Goal: Task Accomplishment & Management: Complete application form

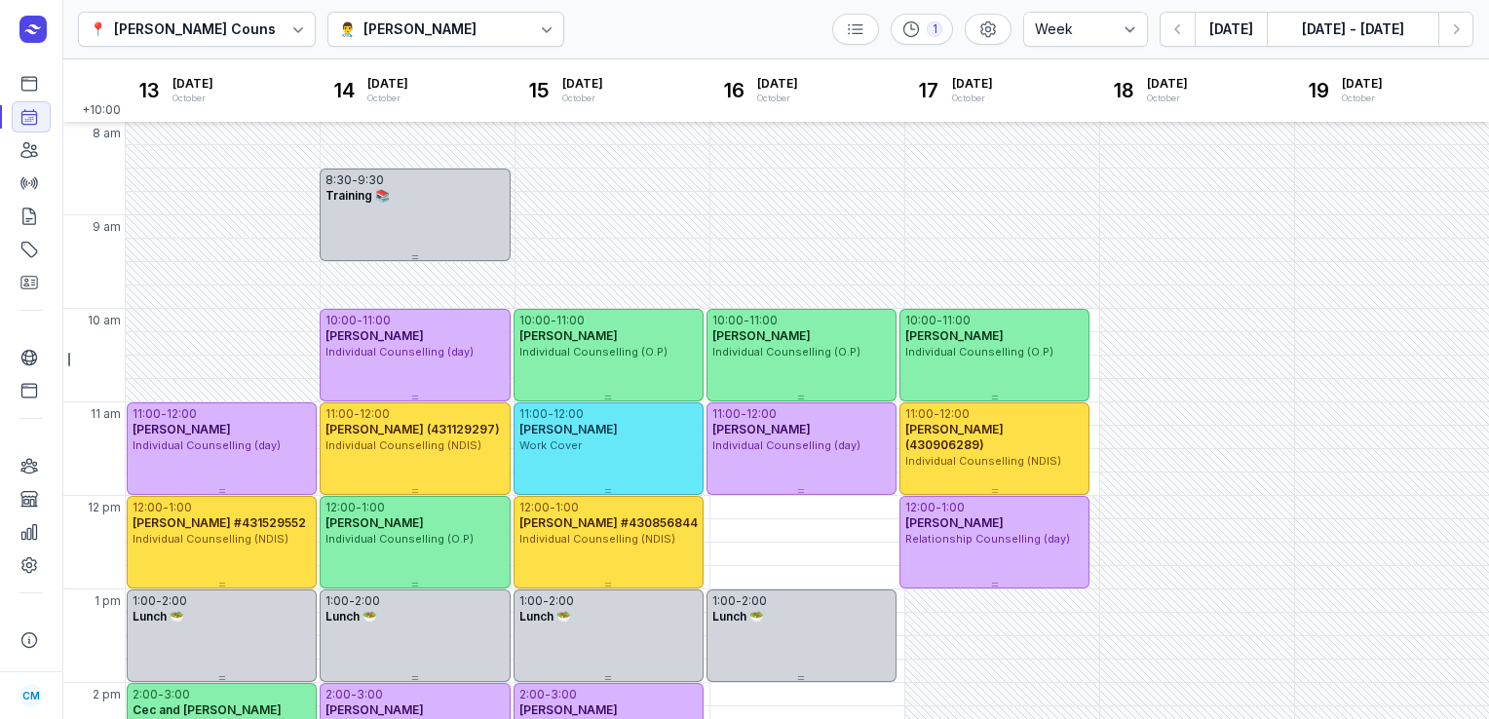
select select "week"
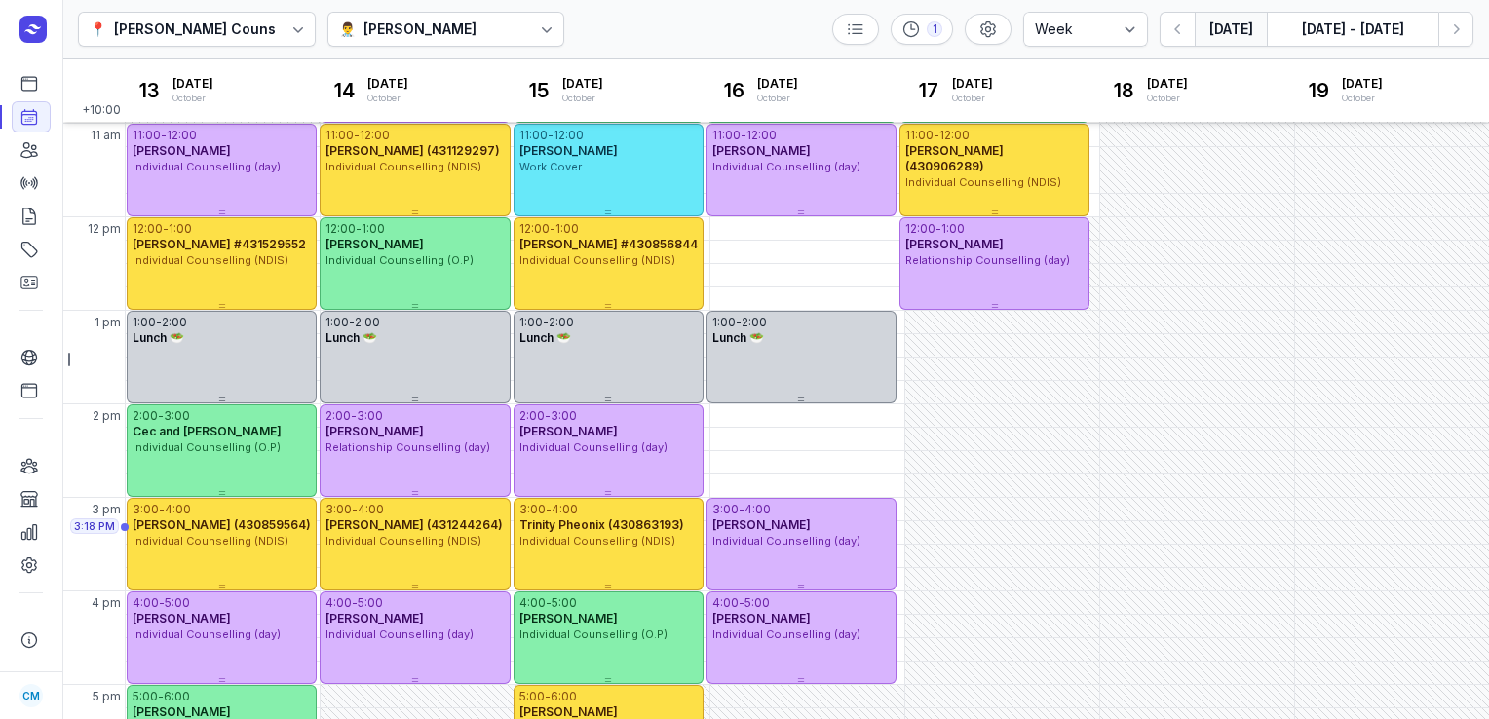
click at [1238, 39] on button "[DATE]" at bounding box center [1231, 29] width 72 height 35
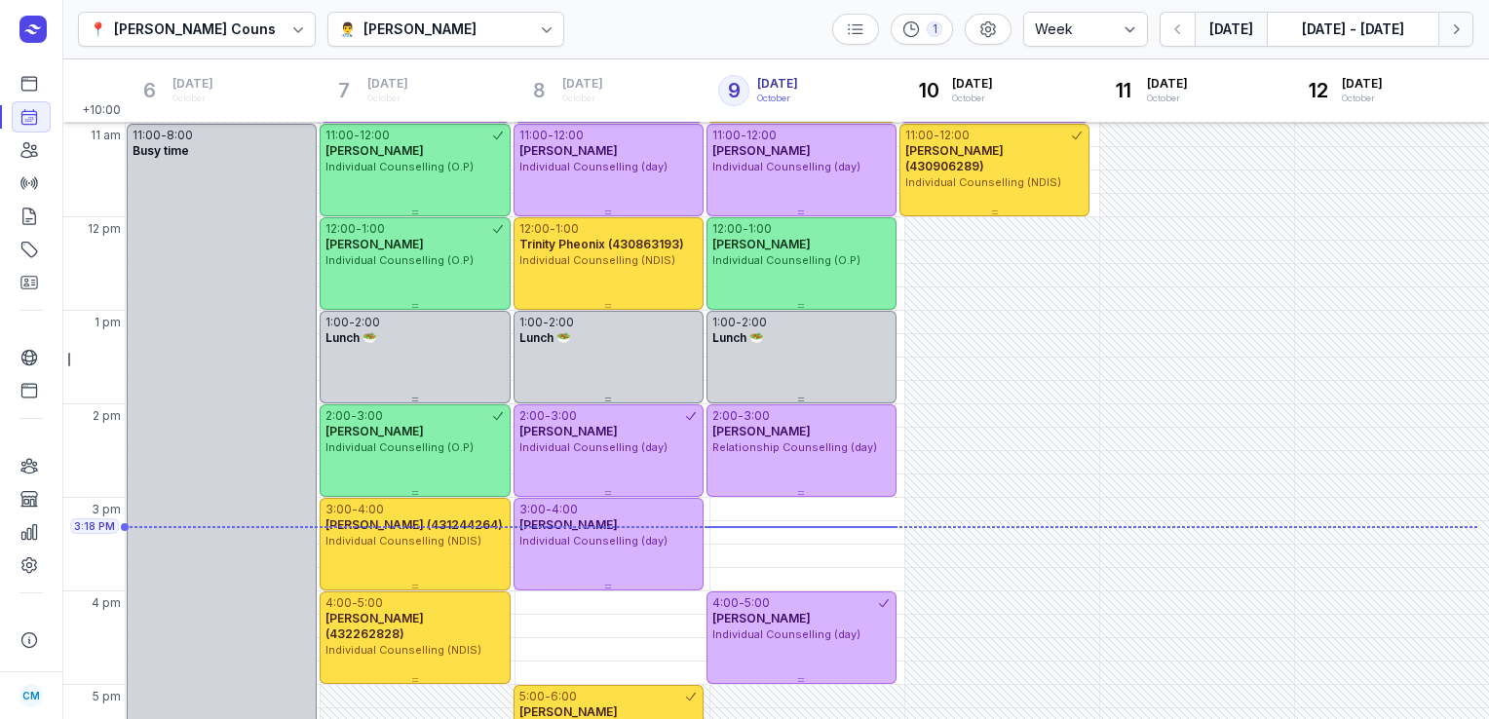
click at [1458, 22] on icon "button" at bounding box center [1456, 28] width 19 height 19
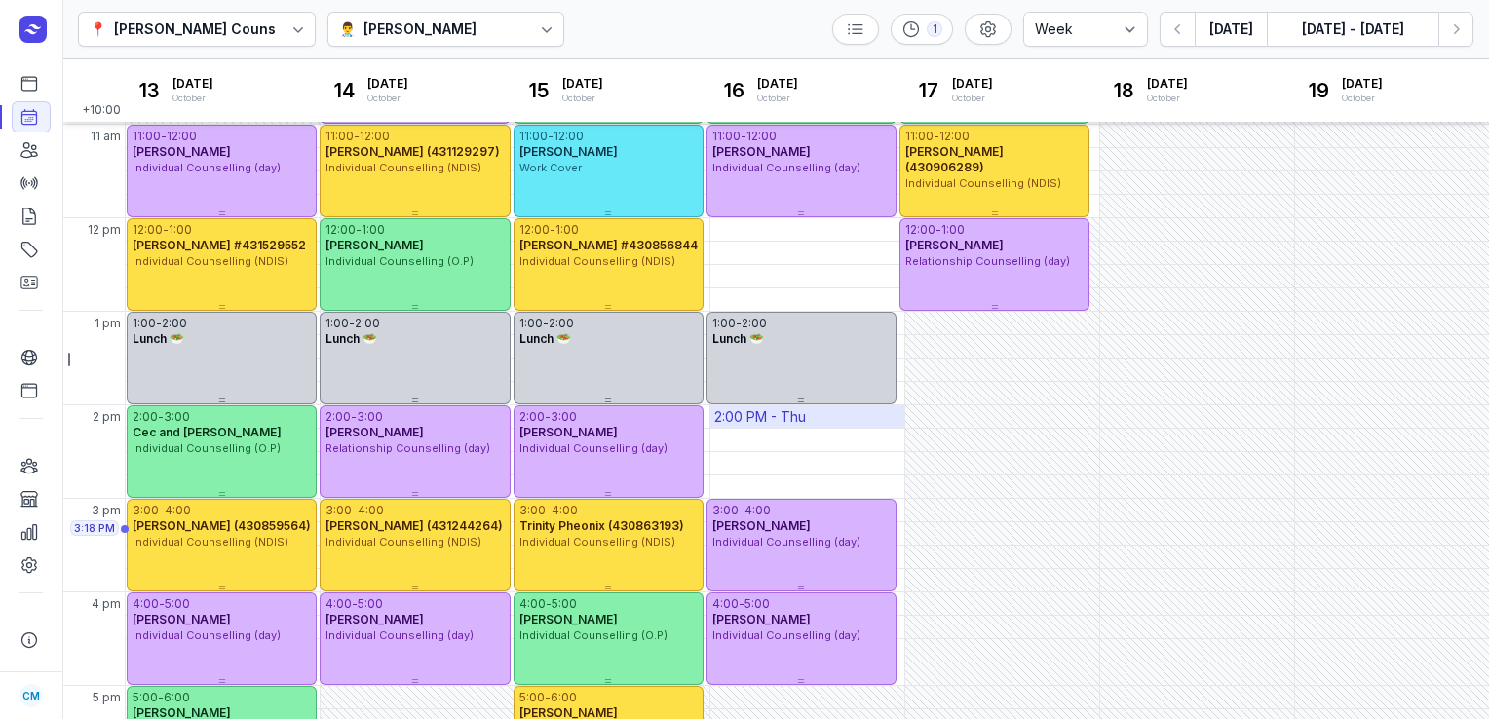
scroll to position [279, 0]
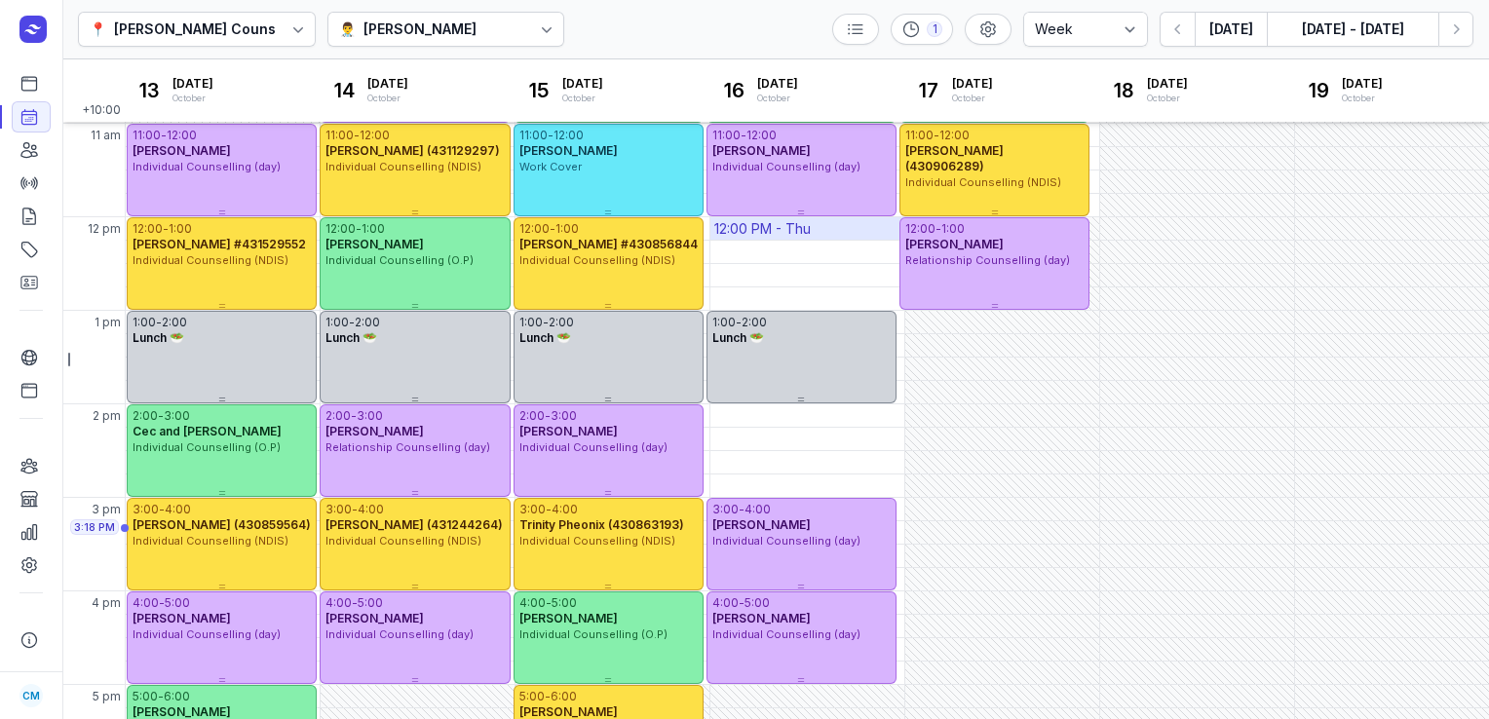
click at [778, 228] on div "12:00 PM - Thu" at bounding box center [762, 228] width 97 height 19
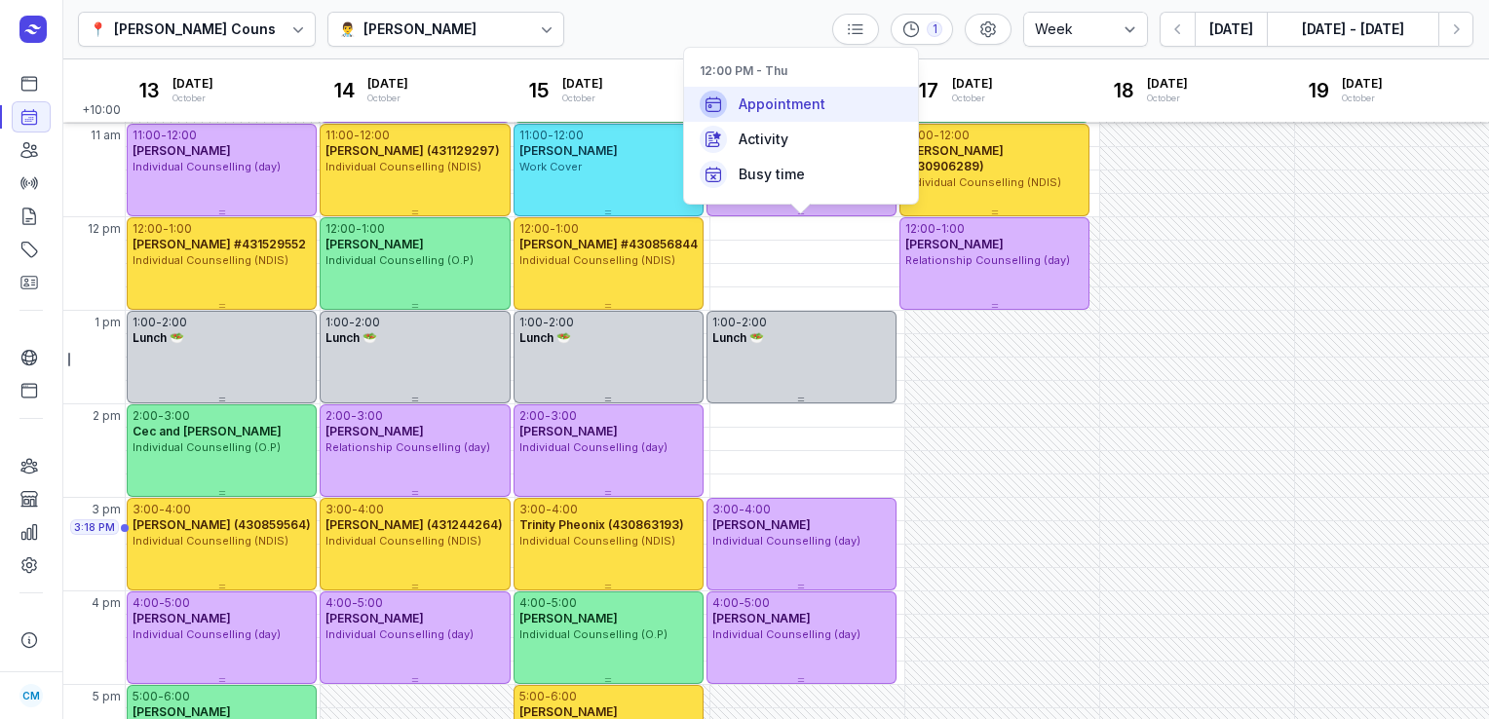
click at [759, 99] on span "Appointment" at bounding box center [782, 104] width 87 height 19
select select
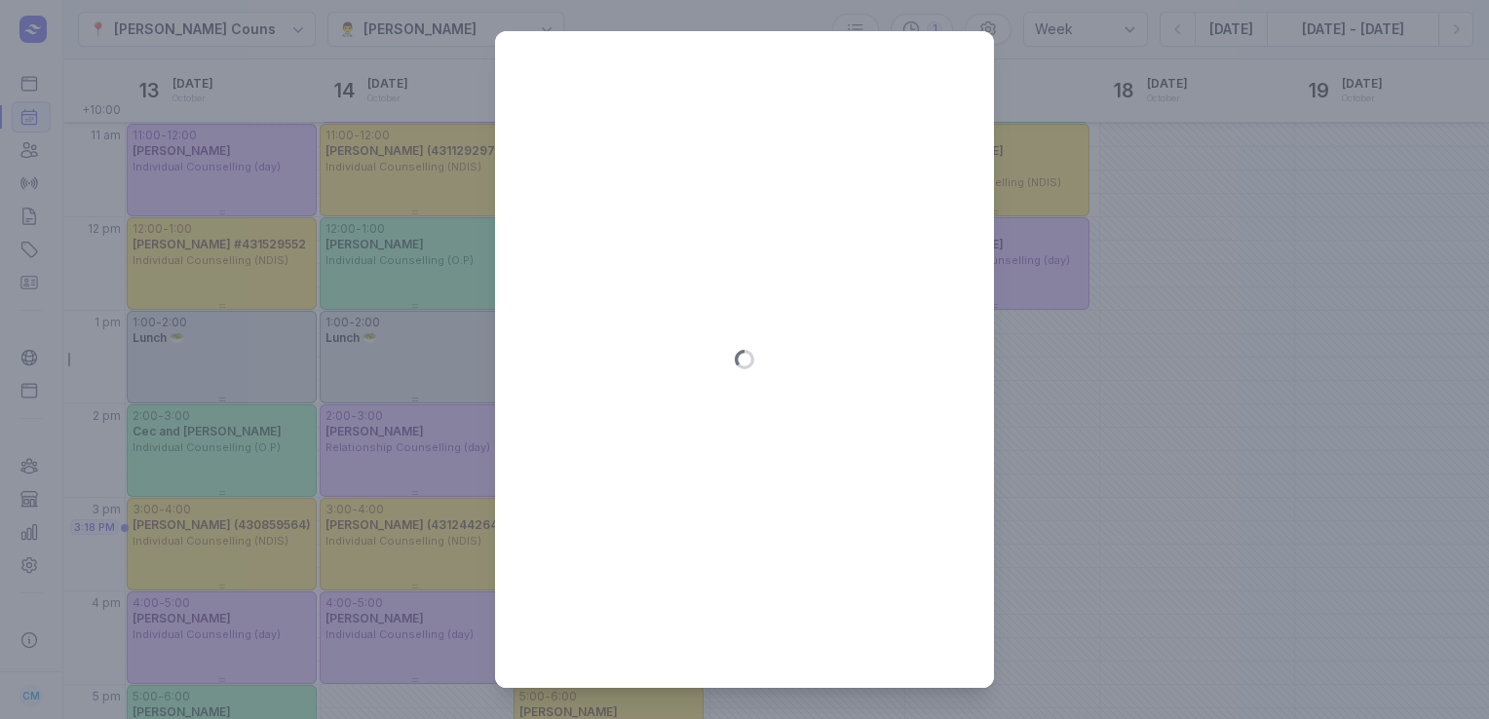
type input "[DATE]"
select select "12:00"
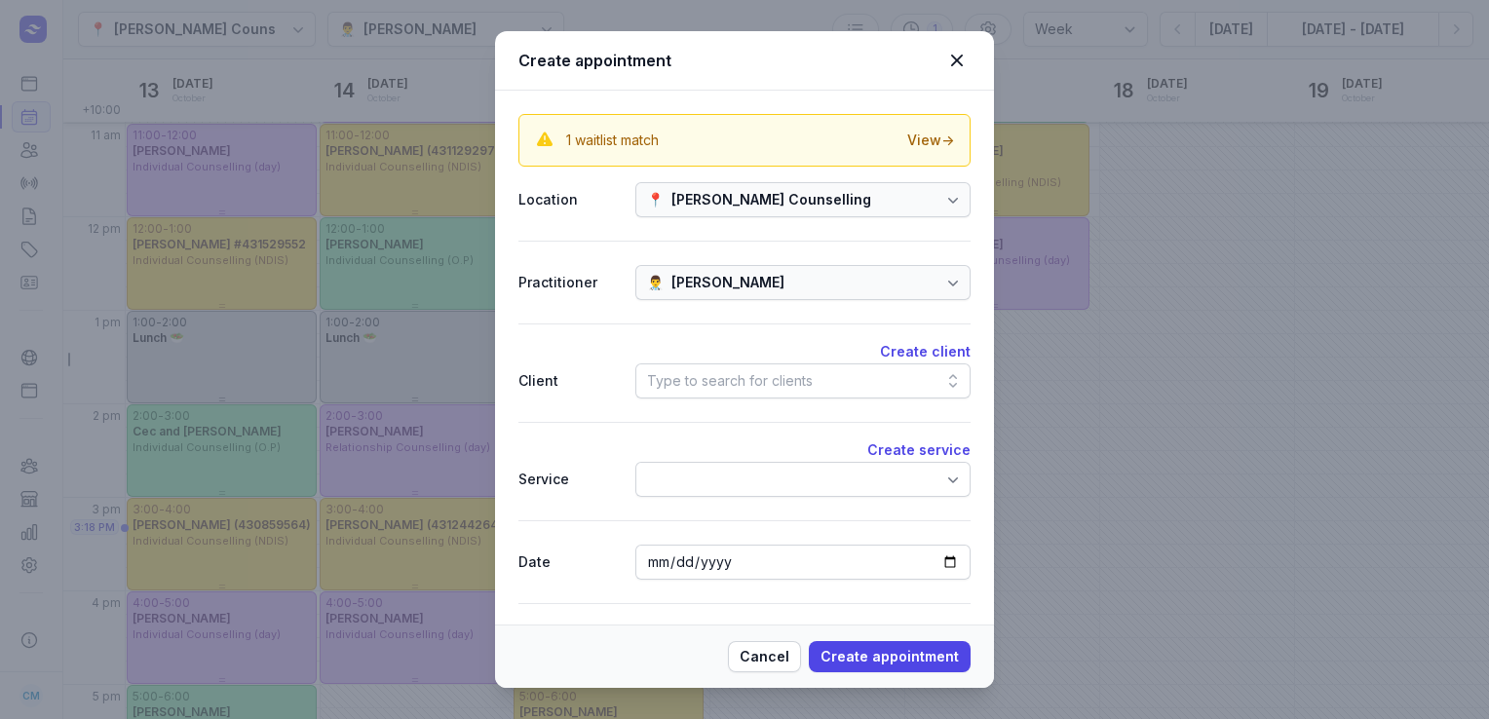
click at [756, 375] on div "Type to search for clients" at bounding box center [730, 380] width 166 height 23
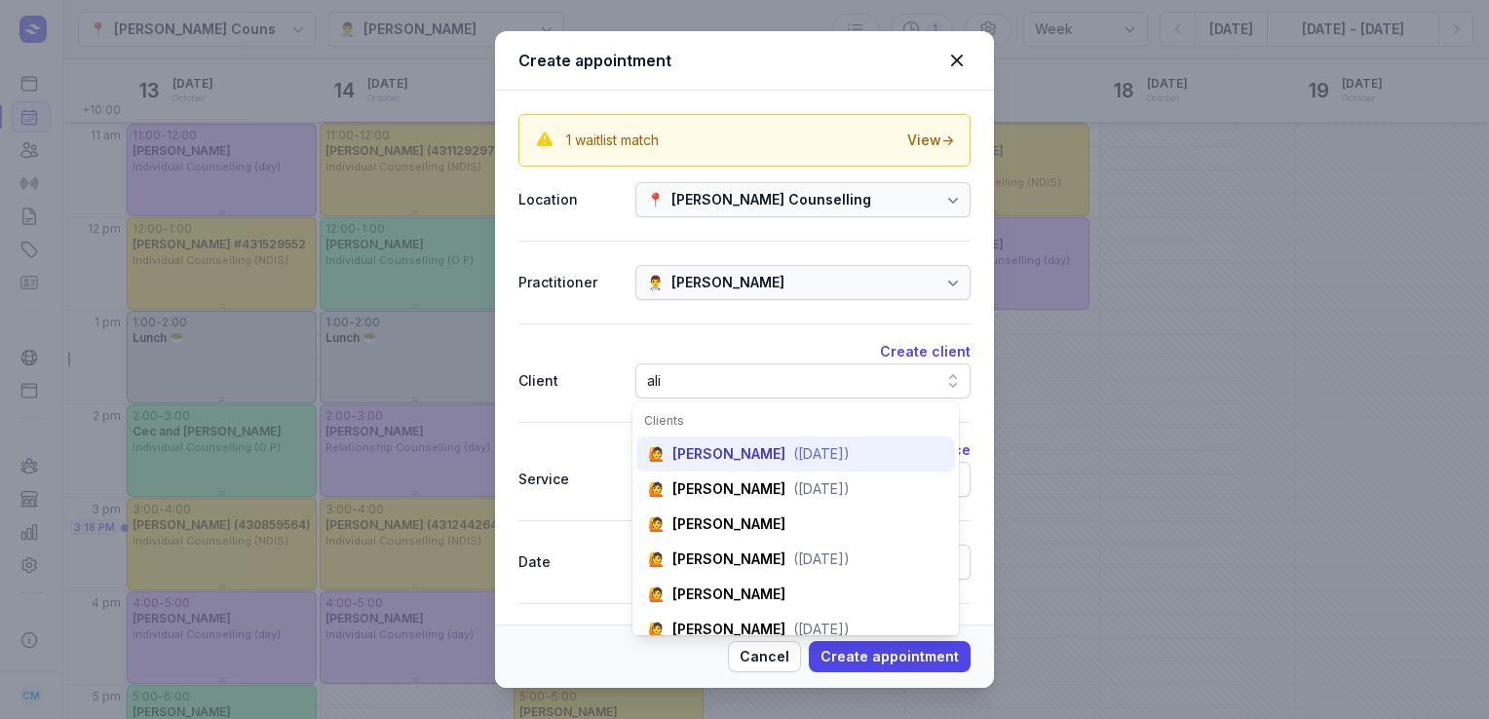
type input "ali"
click at [730, 458] on div "[PERSON_NAME]" at bounding box center [729, 453] width 113 height 19
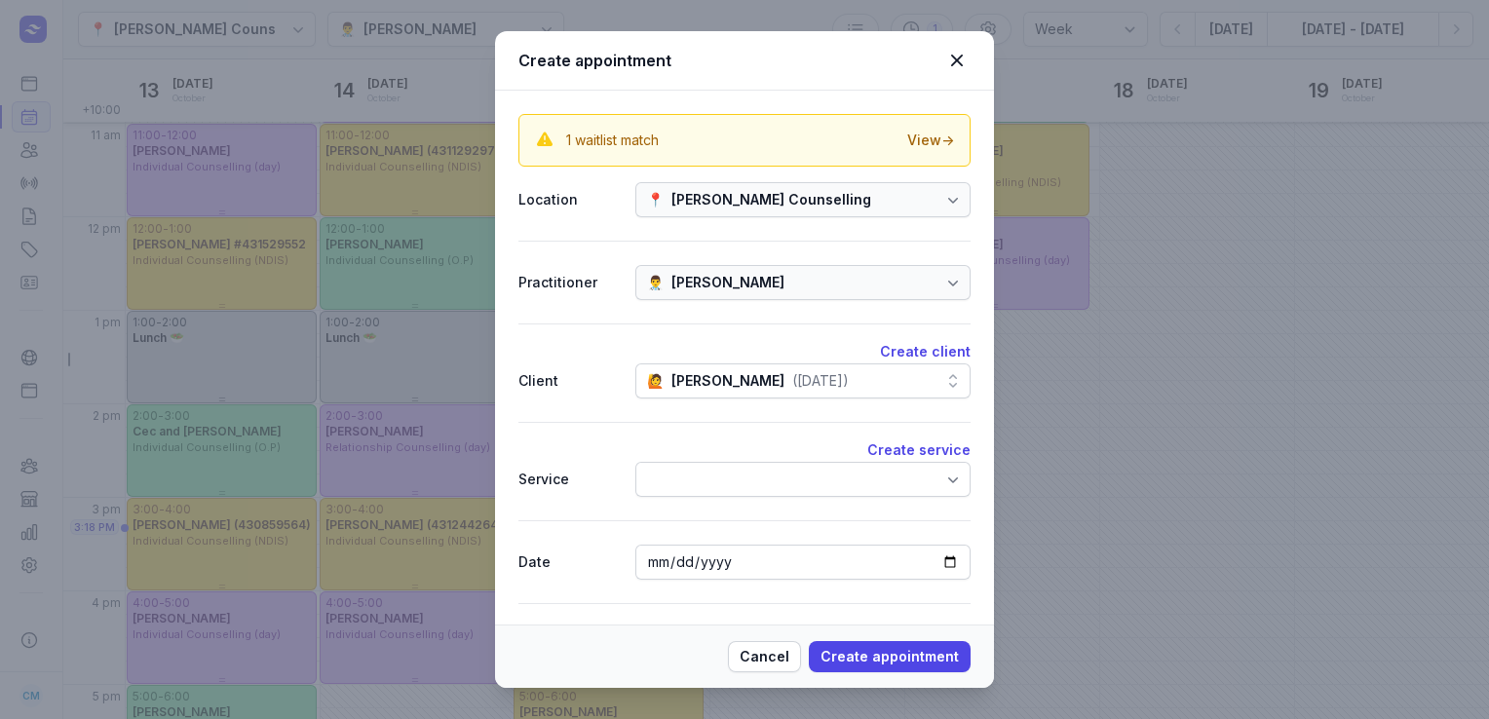
click at [725, 483] on div at bounding box center [803, 479] width 335 height 35
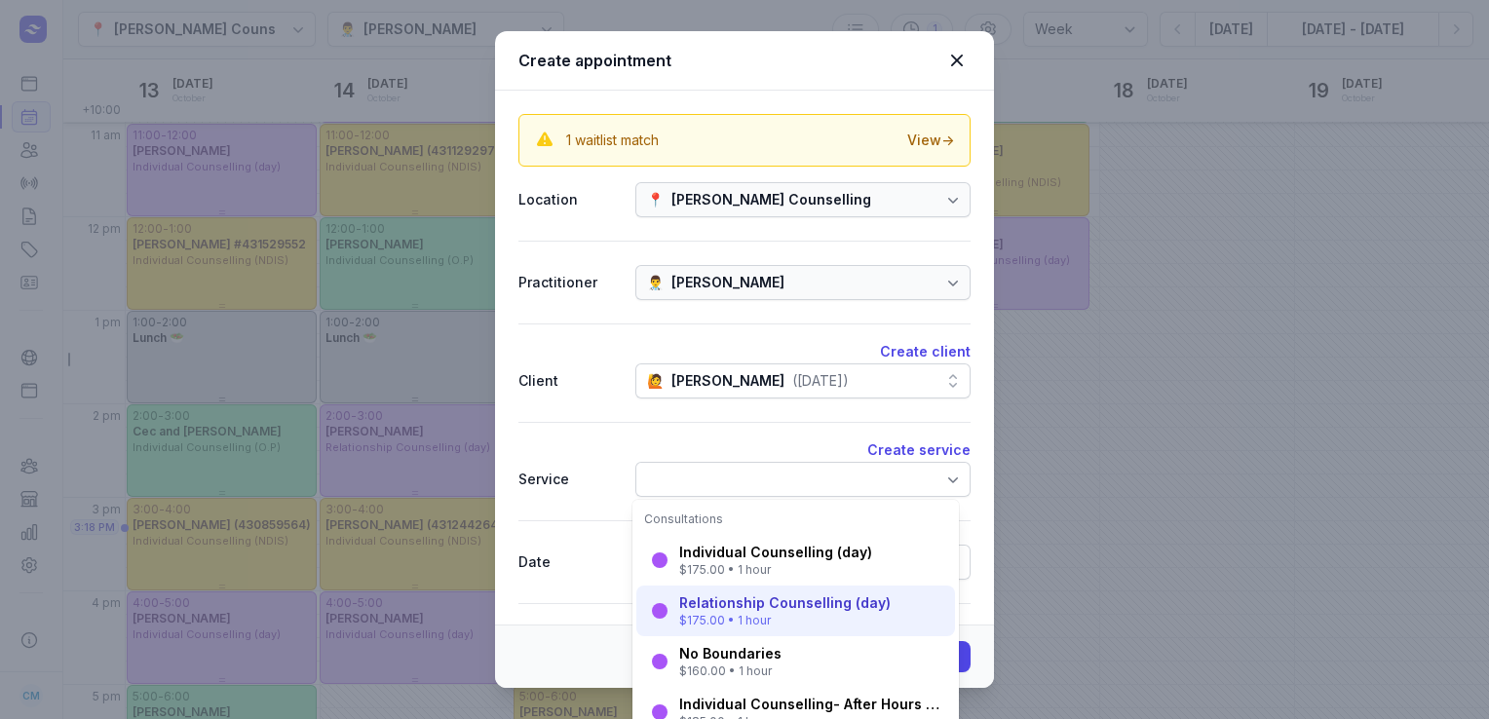
click at [737, 614] on div "$175.00 • 1 hour" at bounding box center [785, 621] width 212 height 16
select select "13:00"
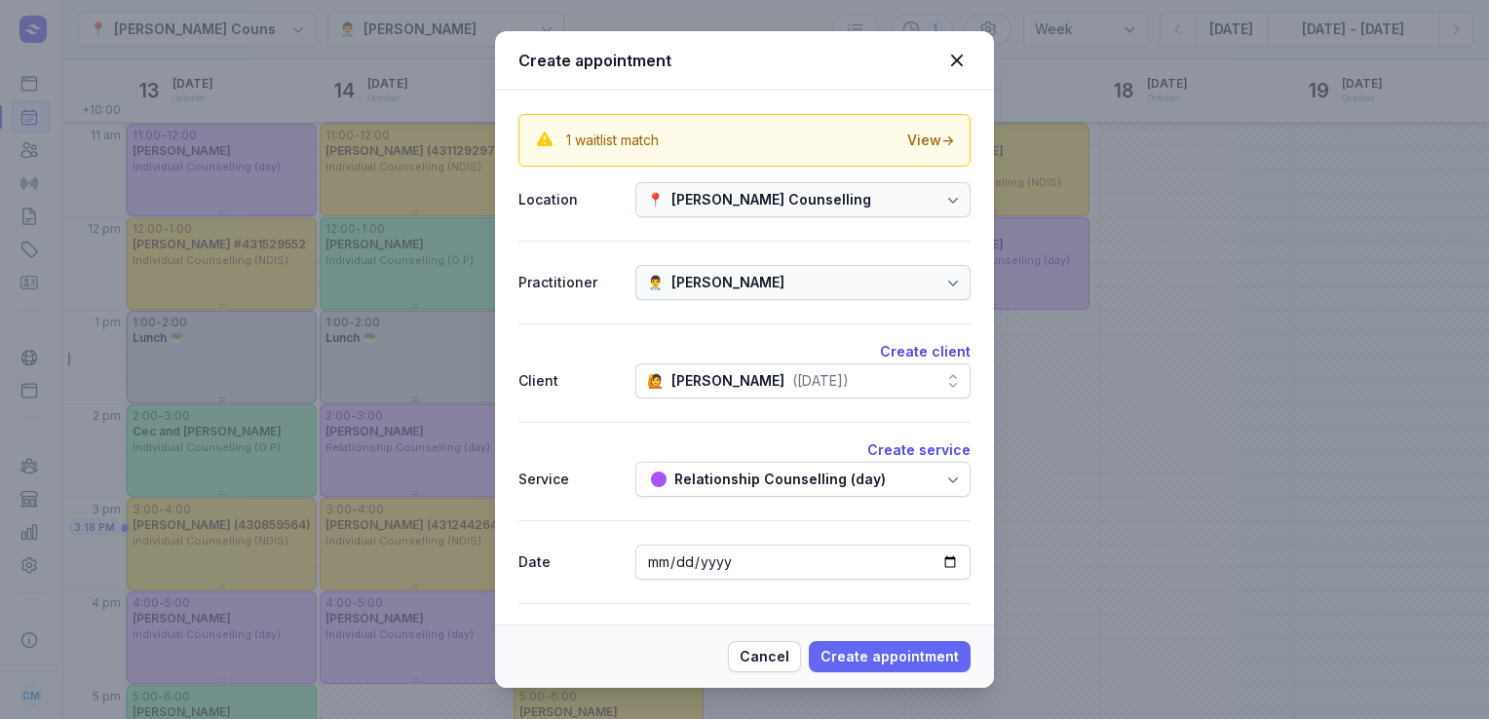
click at [898, 653] on span "Create appointment" at bounding box center [890, 656] width 138 height 23
select select
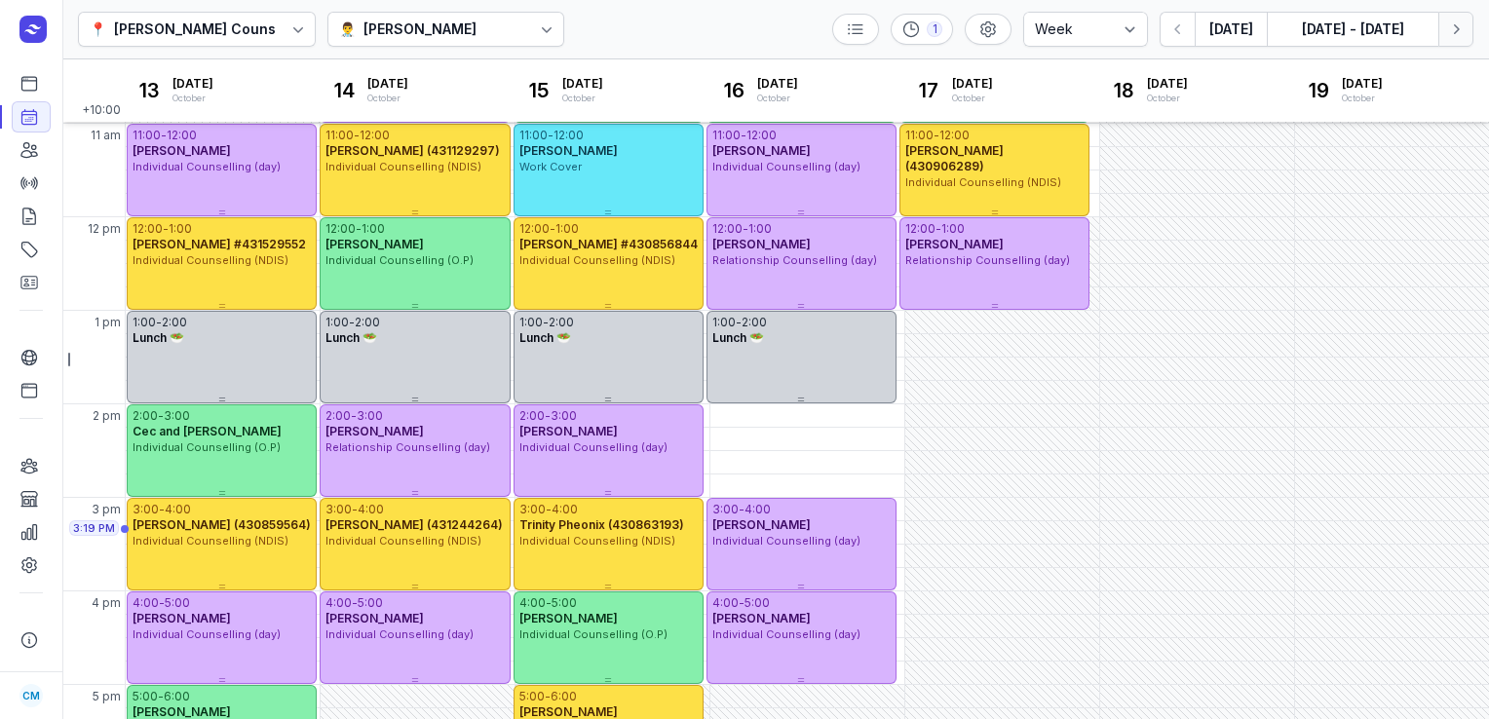
click at [1458, 27] on icon "button" at bounding box center [1456, 28] width 19 height 19
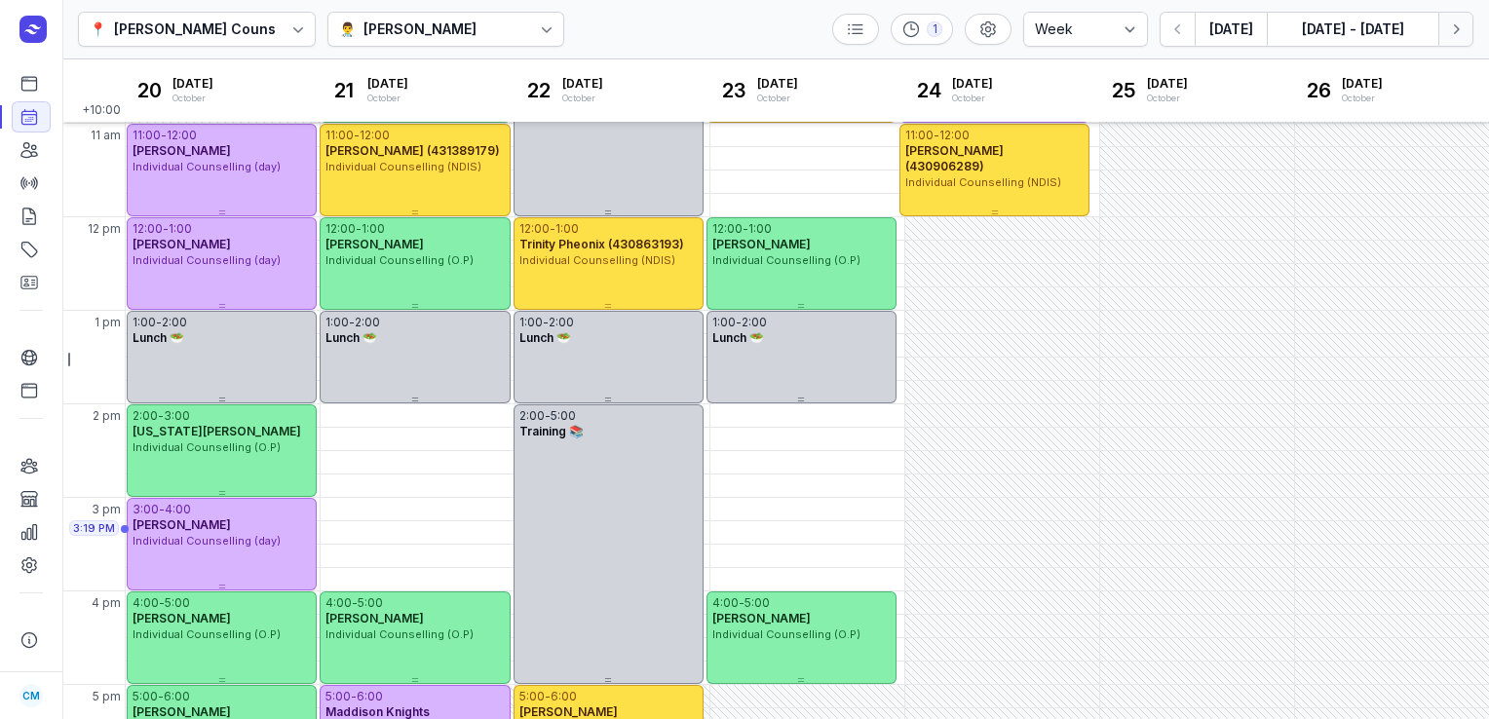
click at [1458, 27] on icon "button" at bounding box center [1456, 28] width 19 height 19
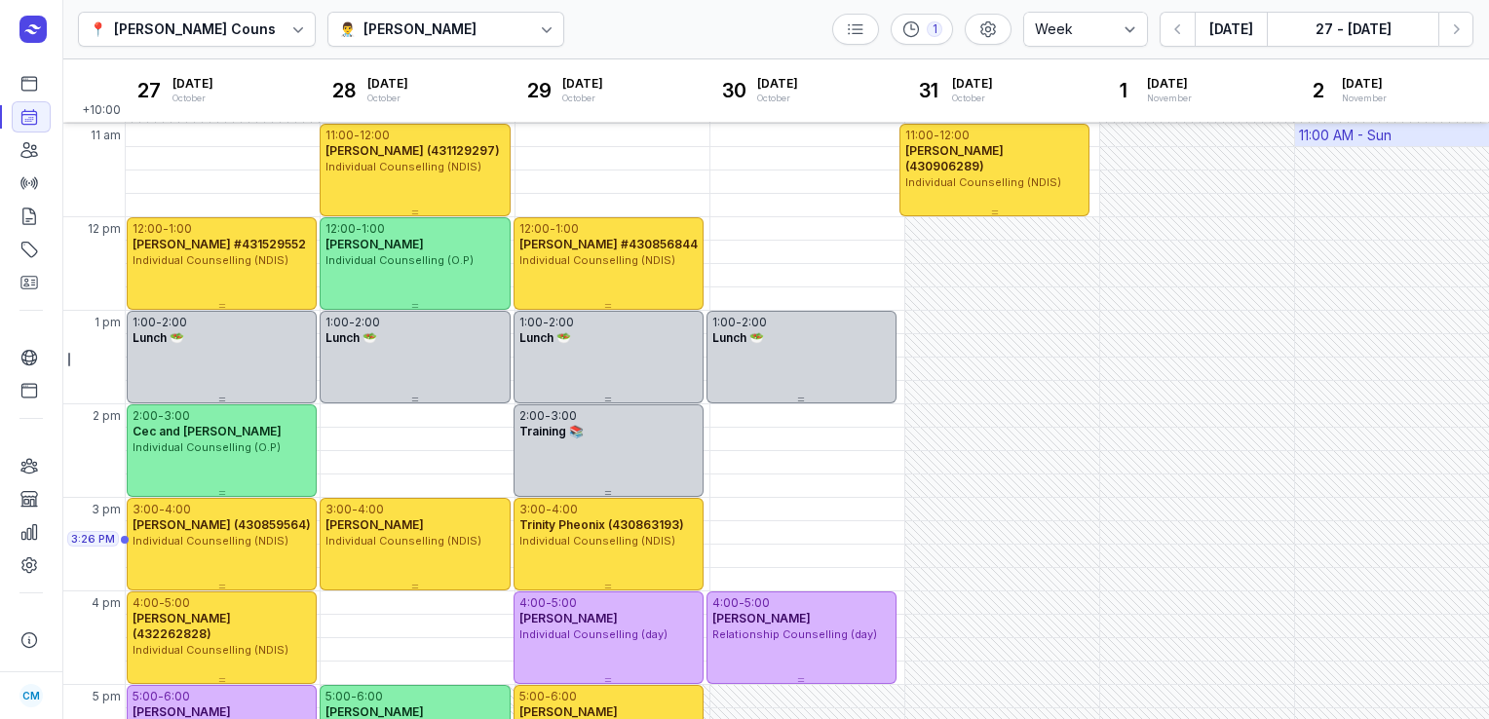
click at [1439, 12] on button "Next week" at bounding box center [1456, 29] width 35 height 35
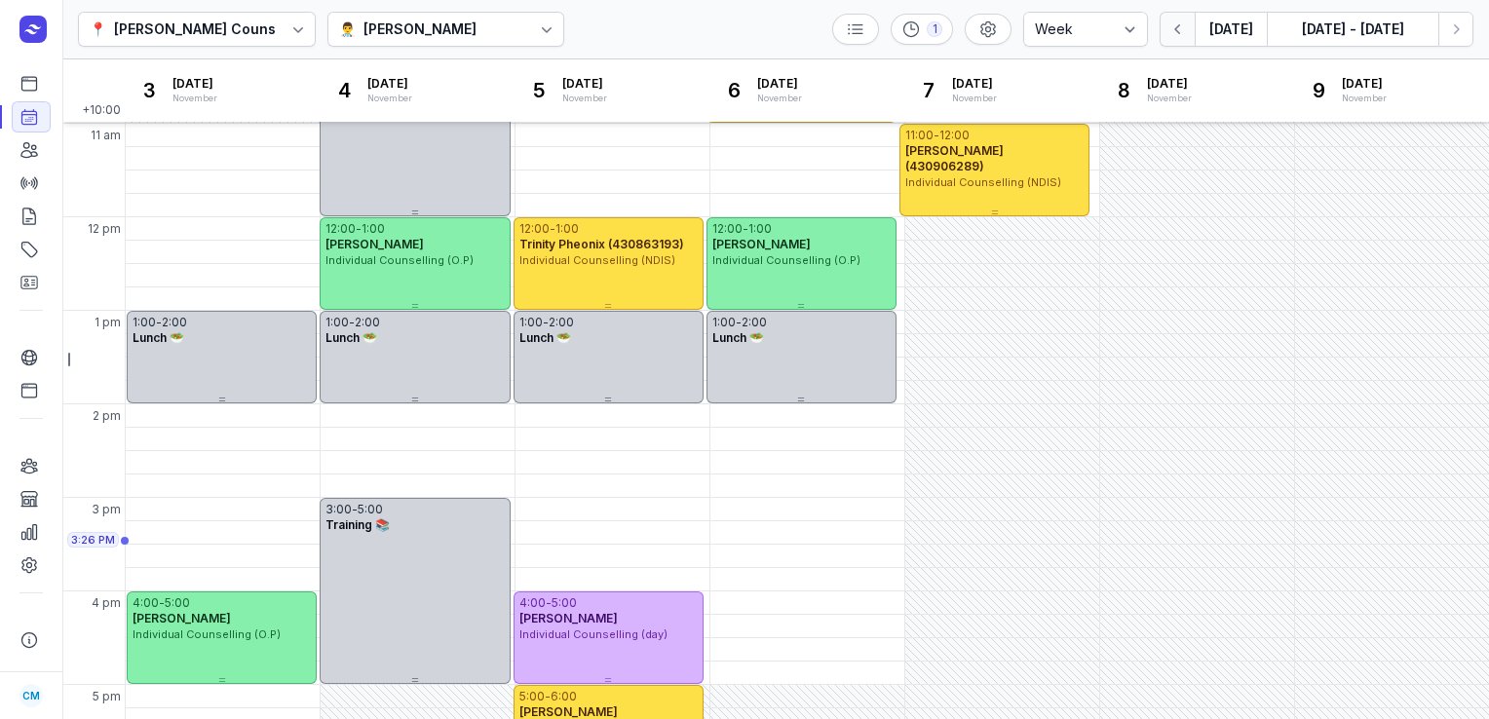
click at [1178, 25] on icon "button" at bounding box center [1178, 28] width 19 height 19
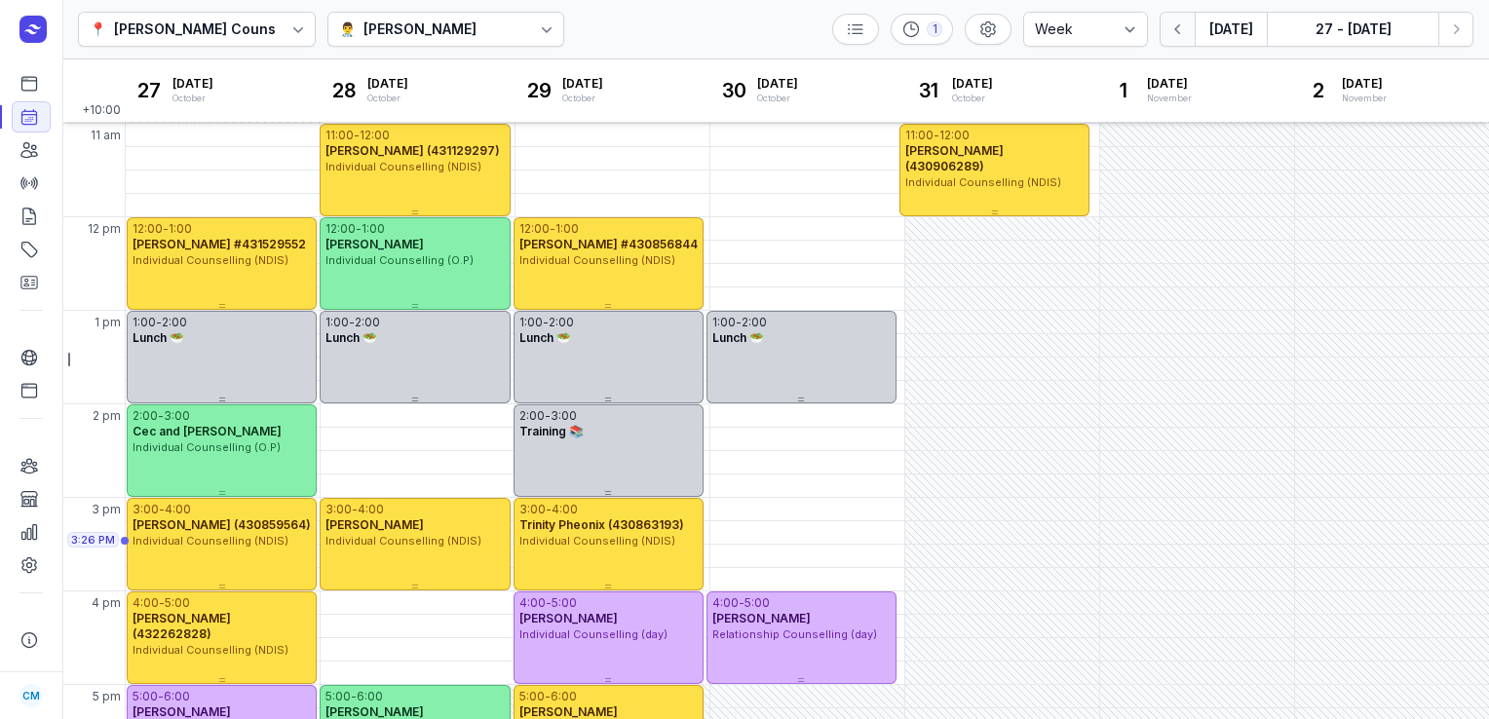
click at [1178, 25] on icon "button" at bounding box center [1178, 28] width 19 height 19
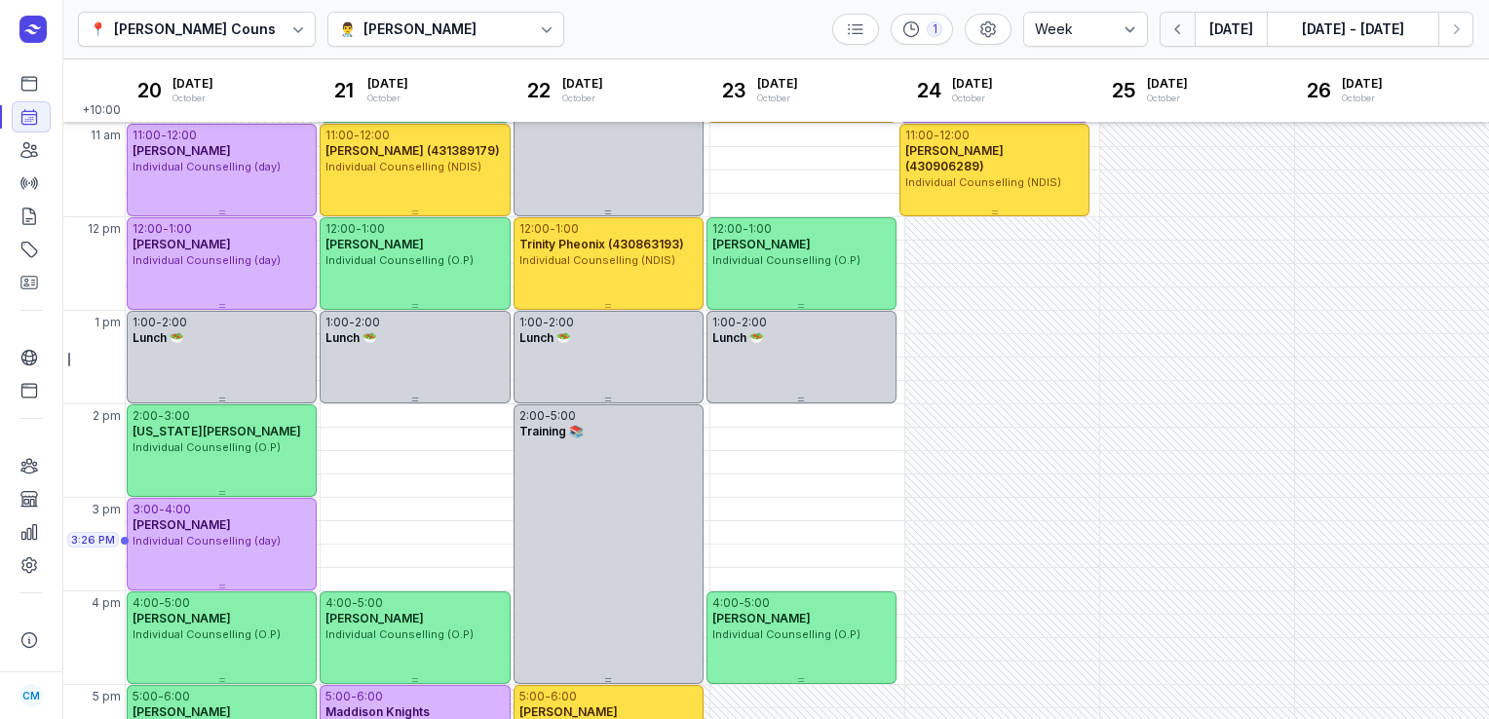
click at [1178, 25] on icon "button" at bounding box center [1178, 28] width 19 height 19
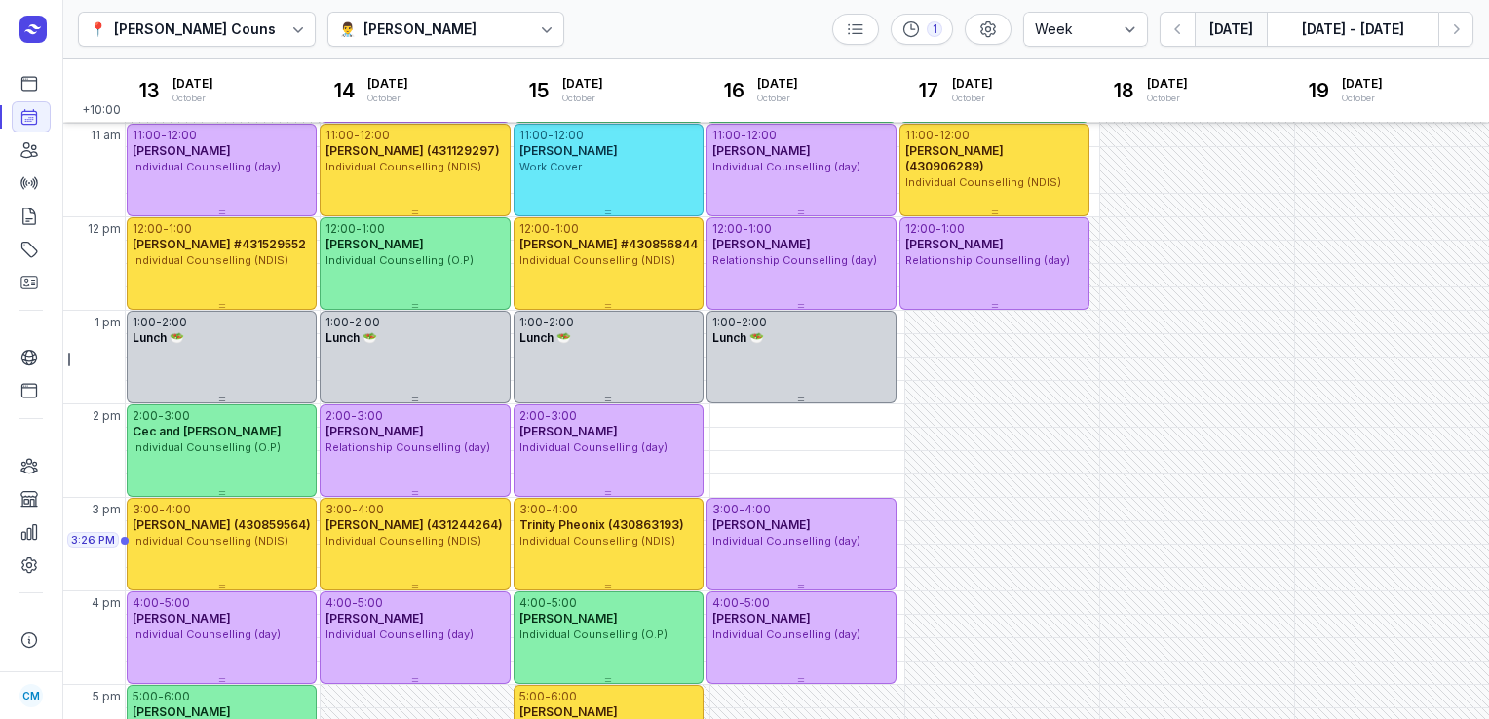
click at [1240, 25] on button "[DATE]" at bounding box center [1231, 29] width 72 height 35
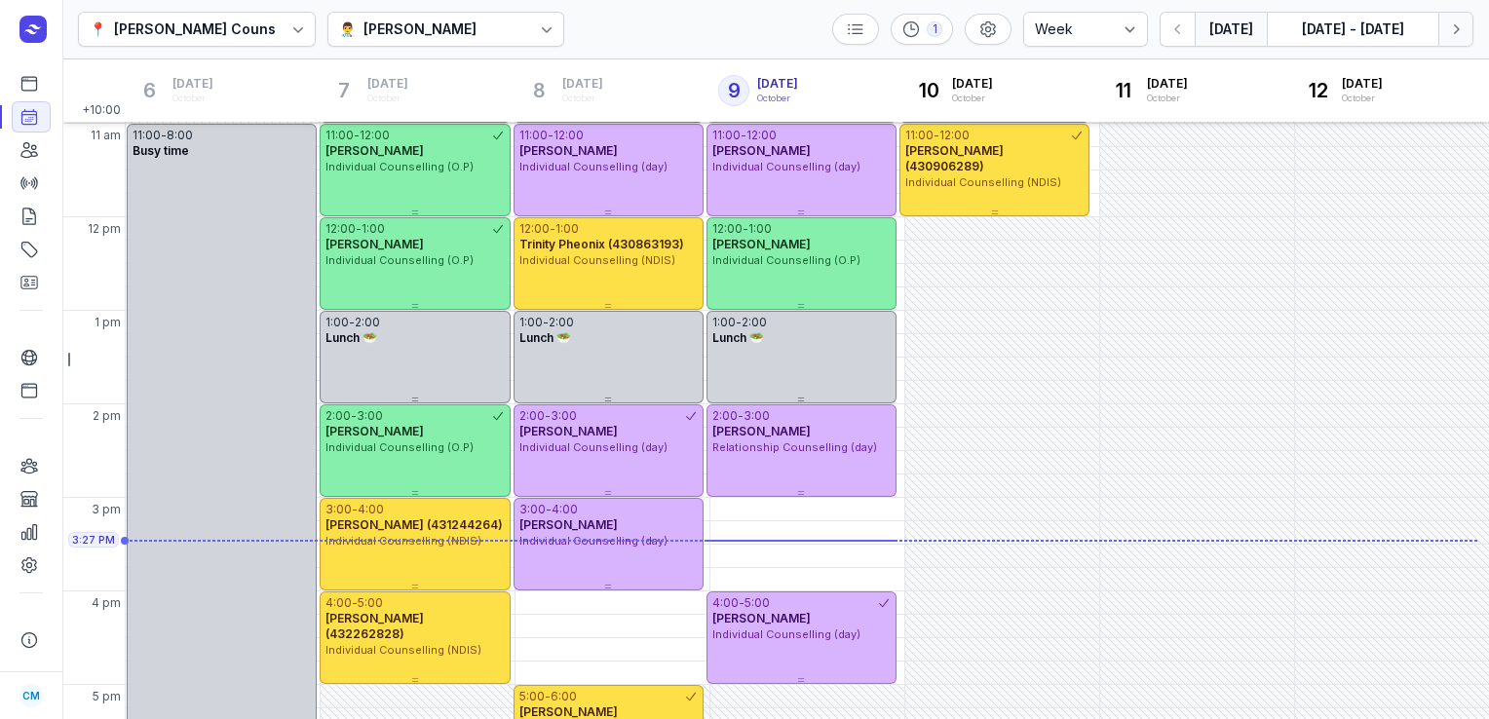
click at [1463, 38] on icon "button" at bounding box center [1456, 28] width 19 height 19
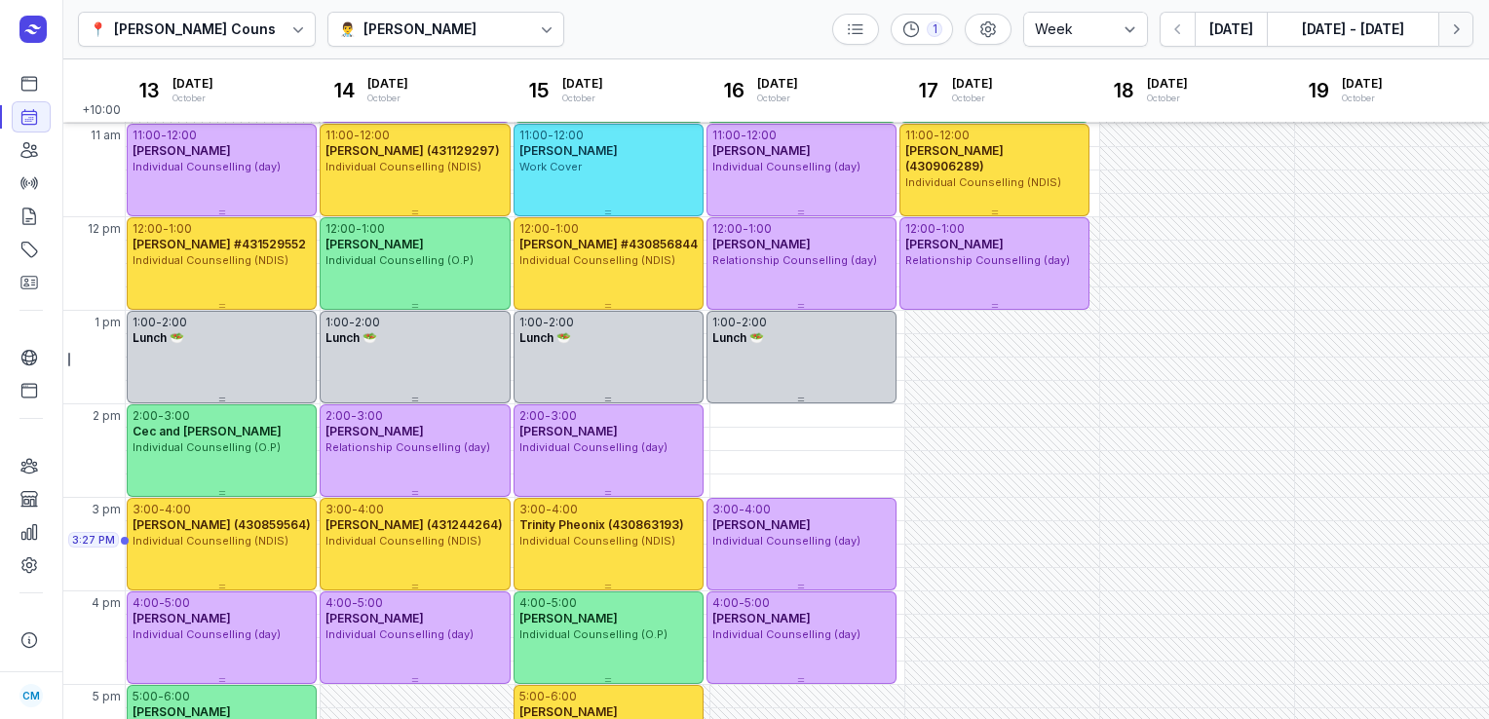
click at [1463, 38] on icon "button" at bounding box center [1456, 28] width 19 height 19
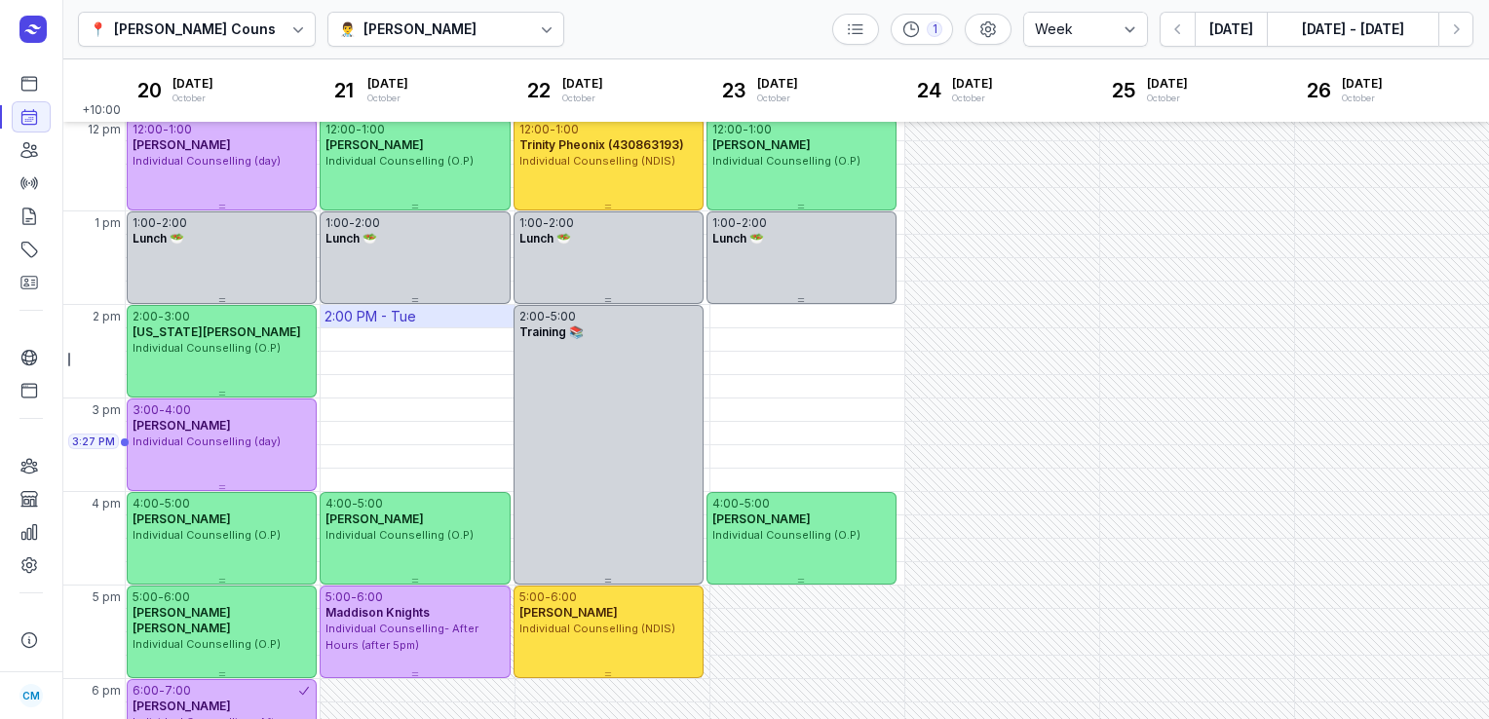
scroll to position [377, 0]
click at [1451, 27] on icon "button" at bounding box center [1456, 28] width 19 height 19
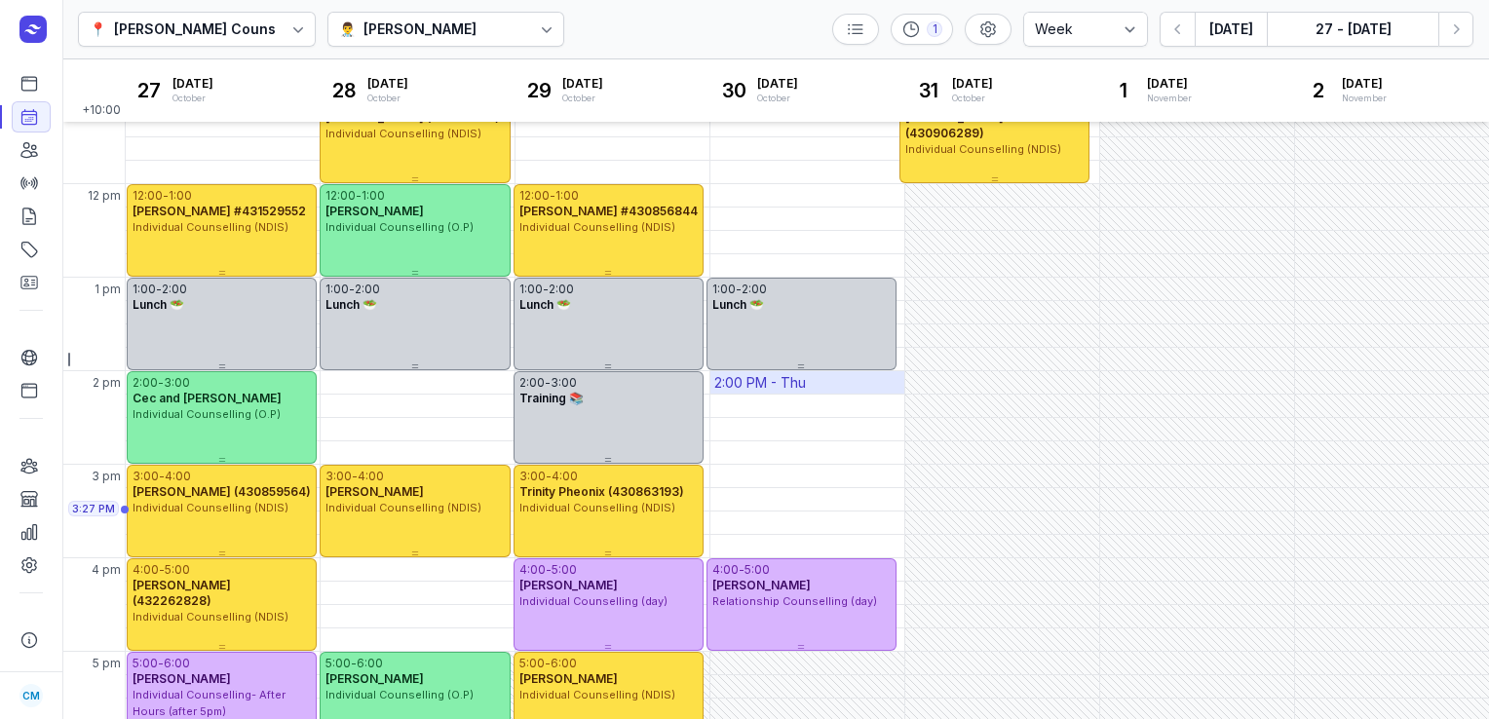
scroll to position [227, 0]
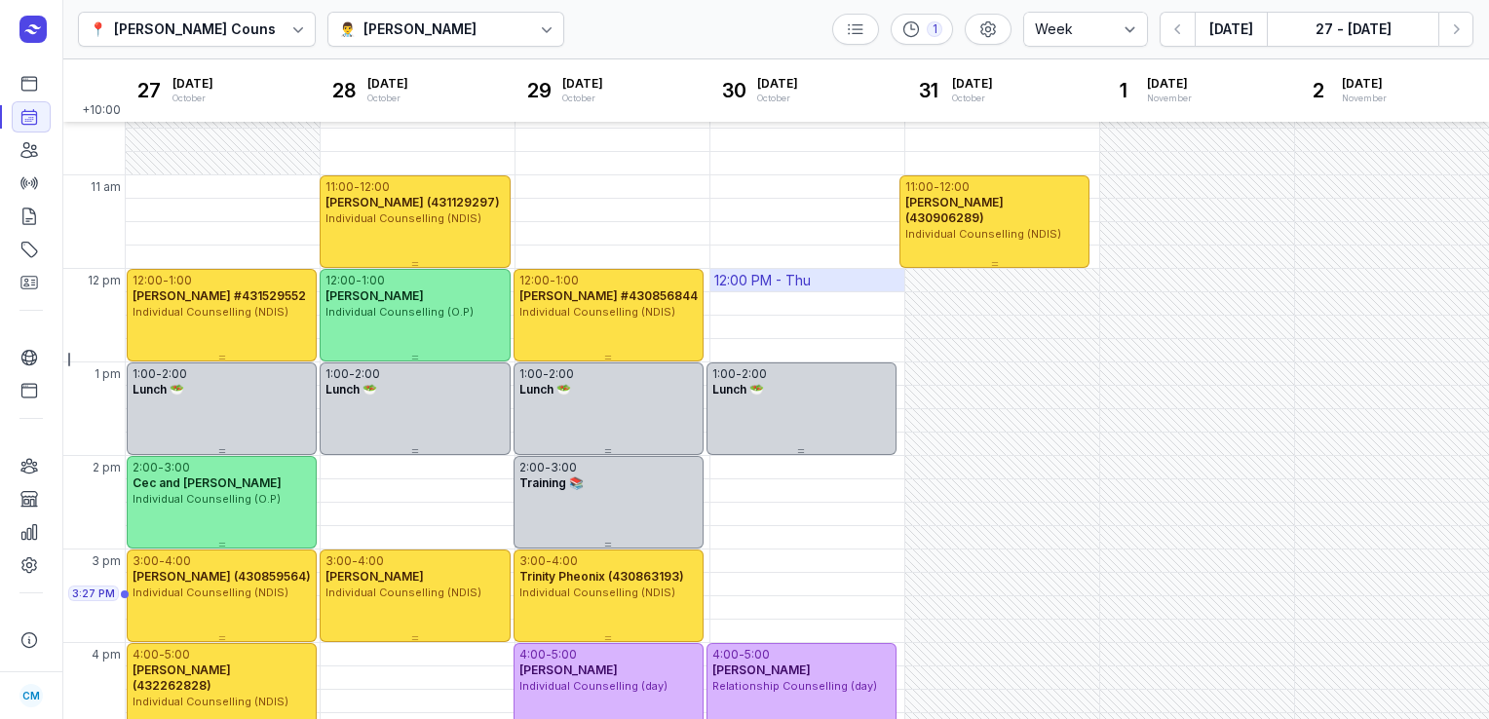
click at [775, 287] on div "12:00 PM - Thu" at bounding box center [762, 280] width 97 height 19
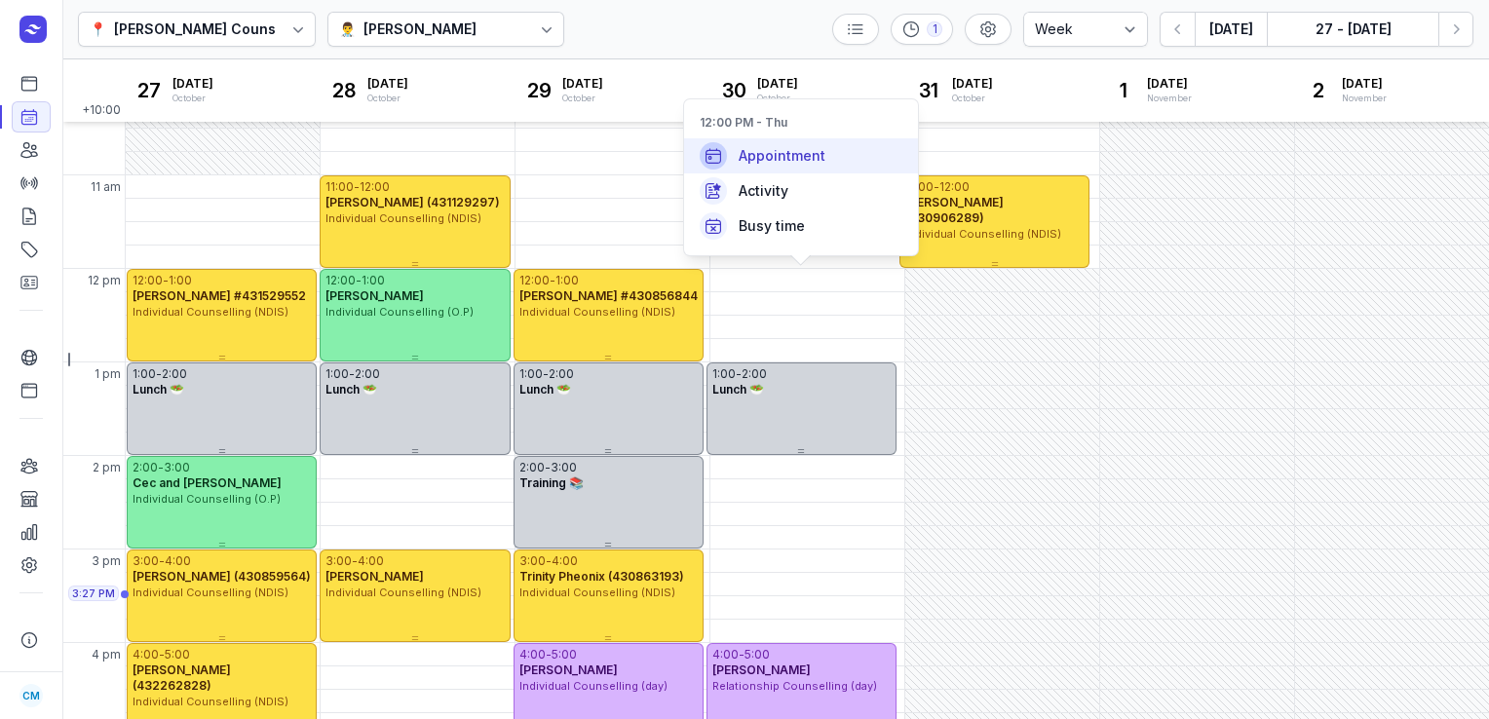
click at [824, 162] on div "Appointment" at bounding box center [801, 155] width 234 height 35
select select
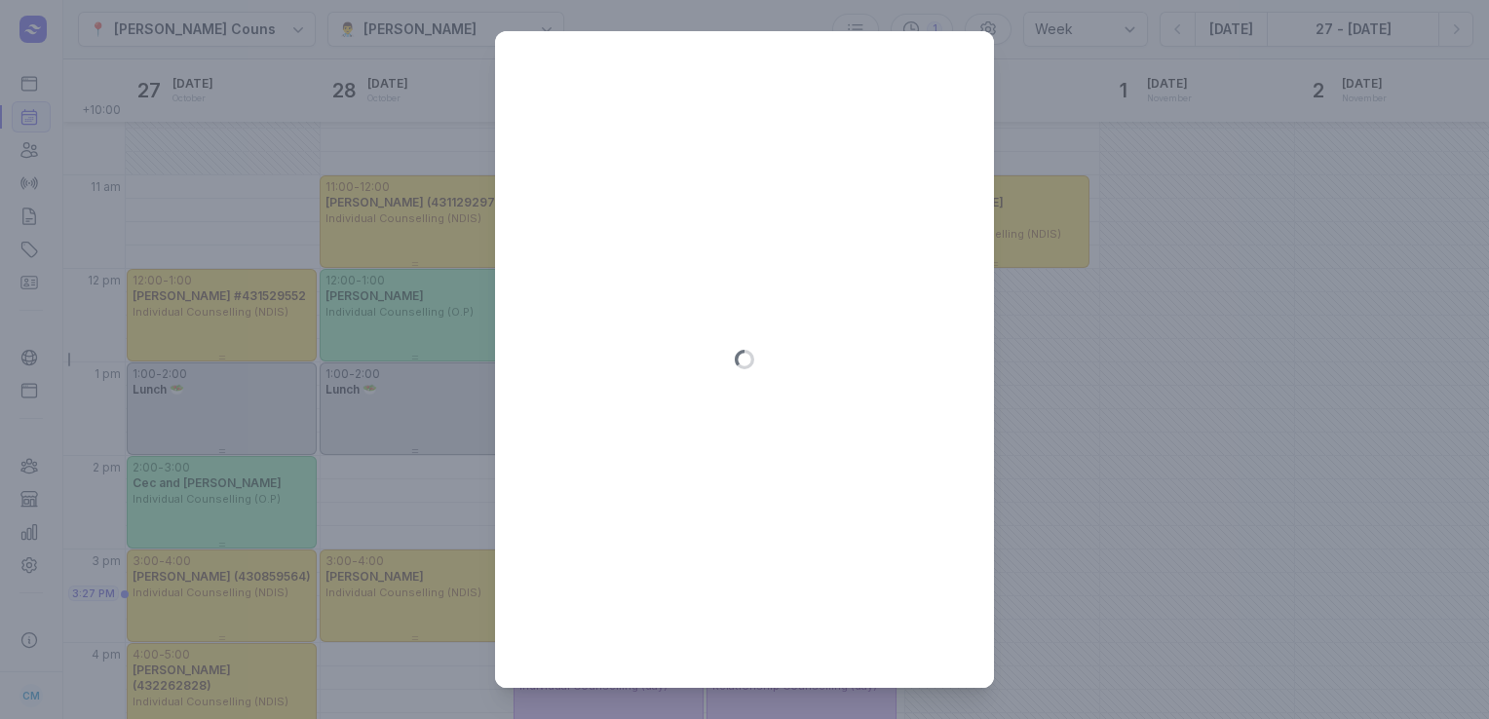
type input "[DATE]"
select select "12:00"
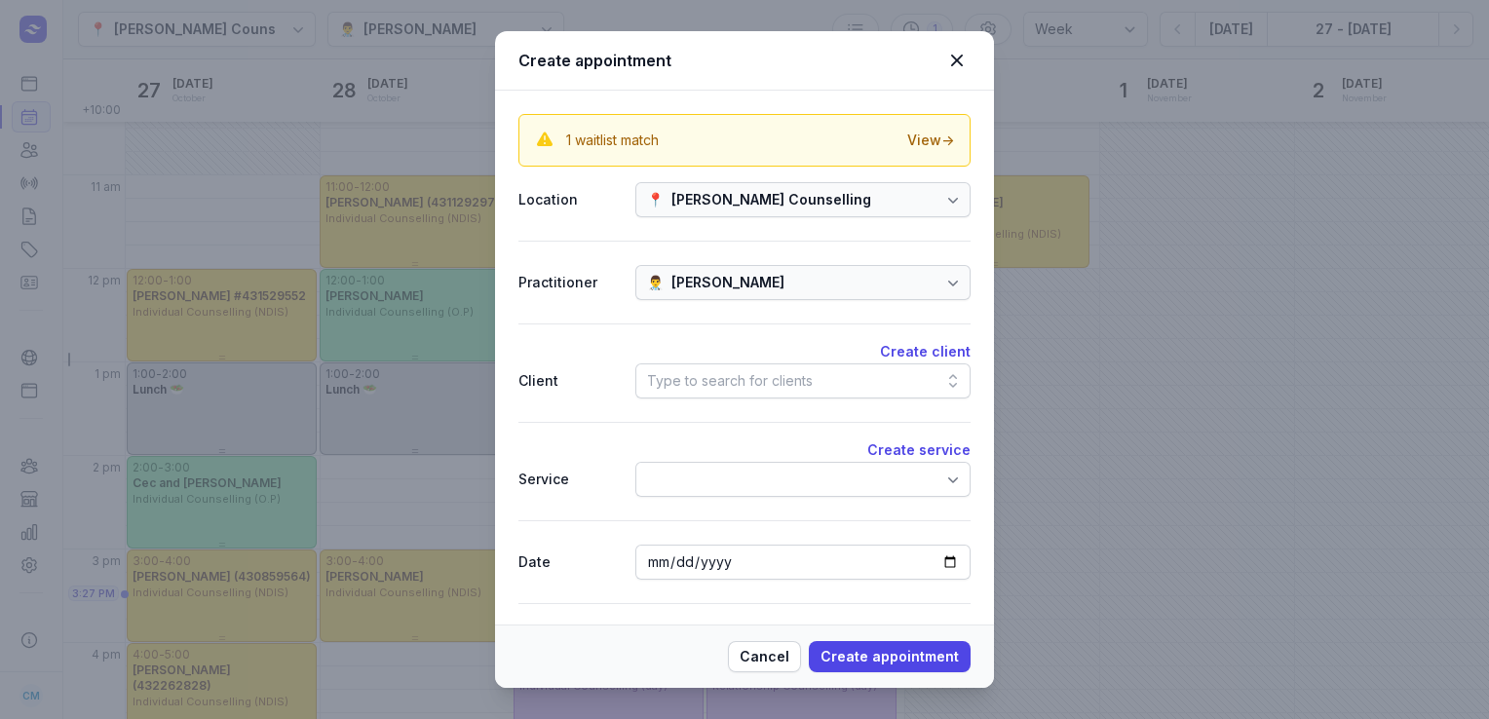
click at [704, 377] on div "Type to search for clients" at bounding box center [730, 380] width 166 height 23
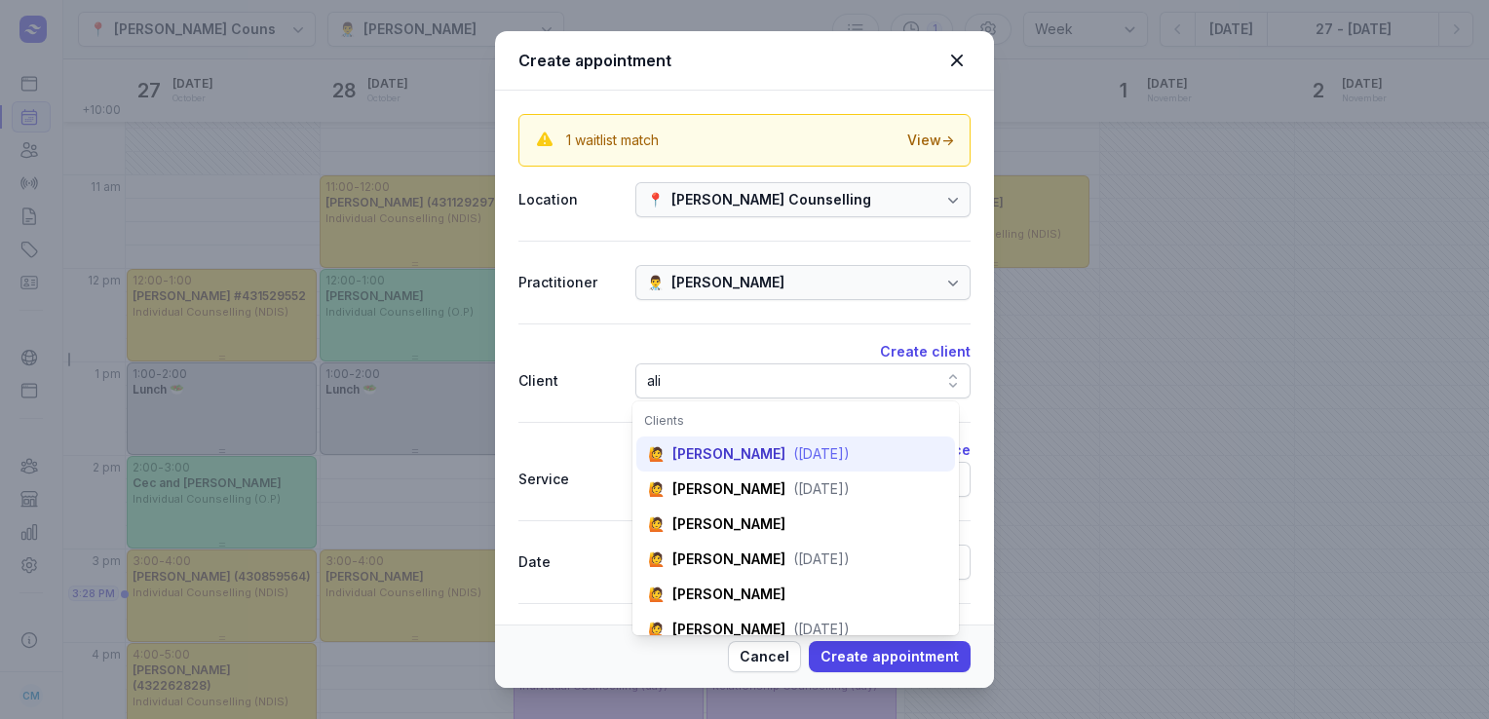
type input "ali"
click at [714, 453] on div "[PERSON_NAME]" at bounding box center [729, 453] width 113 height 19
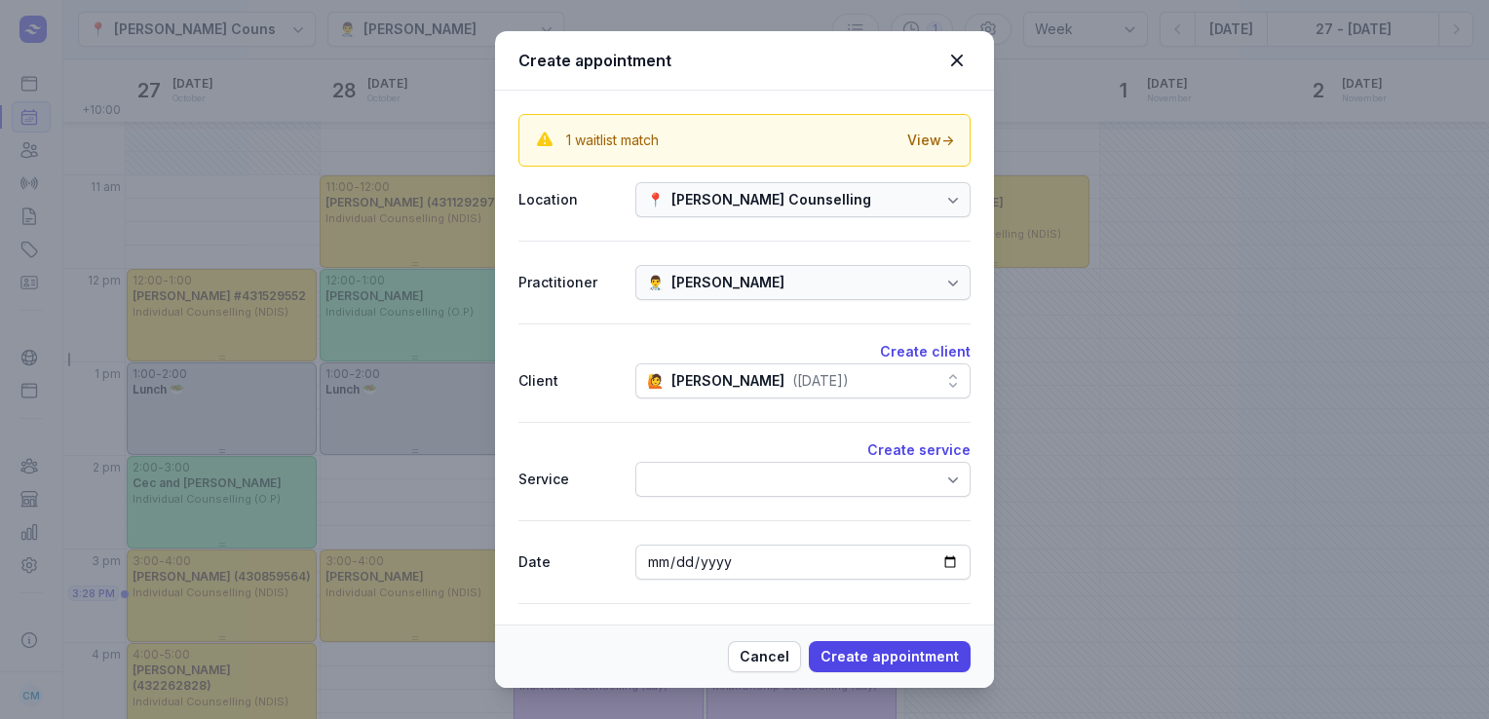
click at [830, 484] on div at bounding box center [803, 479] width 335 height 35
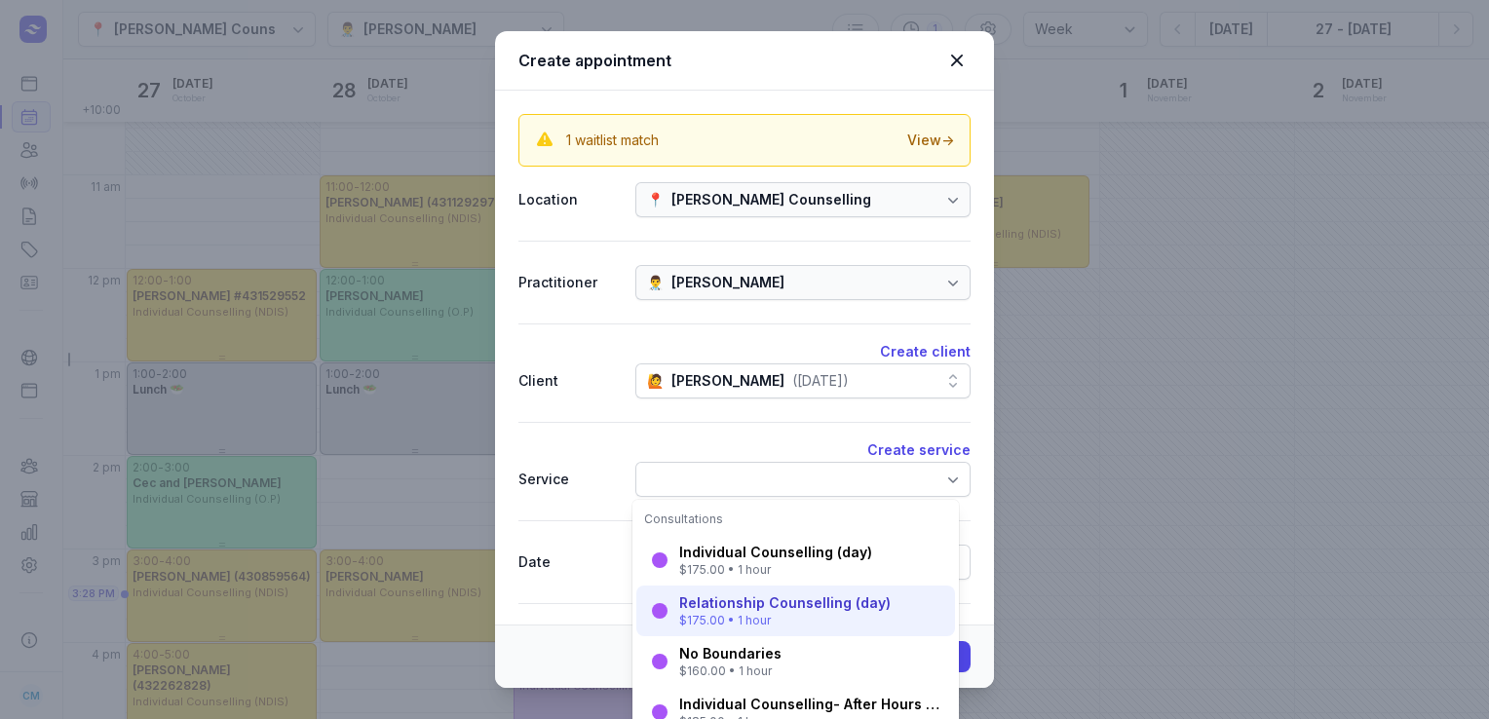
click at [741, 626] on div "$175.00 • 1 hour" at bounding box center [785, 621] width 212 height 16
select select "13:00"
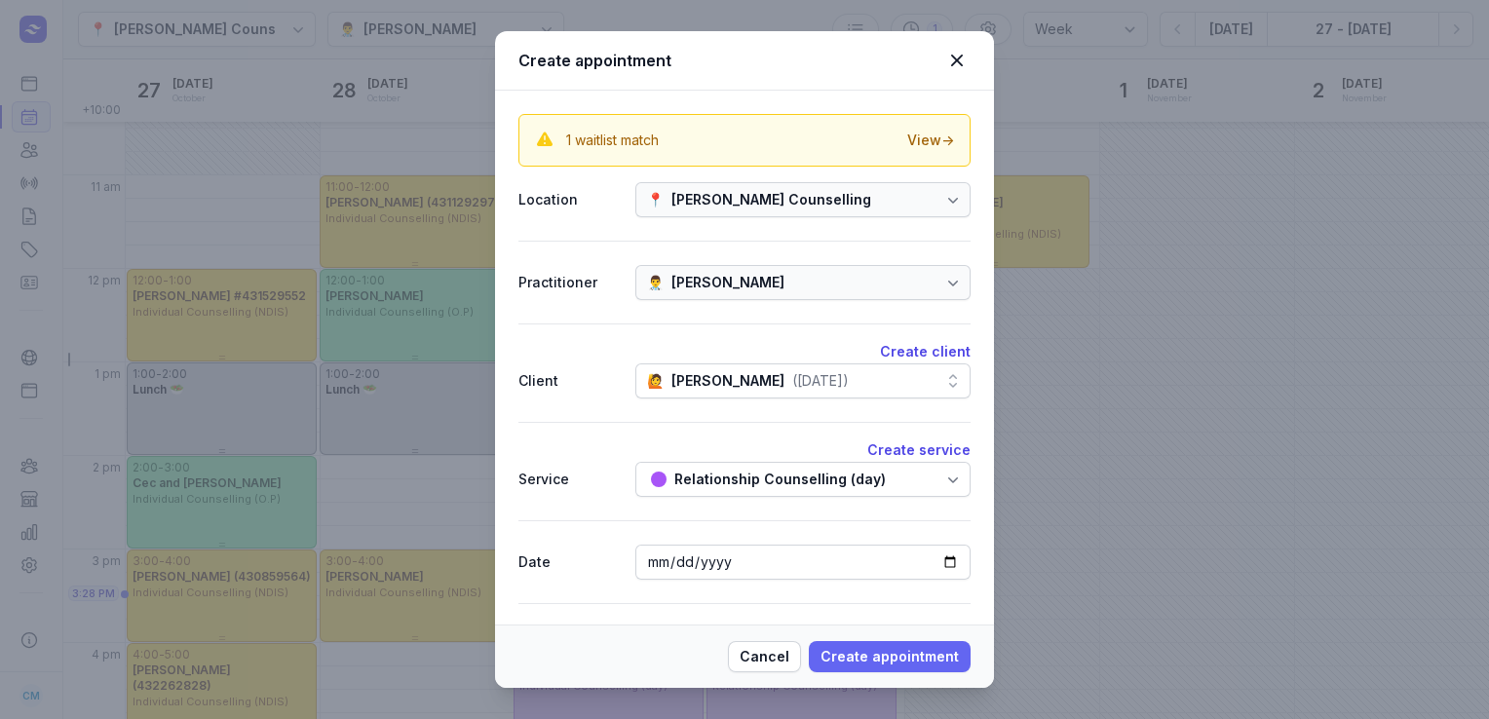
click at [846, 661] on span "Create appointment" at bounding box center [890, 656] width 138 height 23
select select
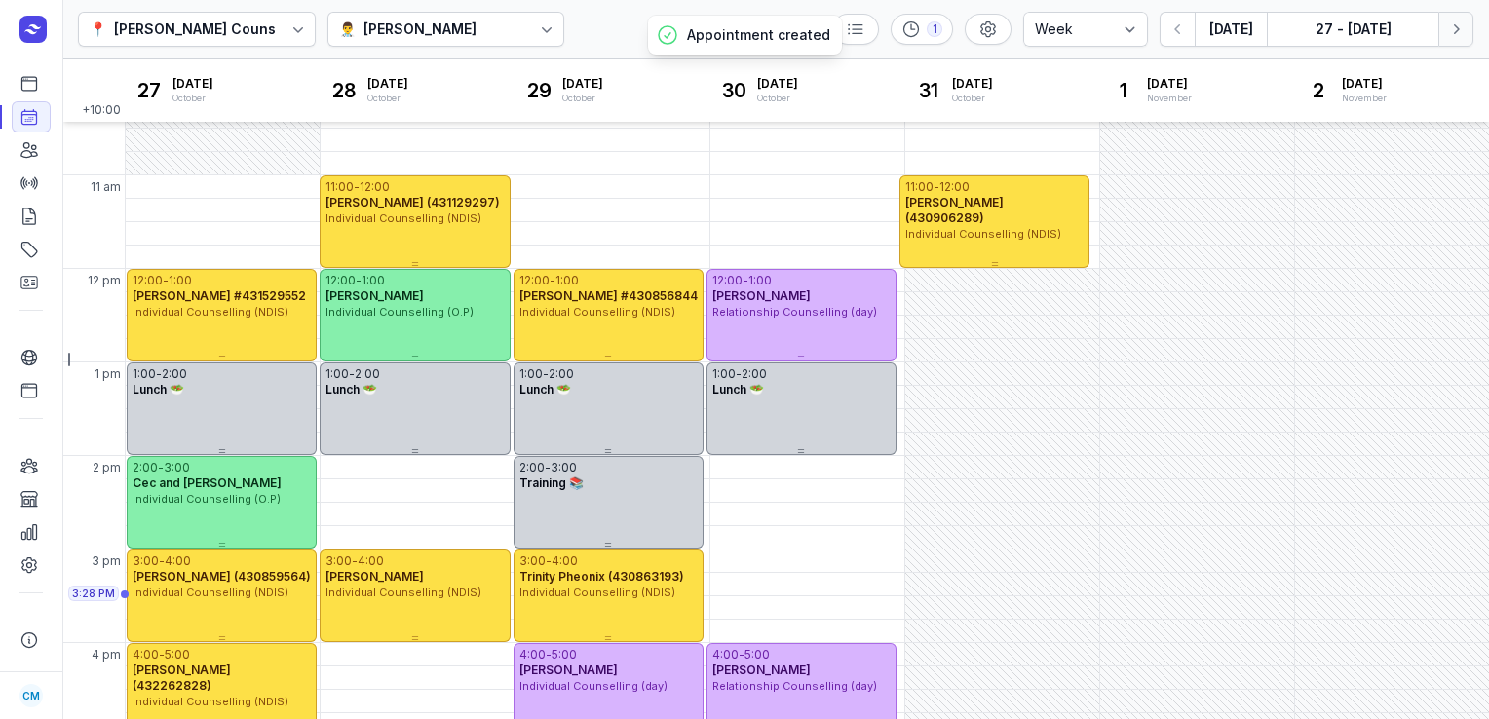
click at [1470, 35] on button "Next week" at bounding box center [1456, 29] width 35 height 35
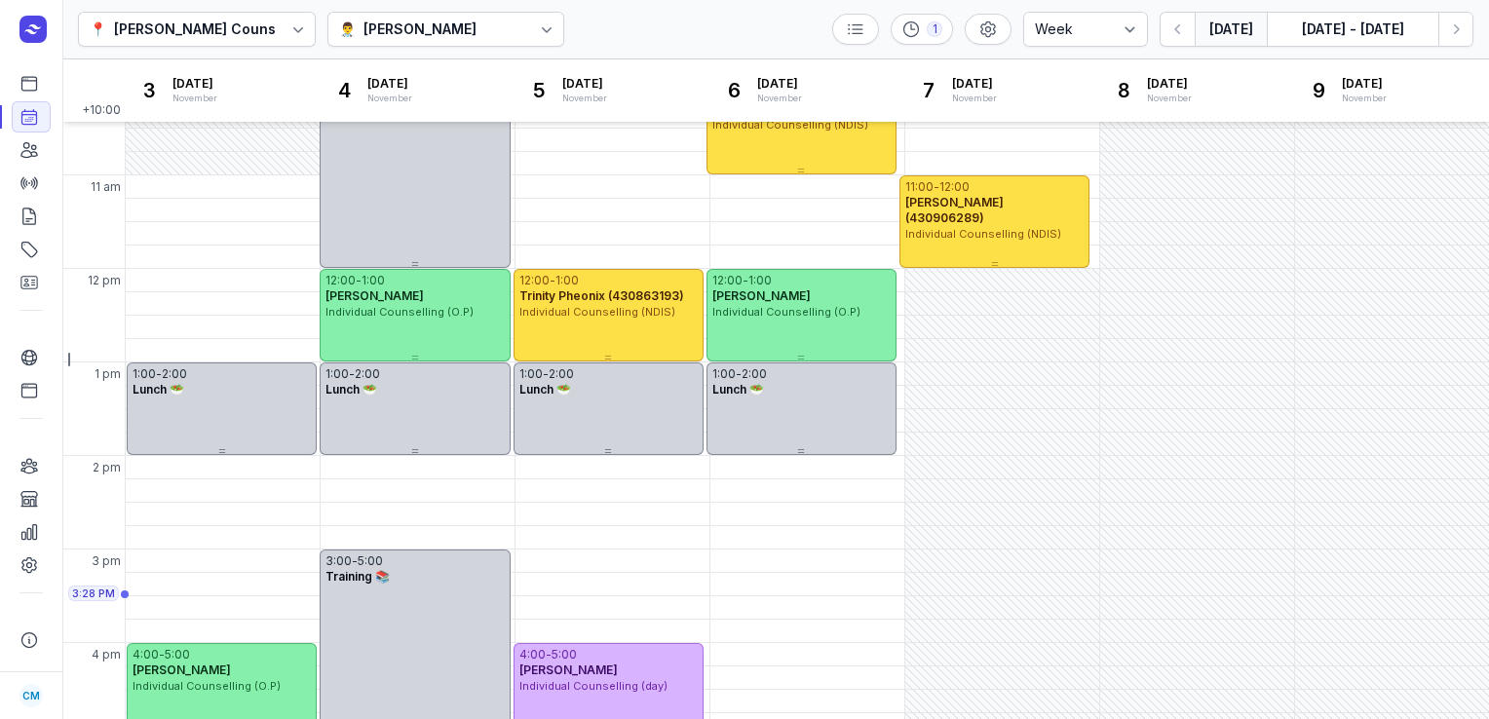
click at [1228, 34] on button "[DATE]" at bounding box center [1231, 29] width 72 height 35
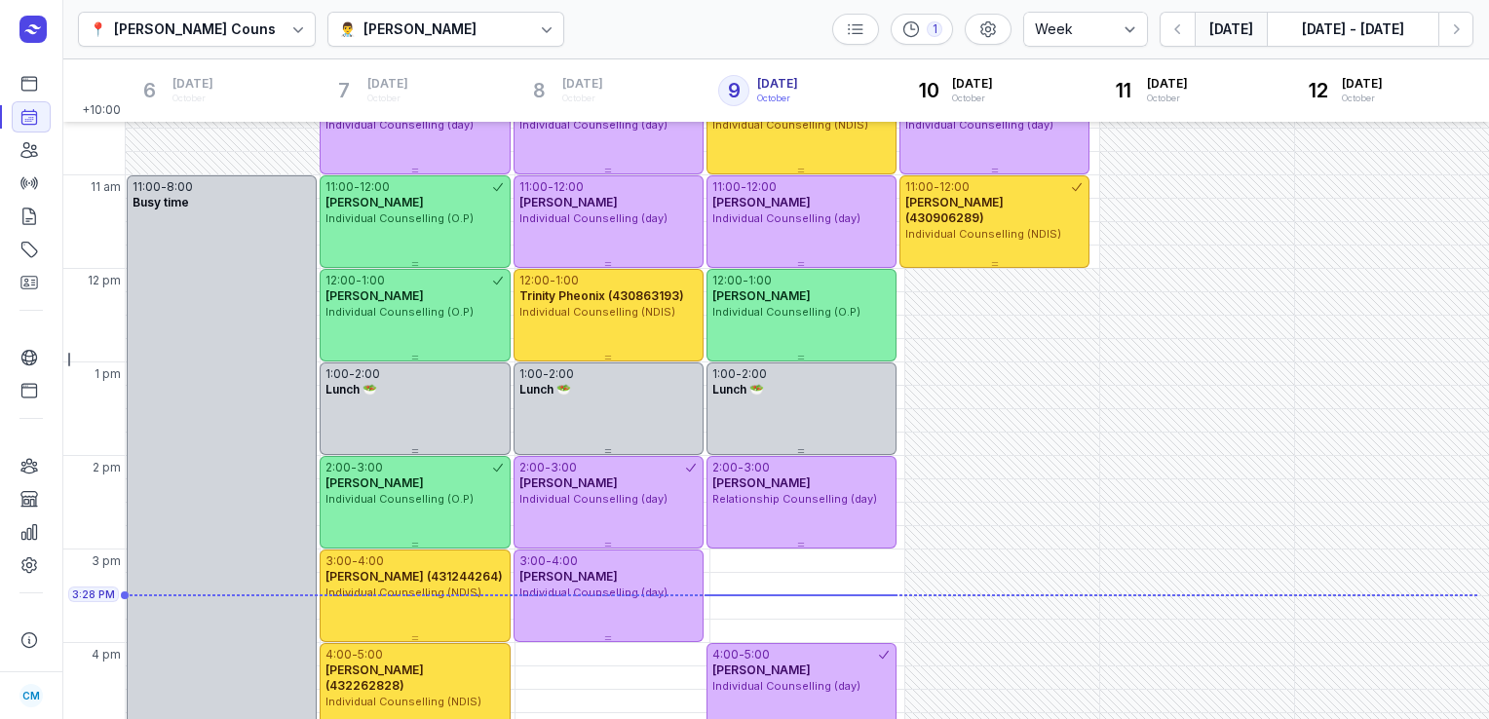
click at [1219, 35] on button "[DATE]" at bounding box center [1231, 29] width 72 height 35
click at [1450, 26] on icon "button" at bounding box center [1456, 28] width 19 height 19
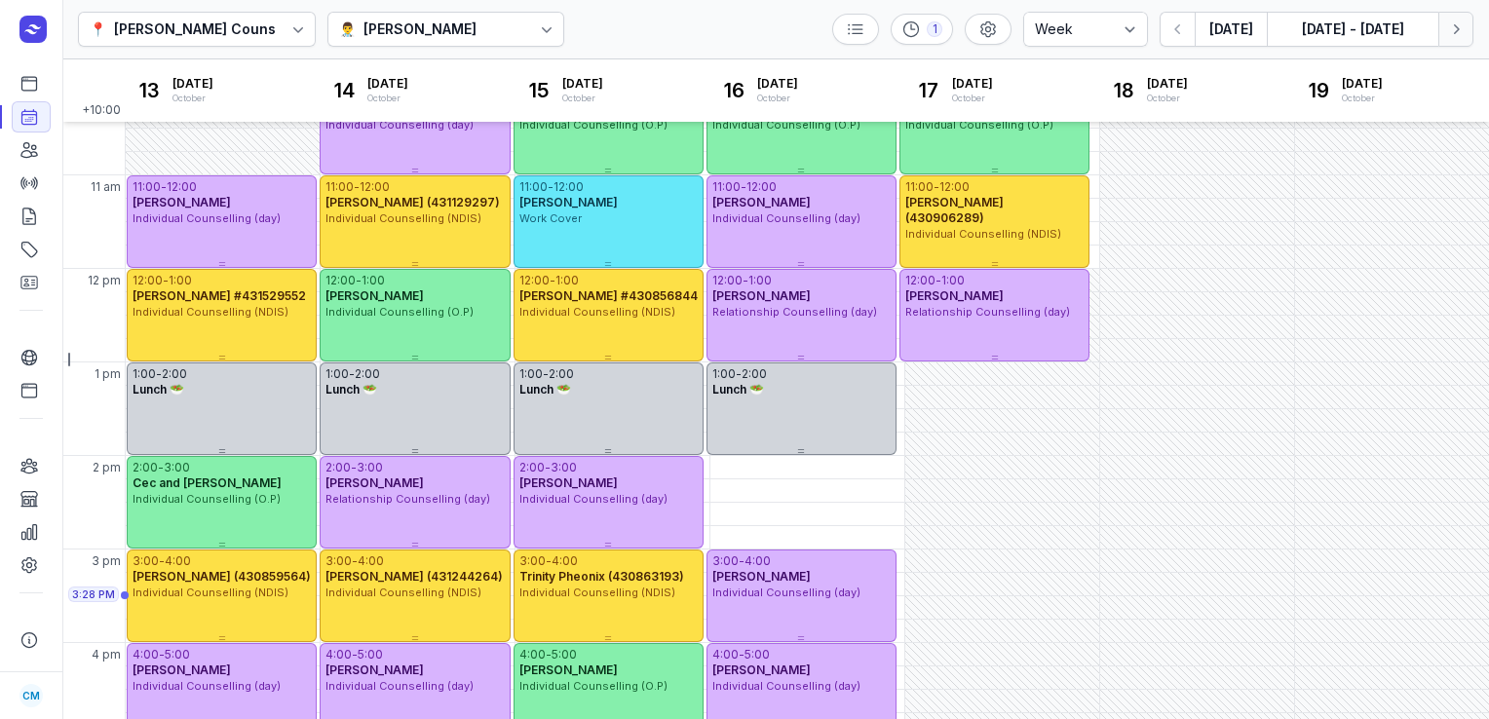
click at [1450, 26] on icon "button" at bounding box center [1456, 28] width 19 height 19
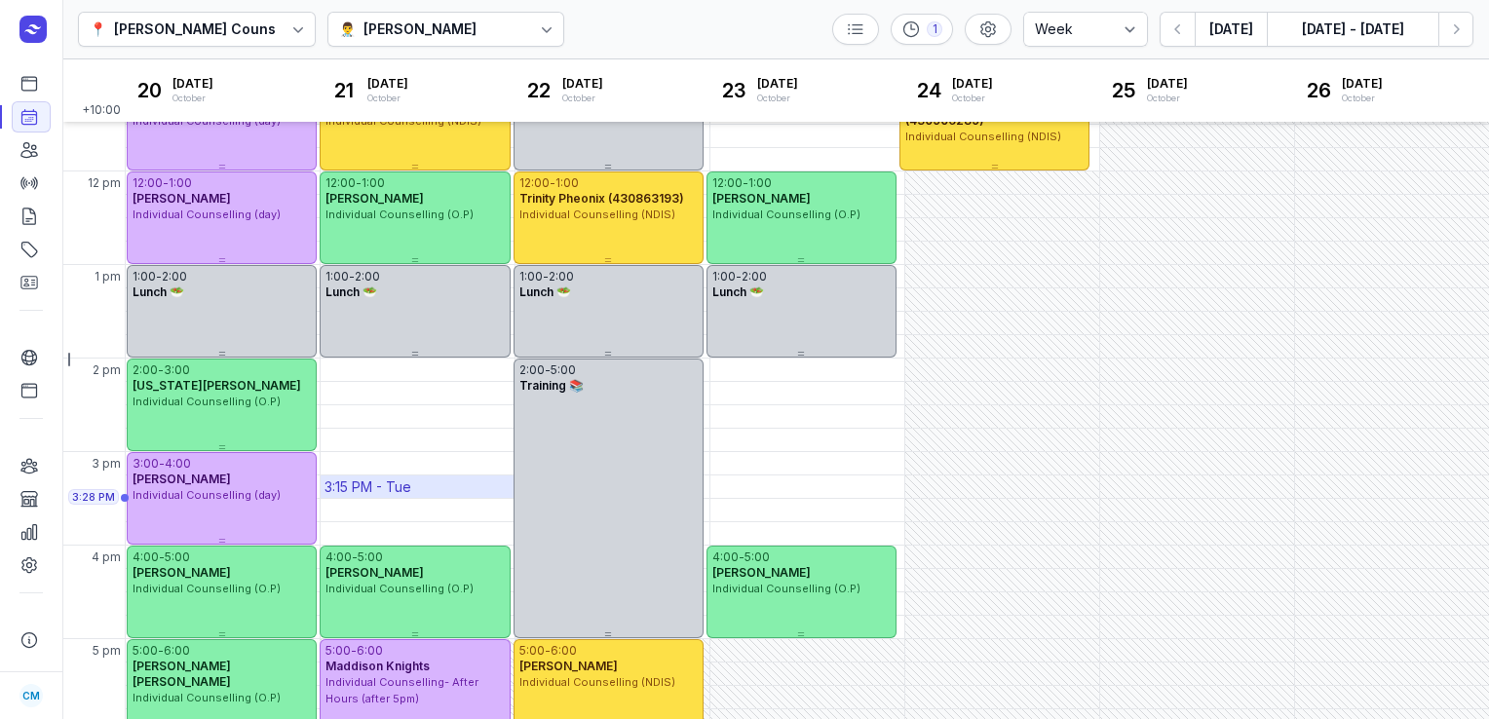
scroll to position [330, 0]
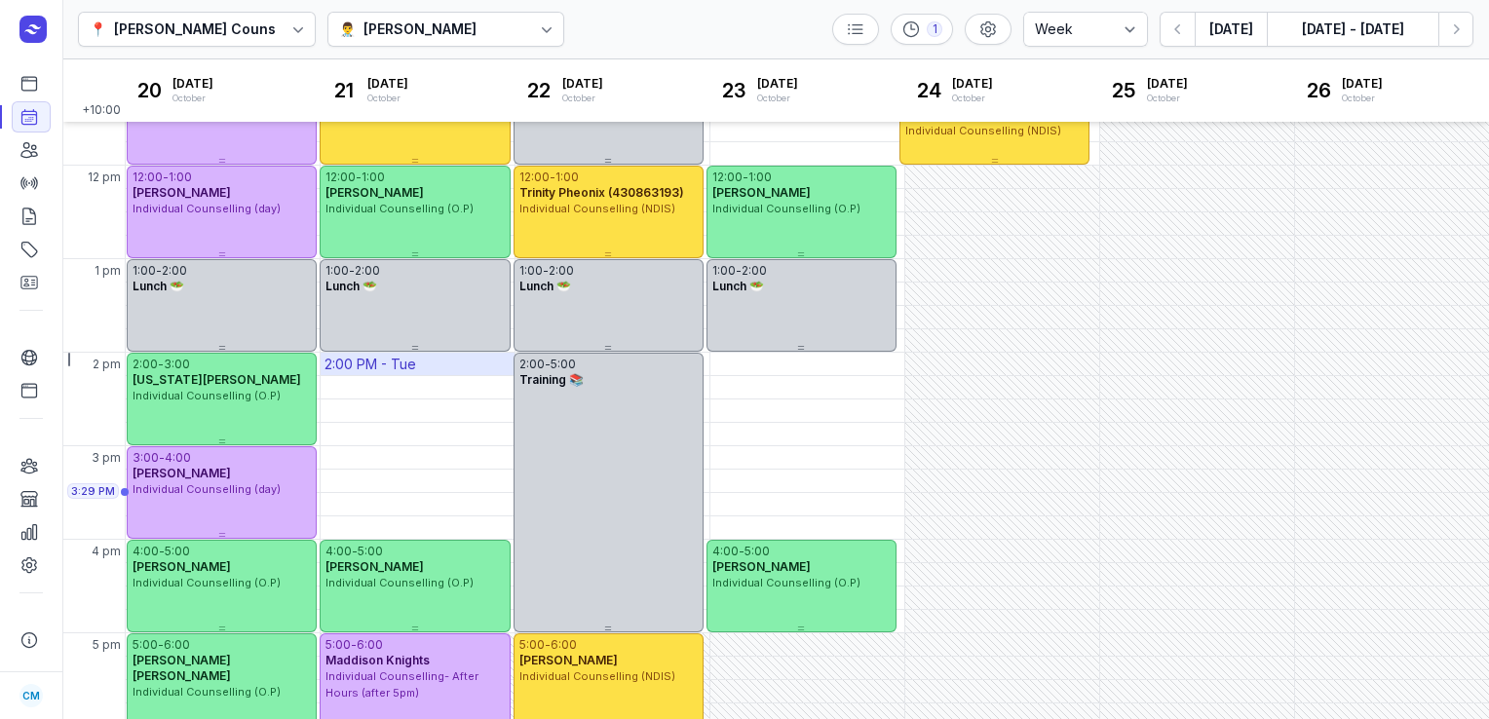
click at [416, 364] on div "2:00 PM - Tue" at bounding box center [418, 364] width 194 height 22
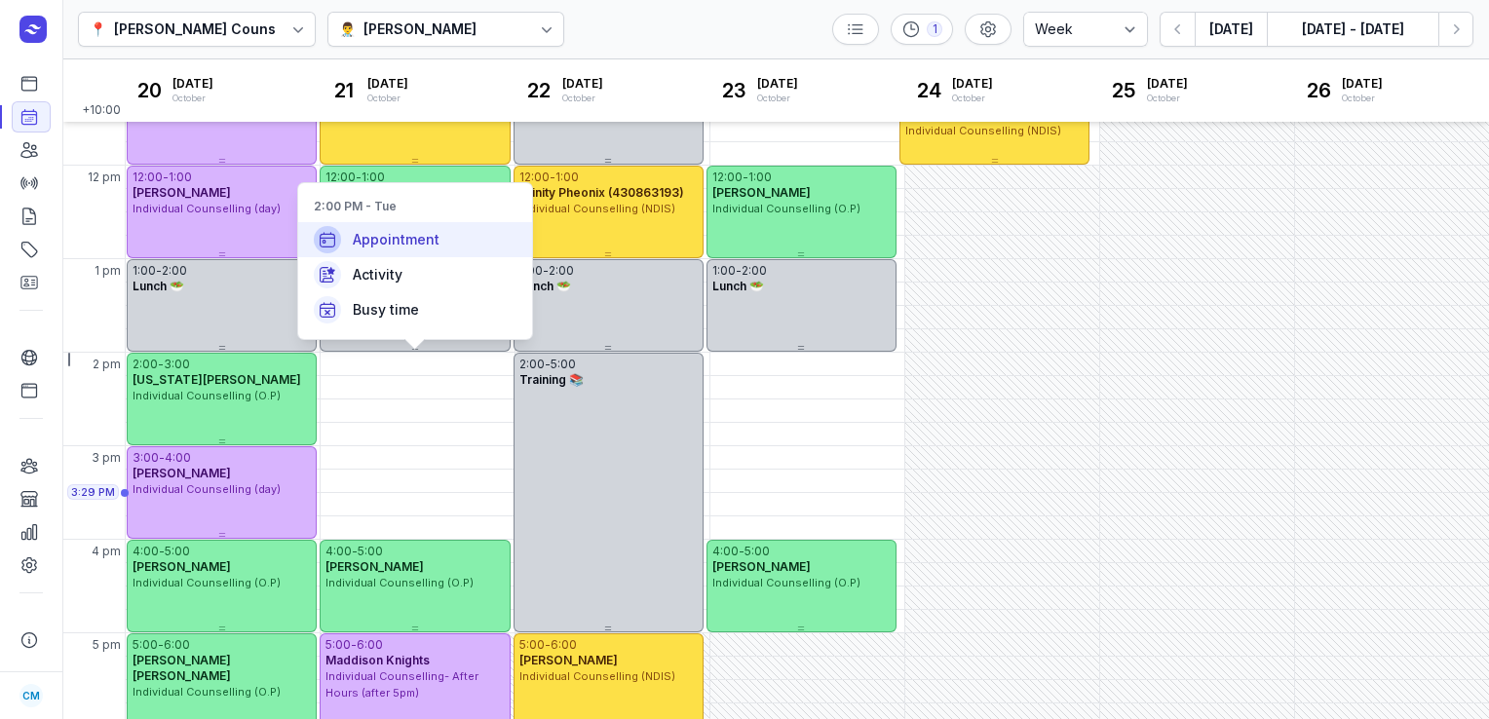
click at [474, 245] on div "Appointment" at bounding box center [415, 239] width 234 height 35
select select
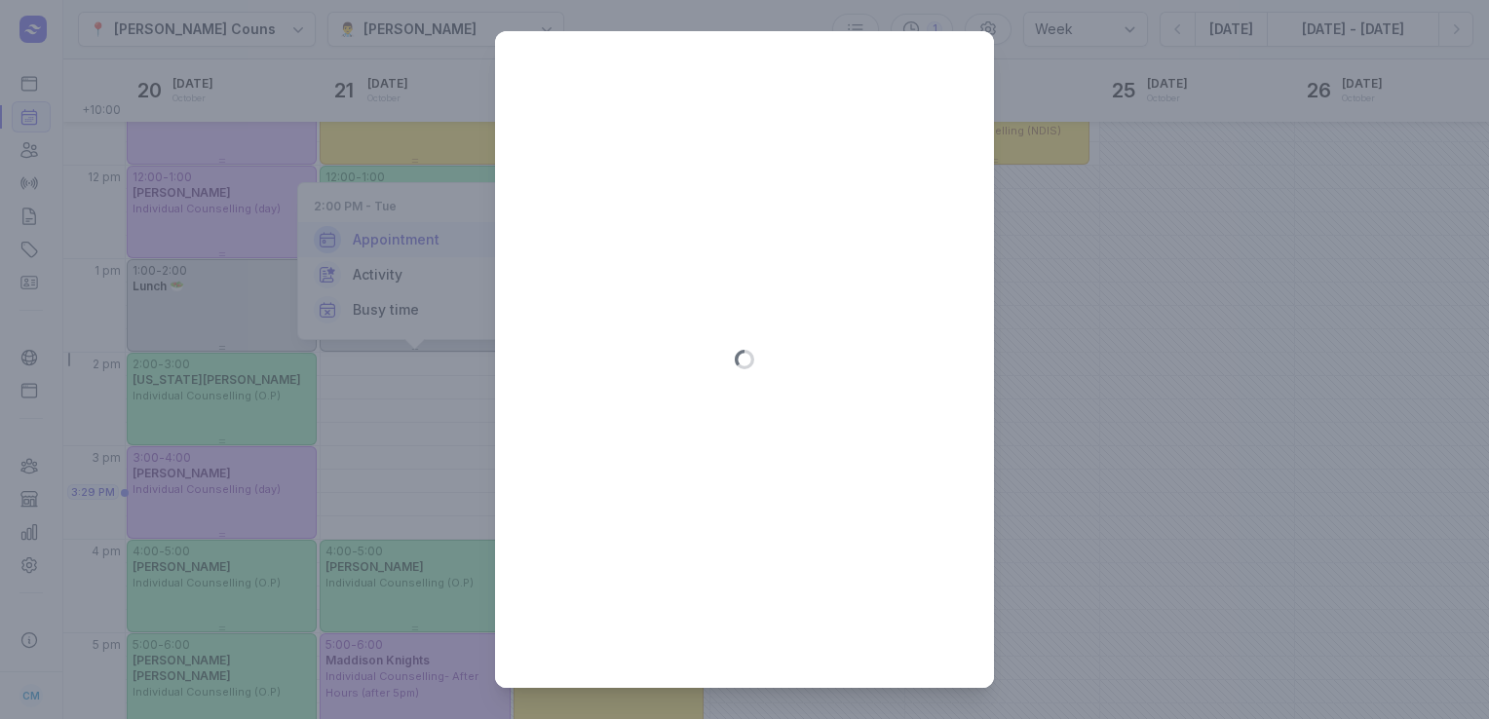
type input "[DATE]"
select select "14:00"
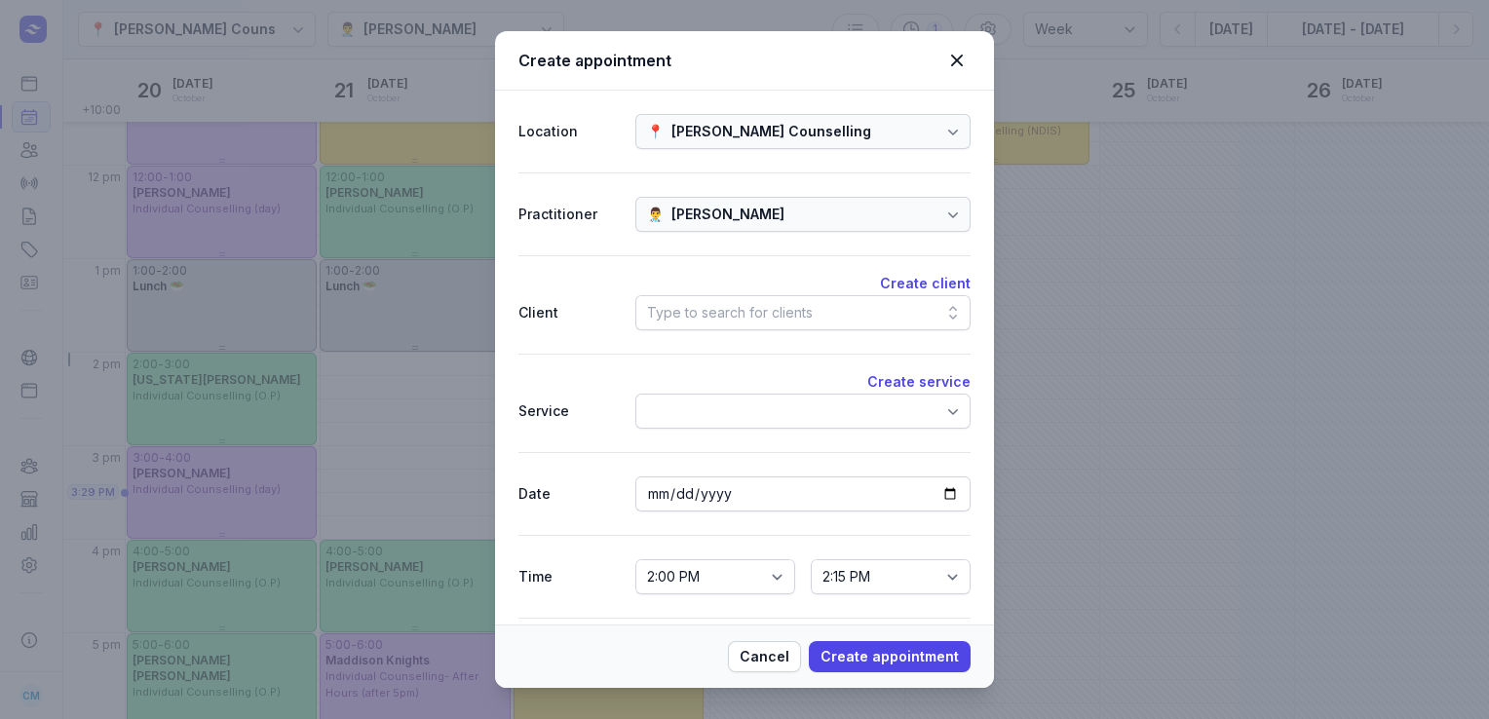
click at [857, 319] on div "Type to search for clients" at bounding box center [803, 312] width 335 height 35
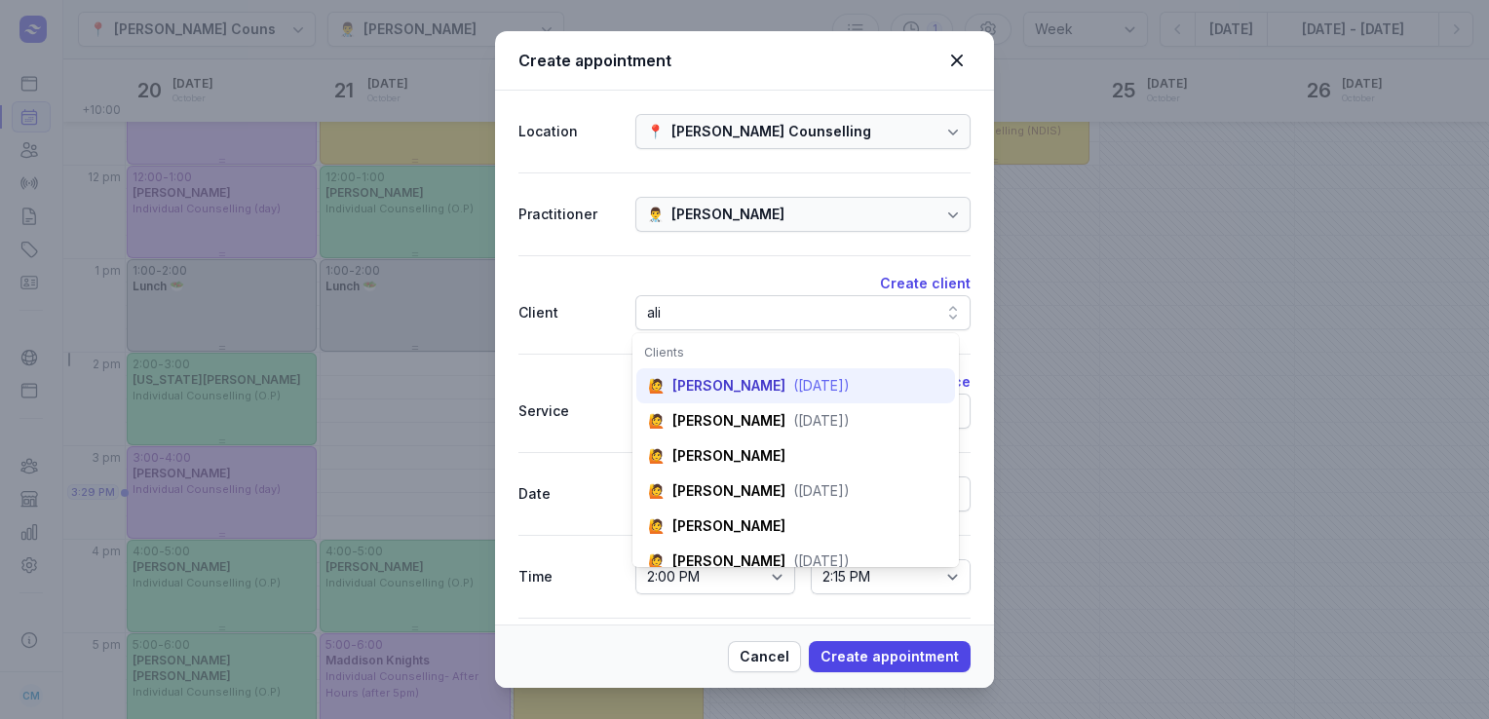
type input "ali"
click at [692, 393] on div "[PERSON_NAME]" at bounding box center [729, 385] width 113 height 19
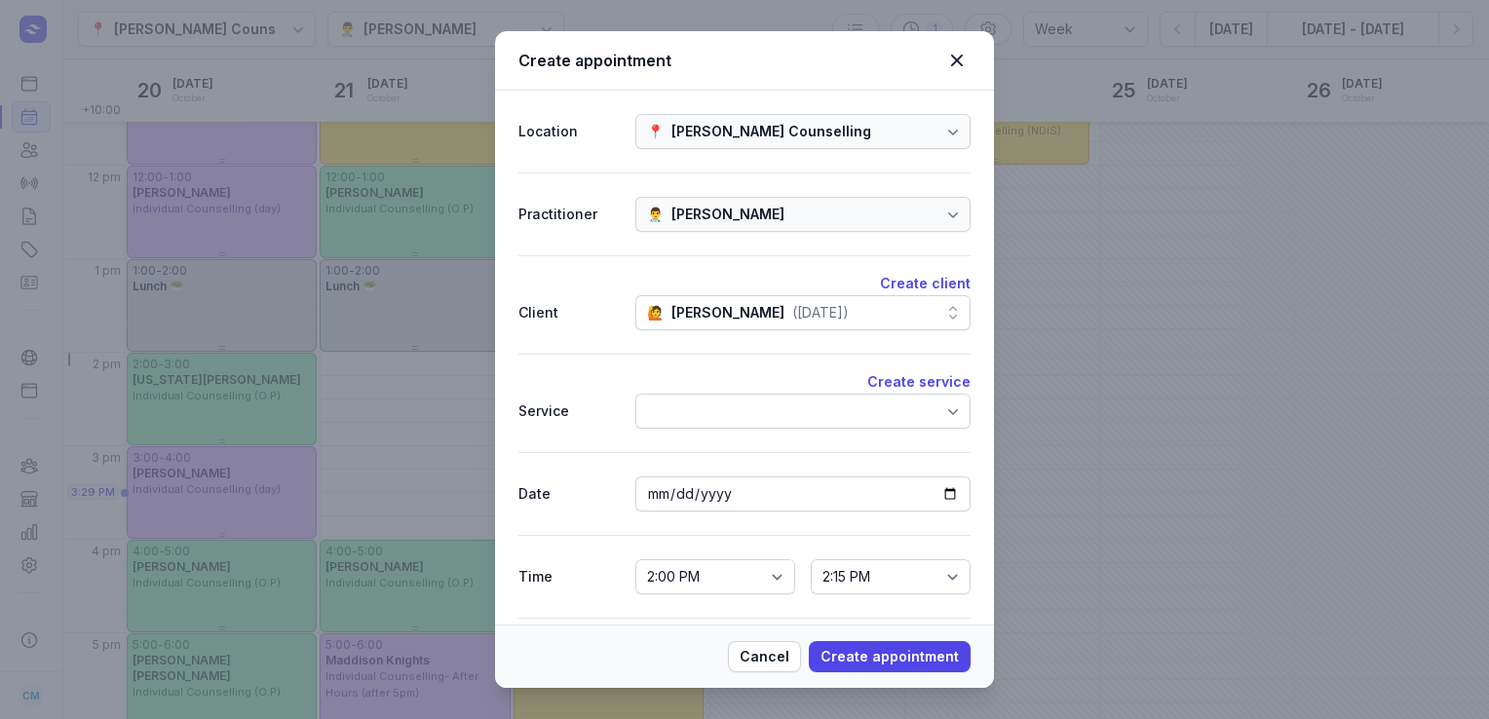
click at [692, 400] on div at bounding box center [803, 411] width 335 height 35
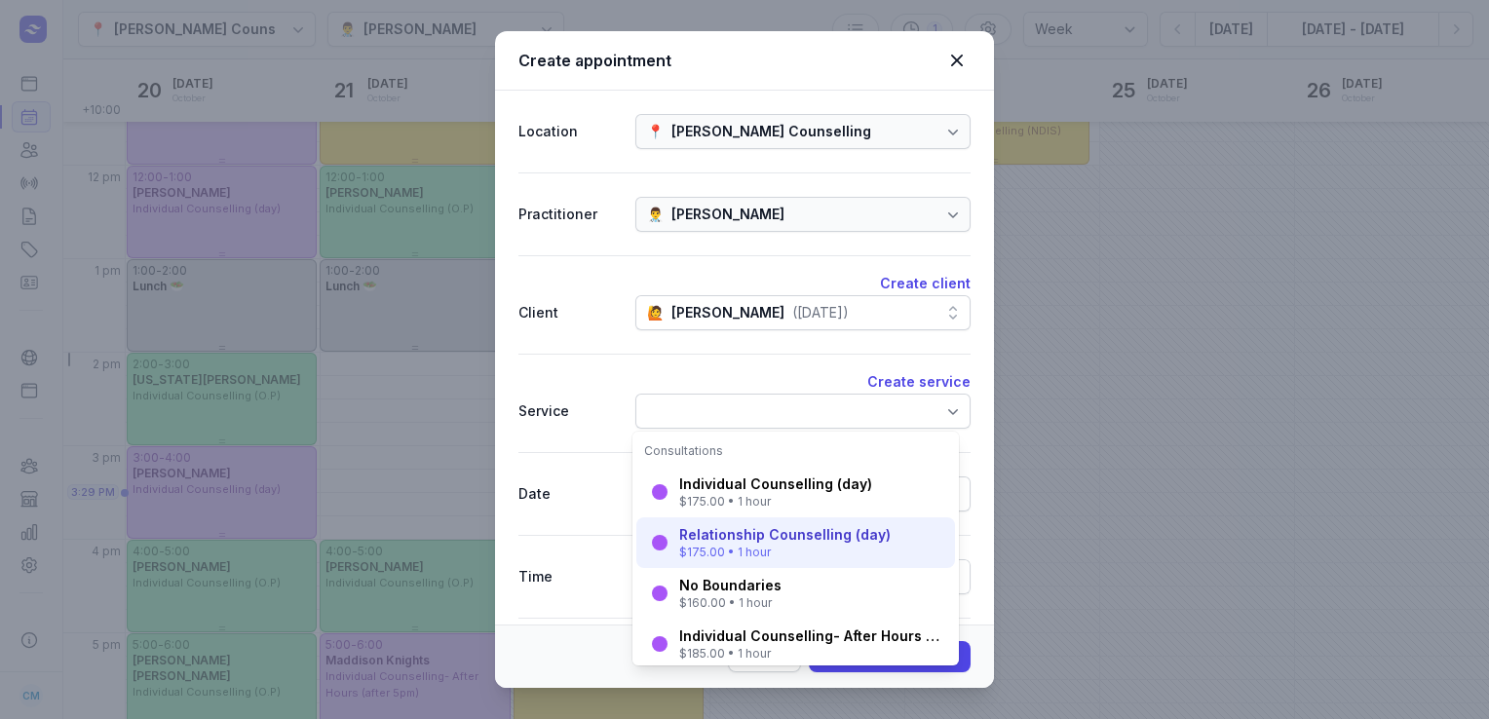
click at [762, 536] on div "Relationship Counselling (day)" at bounding box center [785, 534] width 212 height 19
select select "15:00"
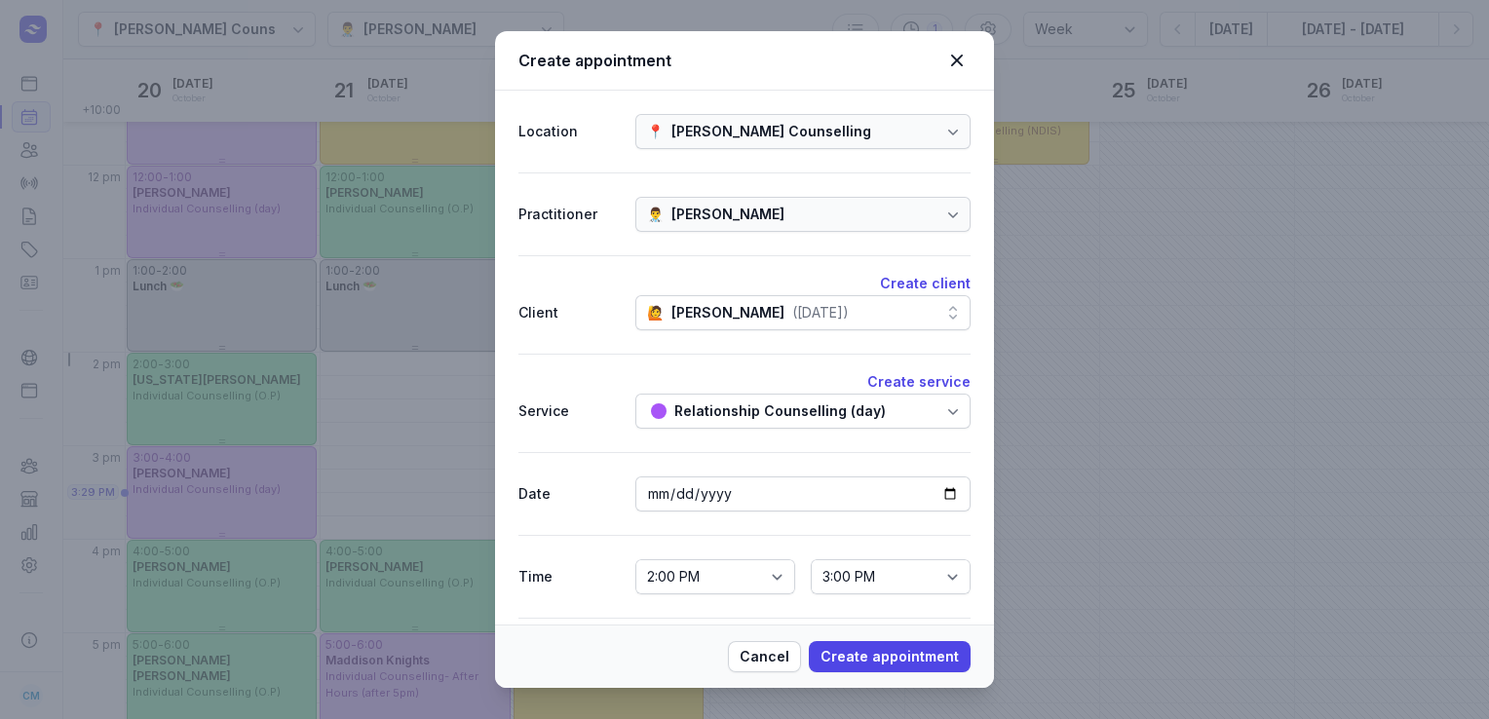
scroll to position [66, 0]
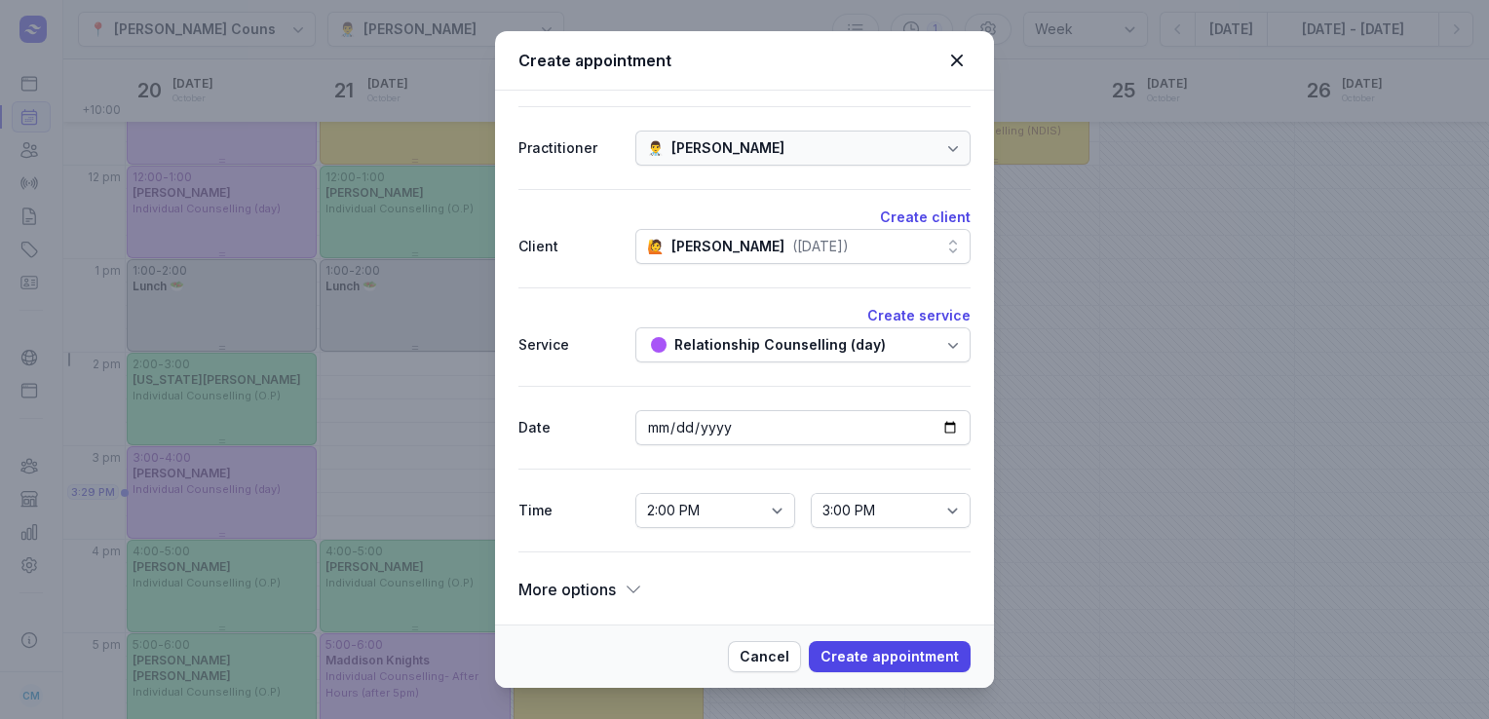
click at [570, 581] on span "More options" at bounding box center [567, 589] width 97 height 27
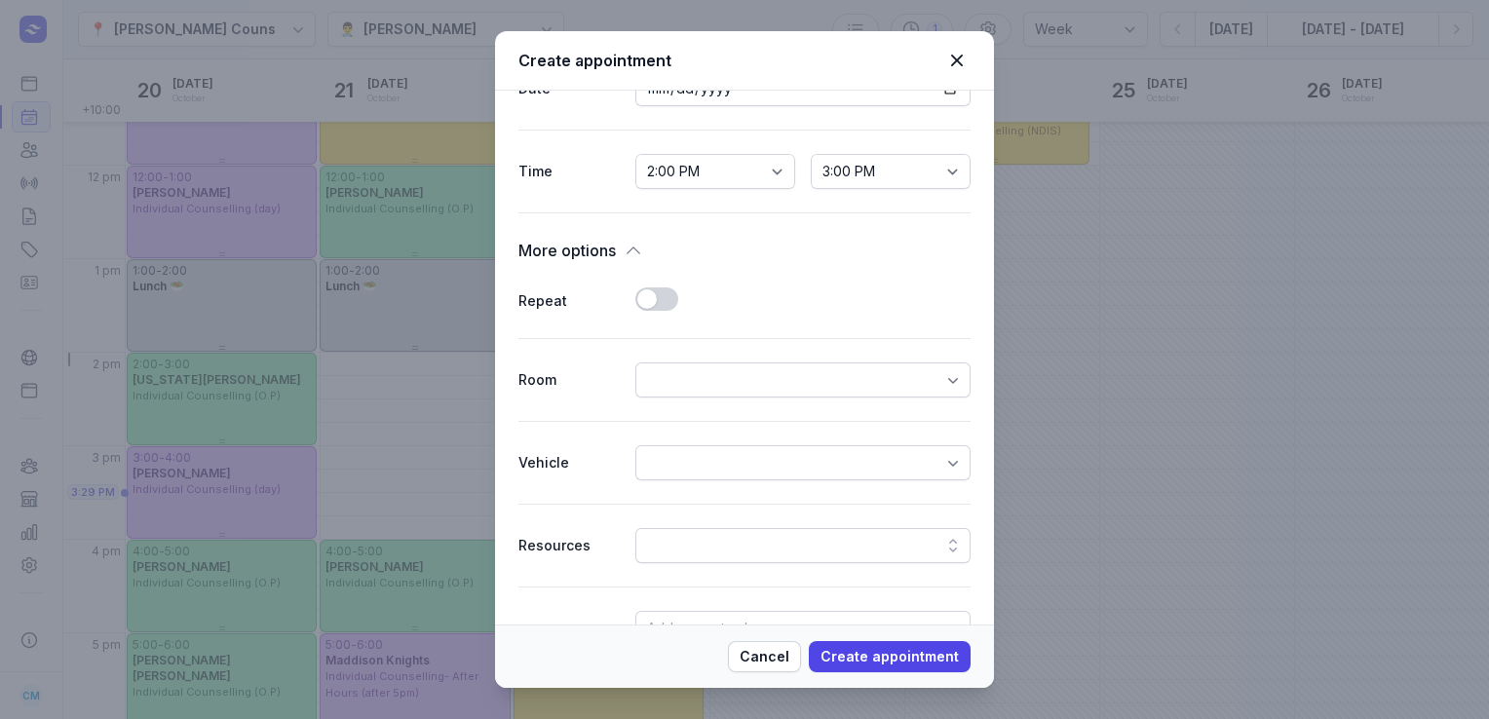
scroll to position [518, 0]
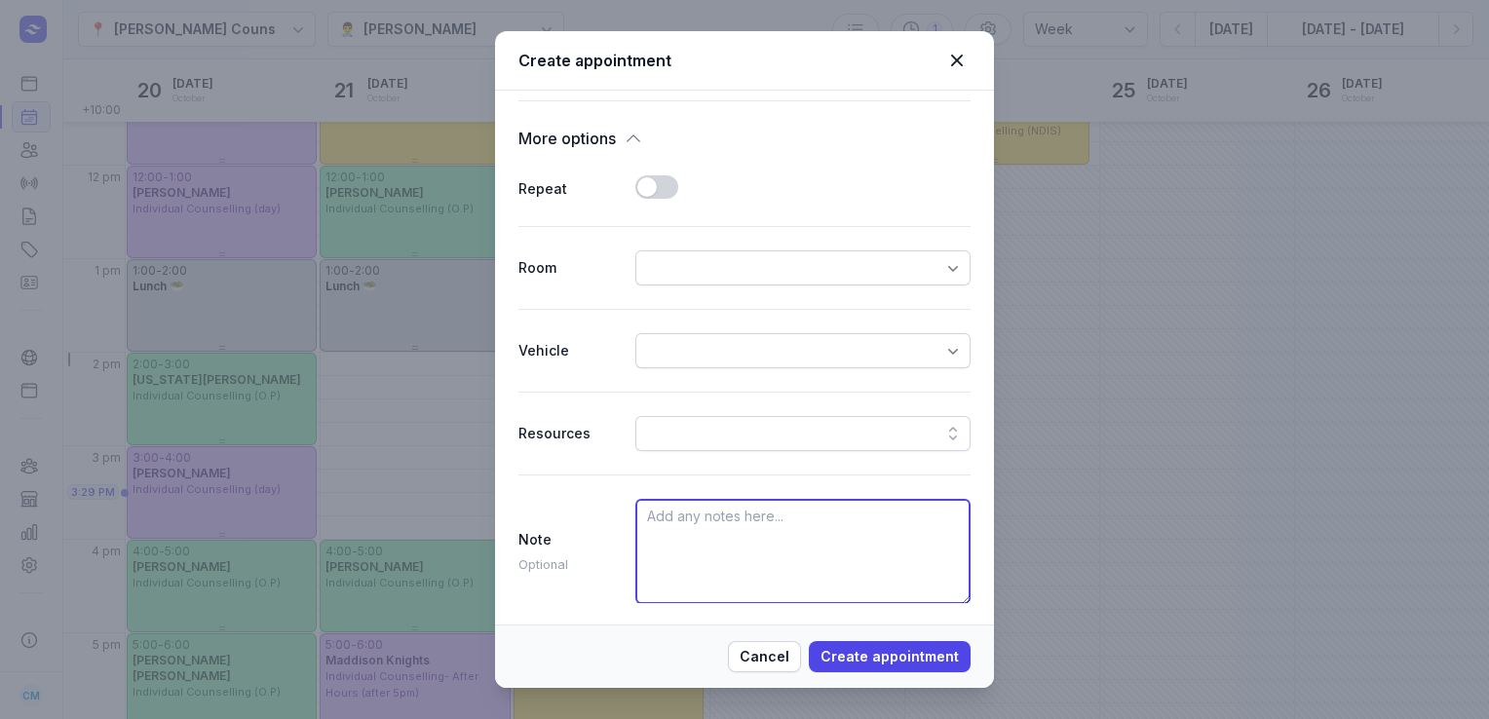
click at [733, 528] on textarea at bounding box center [803, 551] width 335 height 105
type textarea "[PERSON_NAME]"
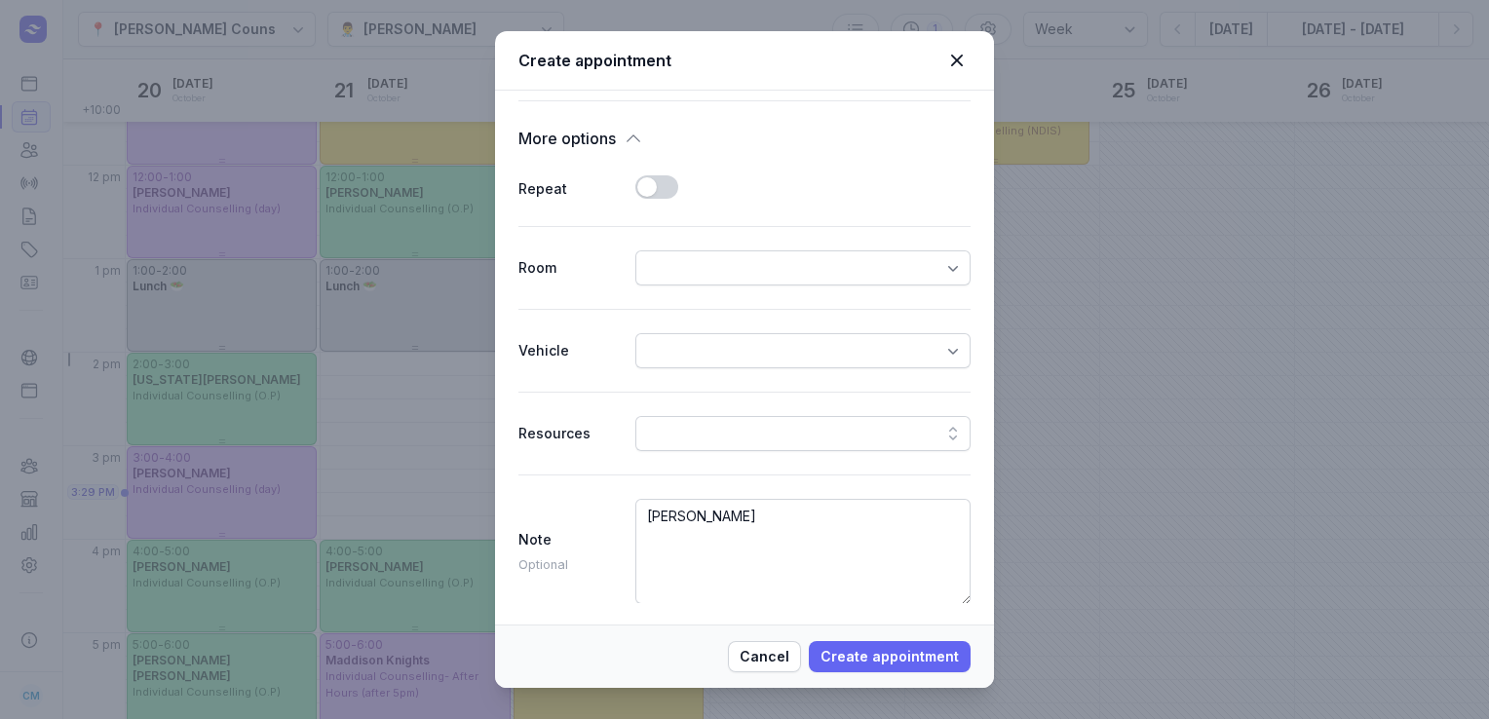
click at [873, 658] on span "Create appointment" at bounding box center [890, 656] width 138 height 23
select select
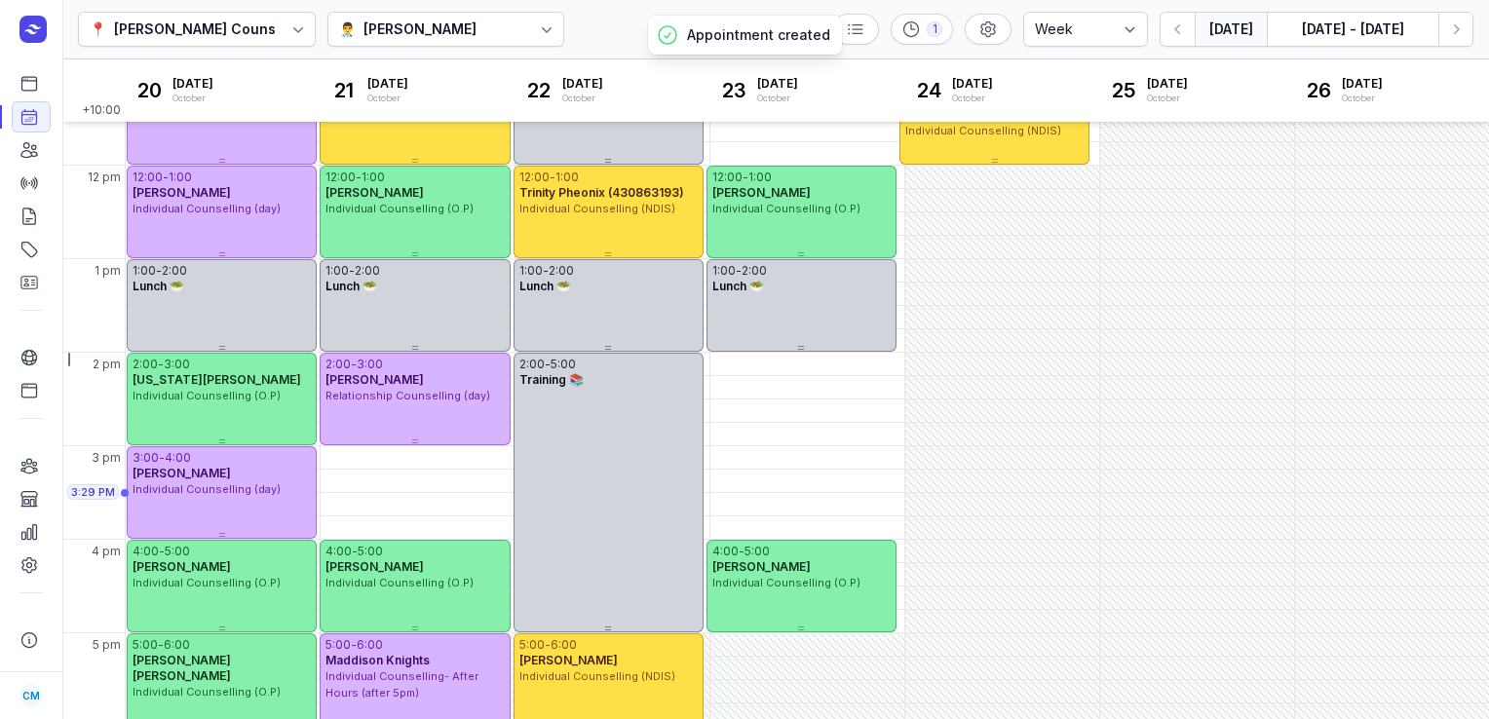
click at [1223, 33] on button "[DATE]" at bounding box center [1231, 29] width 72 height 35
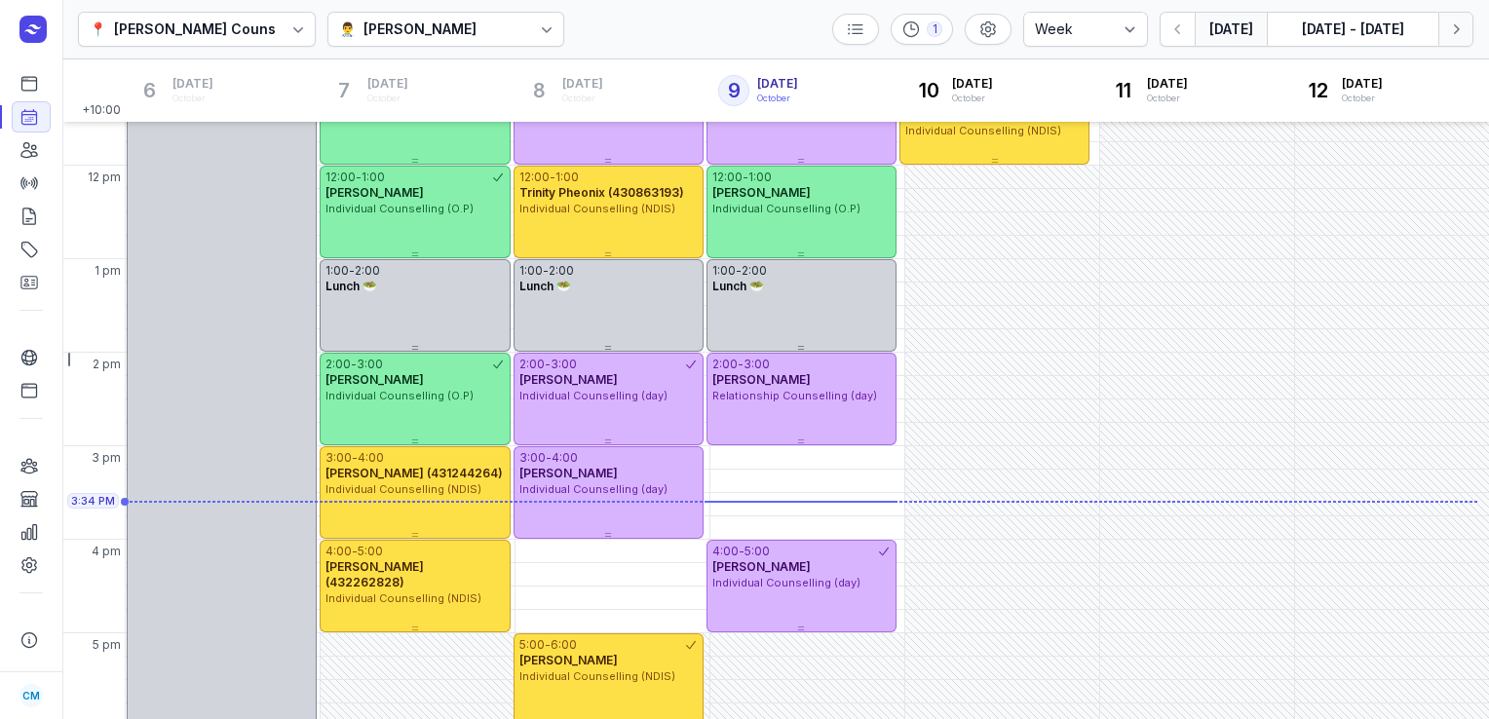
click at [1461, 30] on icon "button" at bounding box center [1456, 28] width 19 height 19
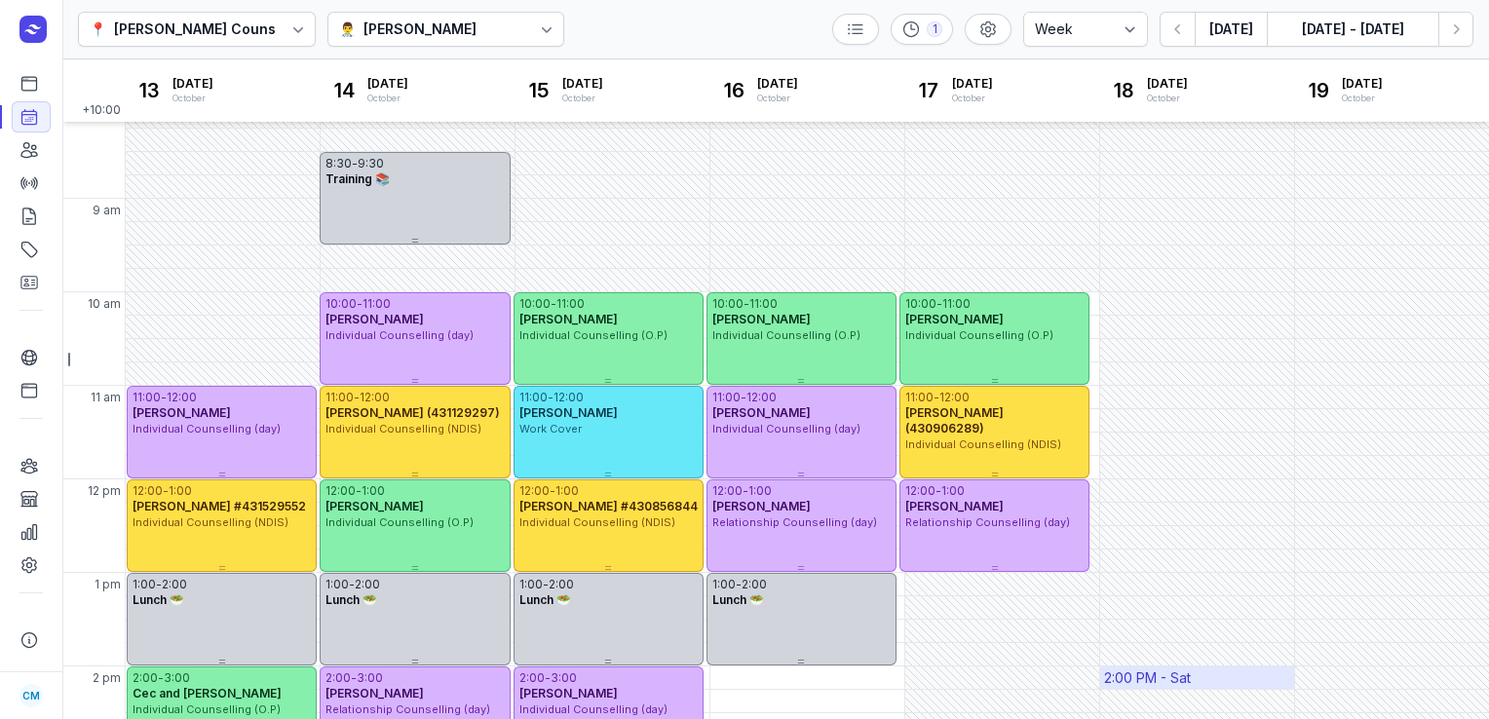
scroll to position [336, 0]
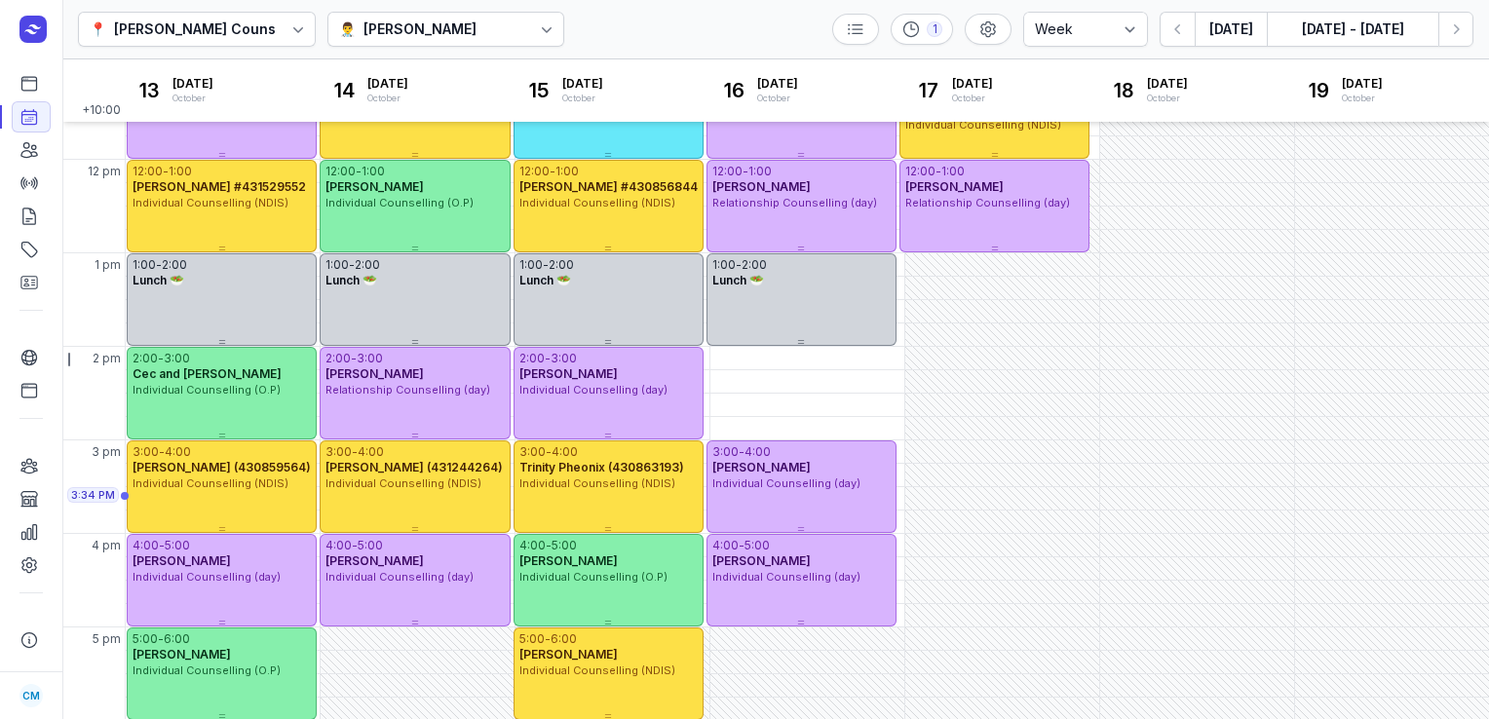
click at [491, 43] on div "👨‍⚕️ [PERSON_NAME]" at bounding box center [447, 29] width 238 height 35
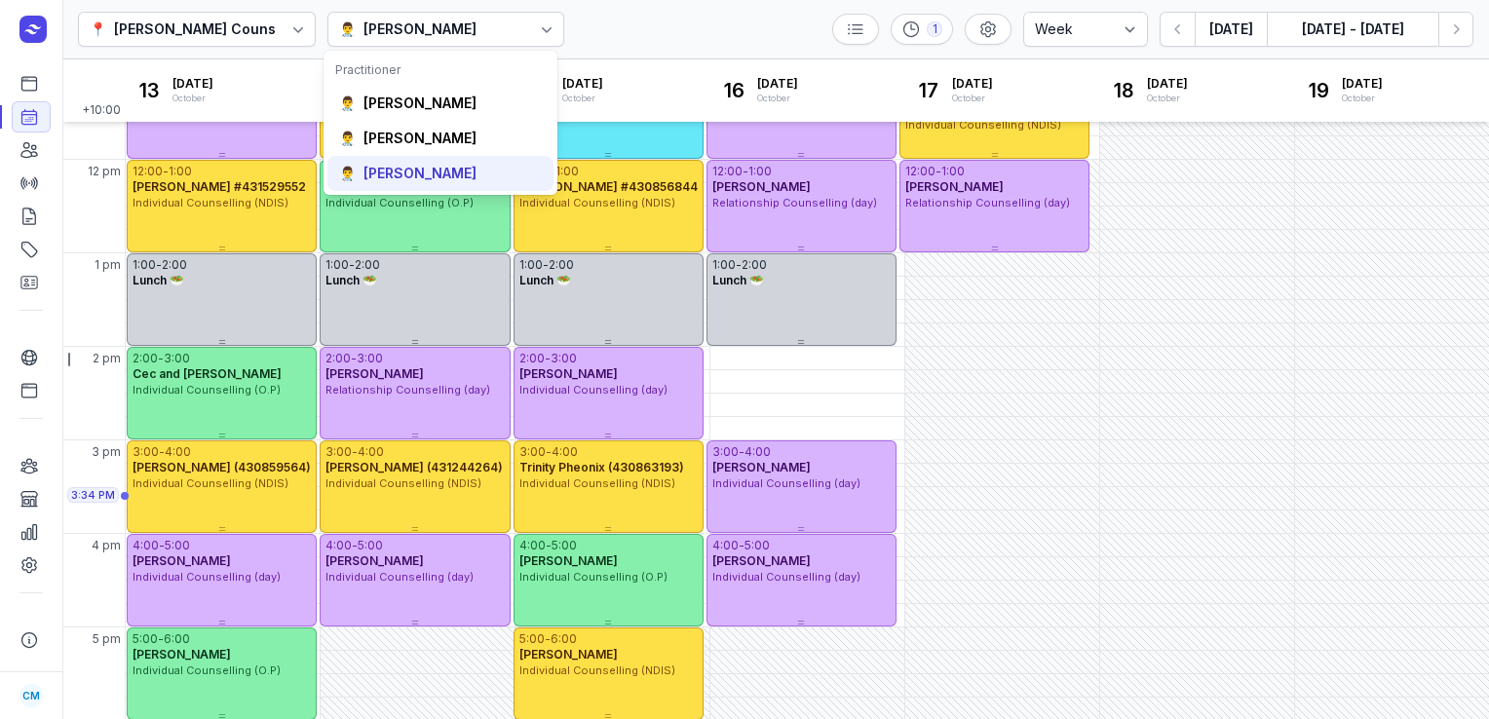
click at [437, 173] on div "[PERSON_NAME]" at bounding box center [420, 173] width 113 height 19
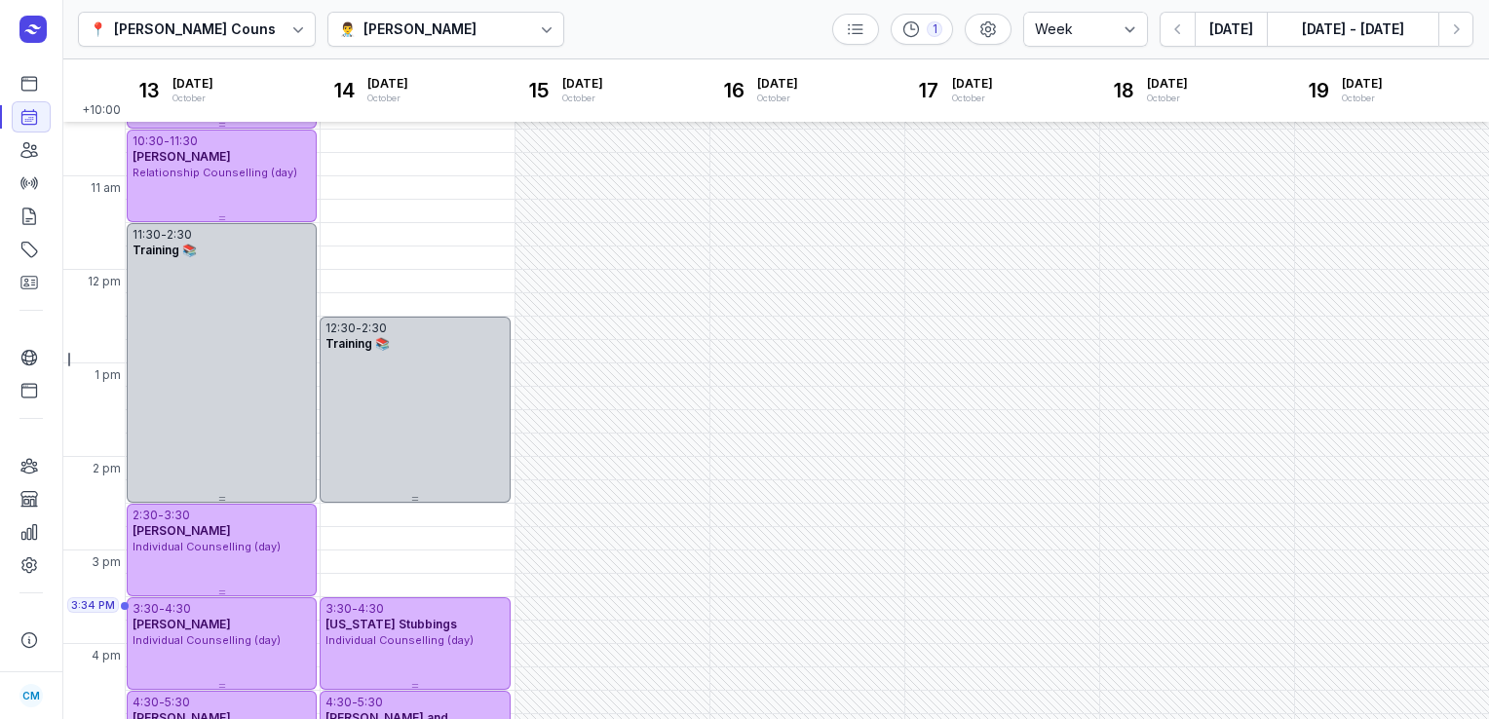
scroll to position [16, 0]
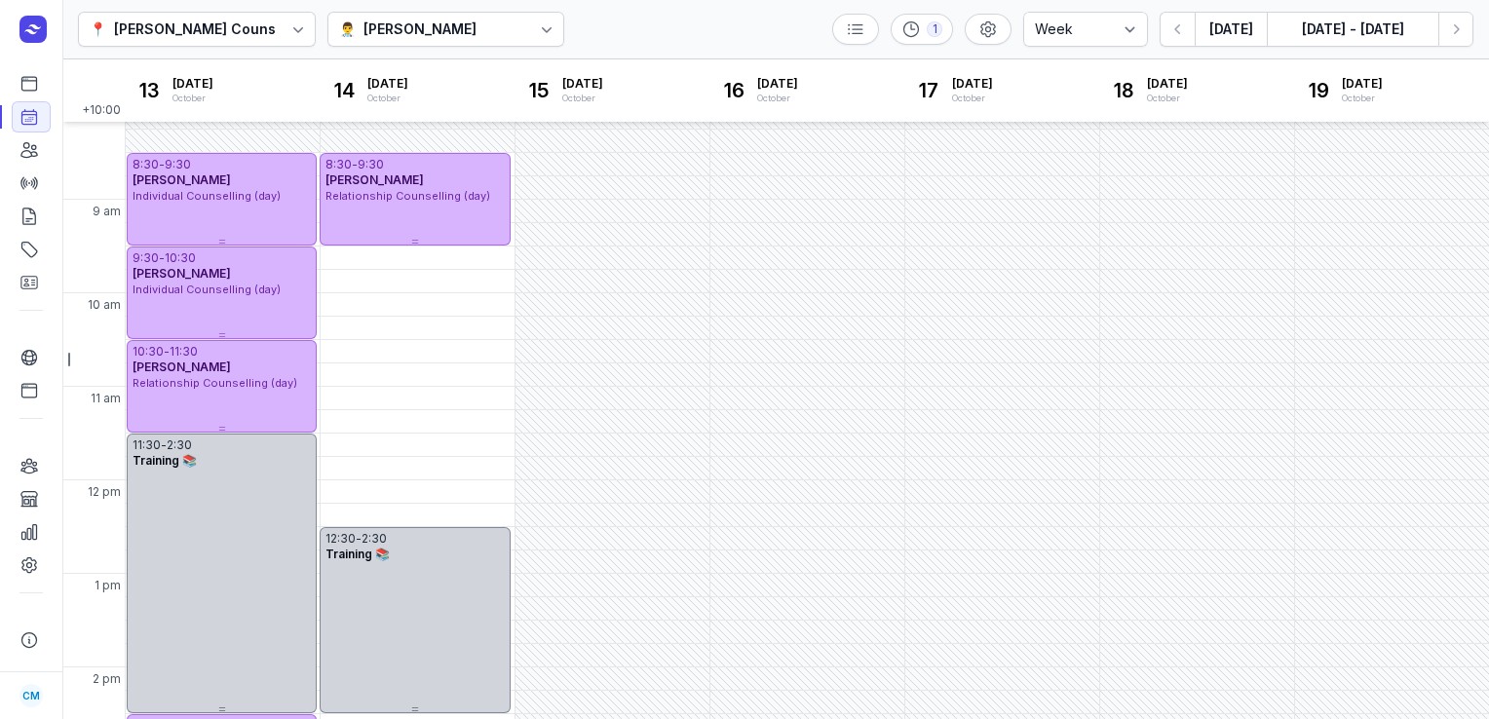
click at [537, 21] on icon at bounding box center [546, 28] width 19 height 19
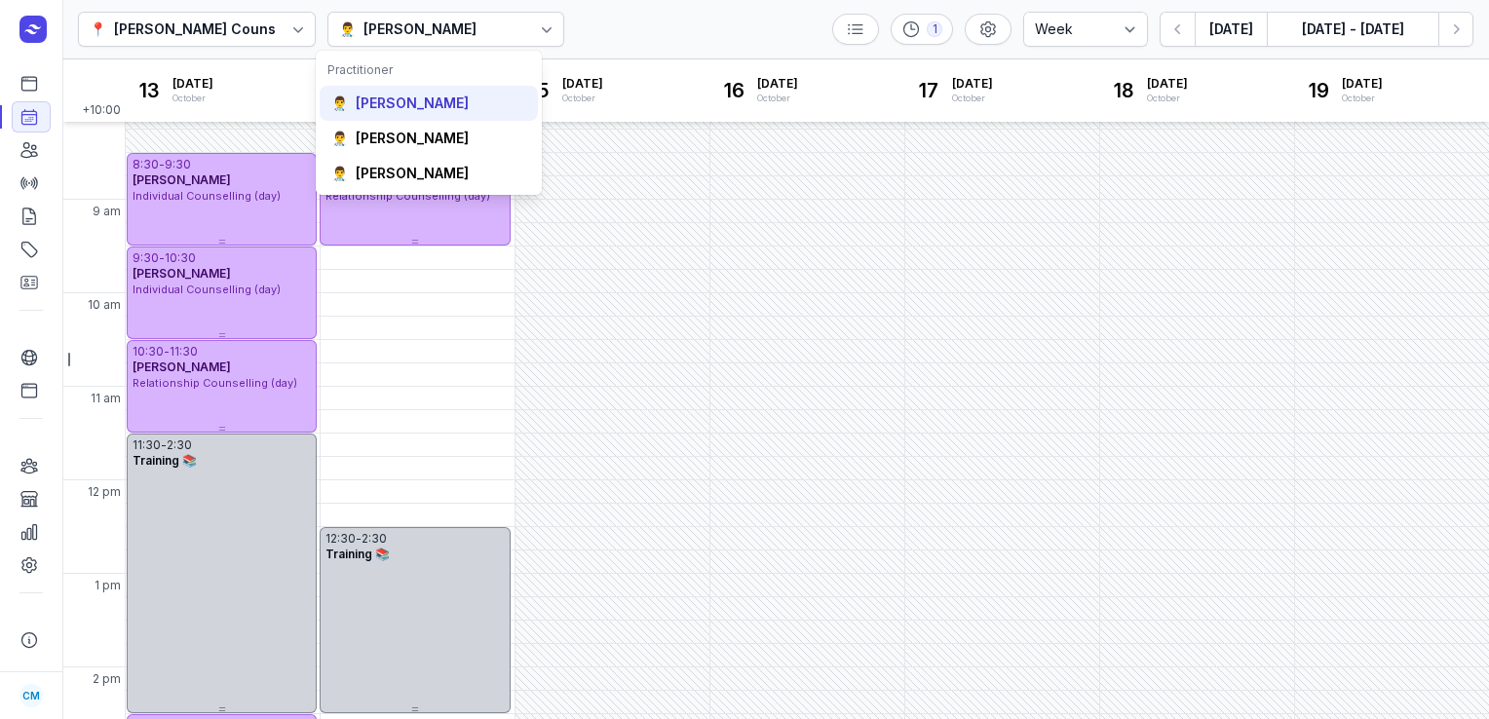
click at [412, 106] on div "[PERSON_NAME]" at bounding box center [412, 103] width 113 height 19
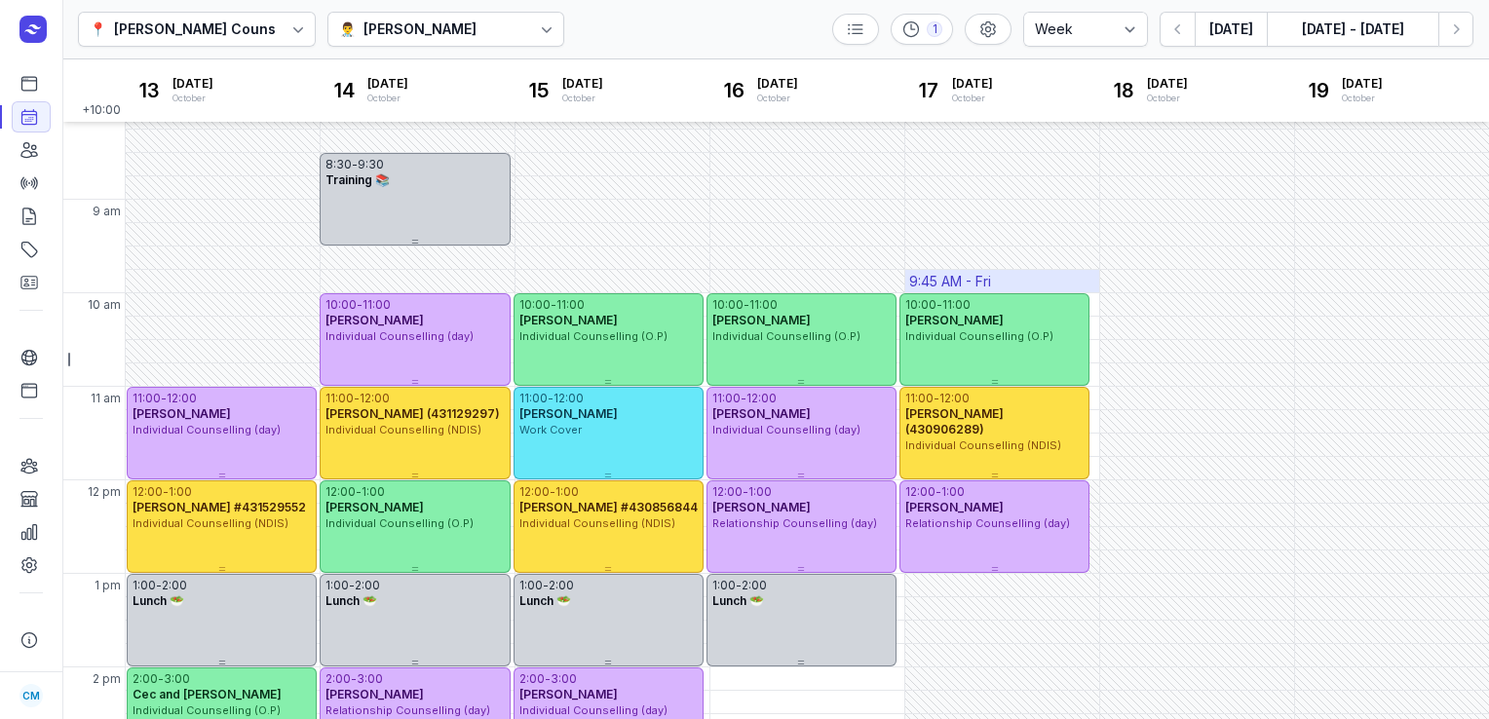
scroll to position [441, 0]
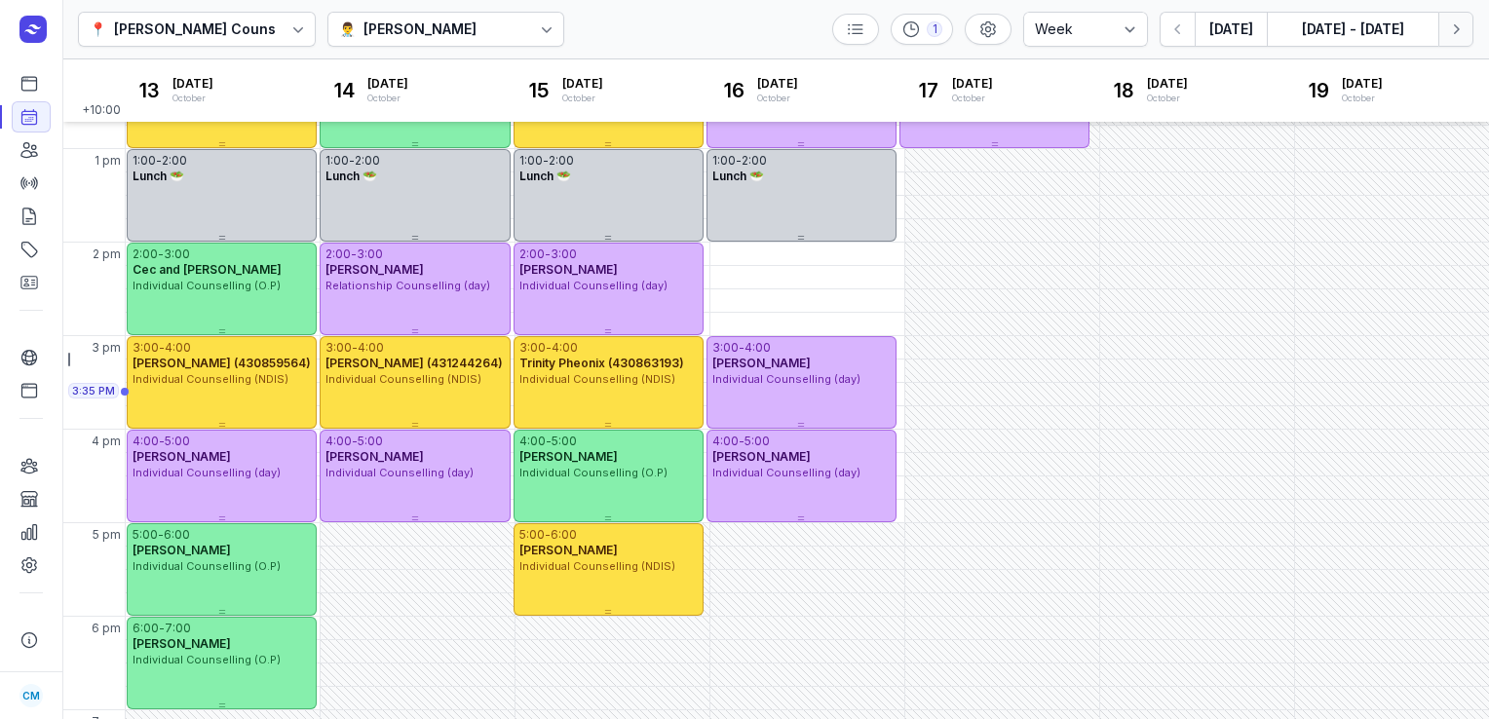
click at [1445, 28] on button "Next week" at bounding box center [1456, 29] width 35 height 35
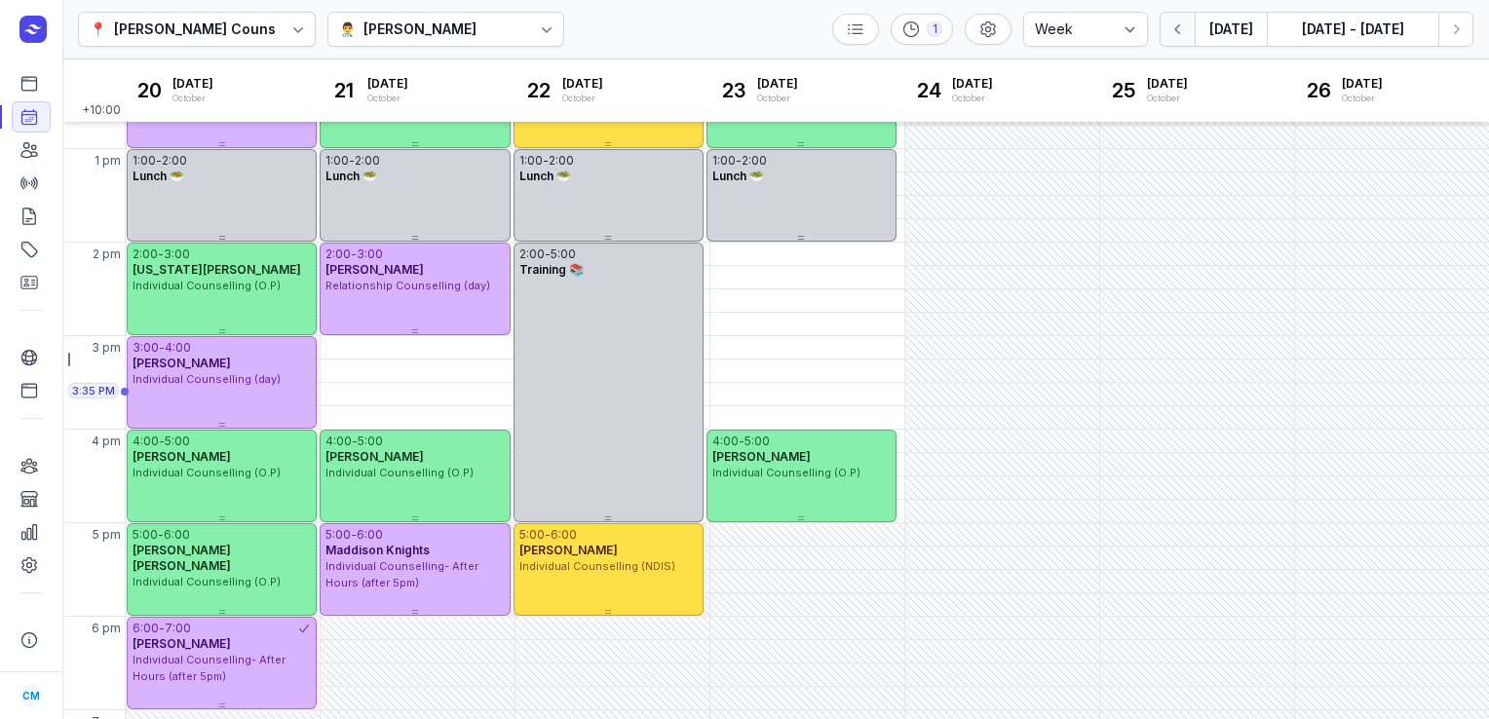
click at [1170, 30] on button "button" at bounding box center [1177, 29] width 35 height 35
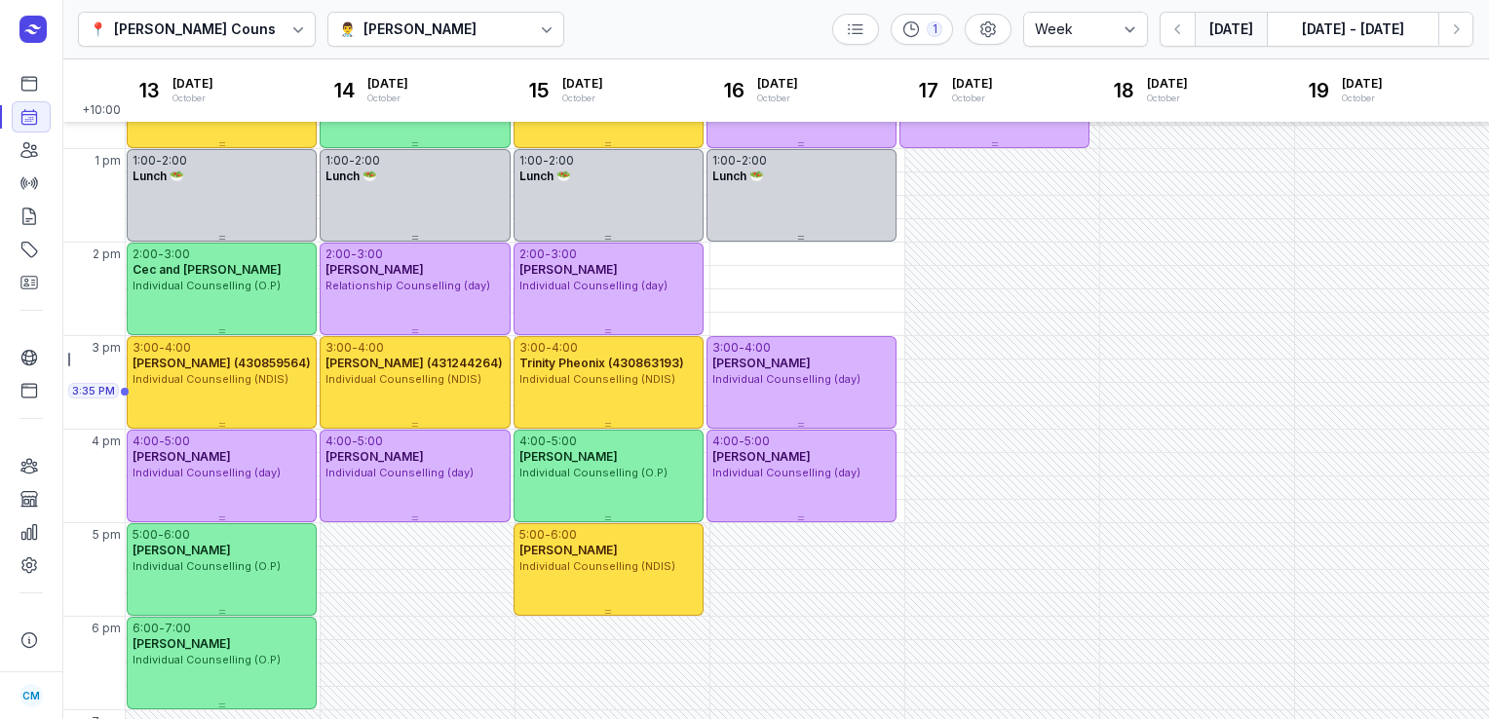
click at [1238, 31] on button "[DATE]" at bounding box center [1231, 29] width 72 height 35
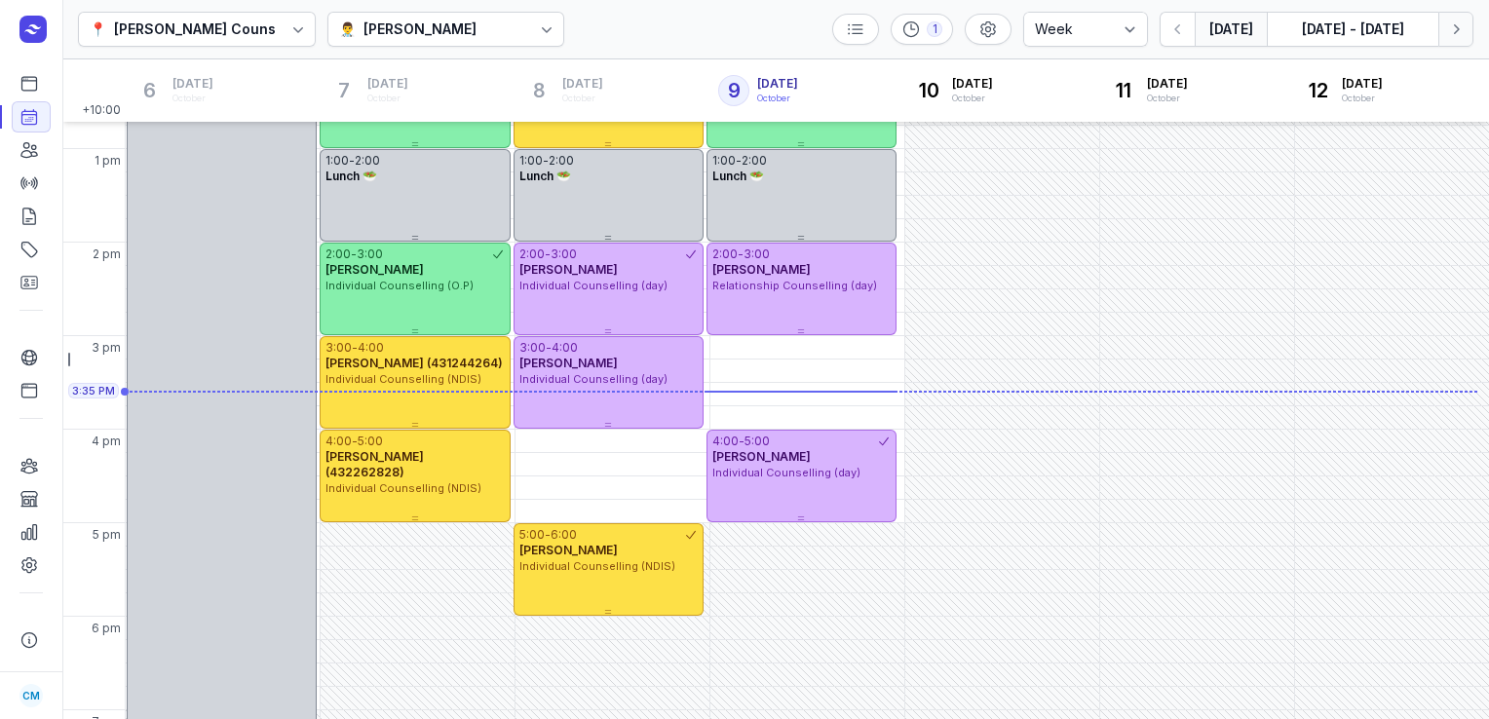
click at [1465, 24] on icon "button" at bounding box center [1456, 28] width 19 height 19
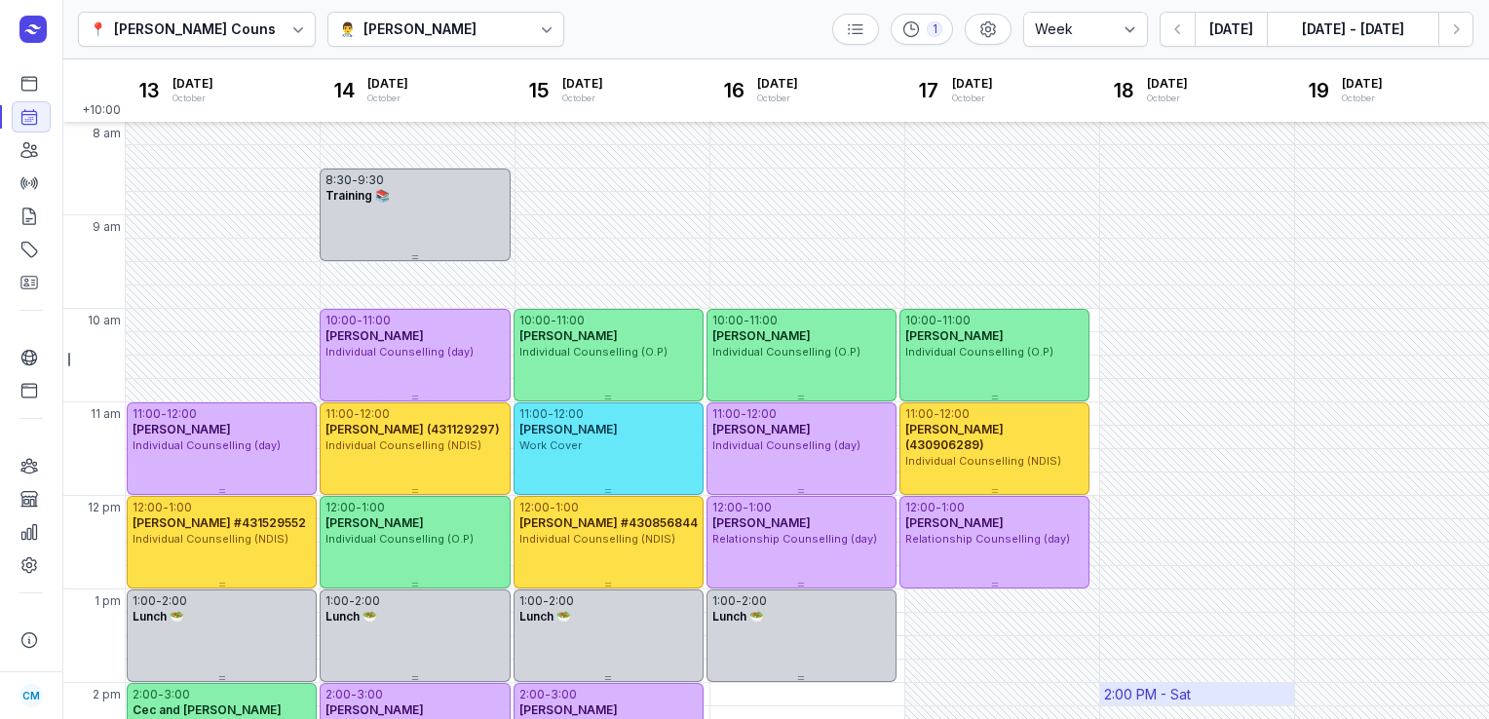
scroll to position [218, 0]
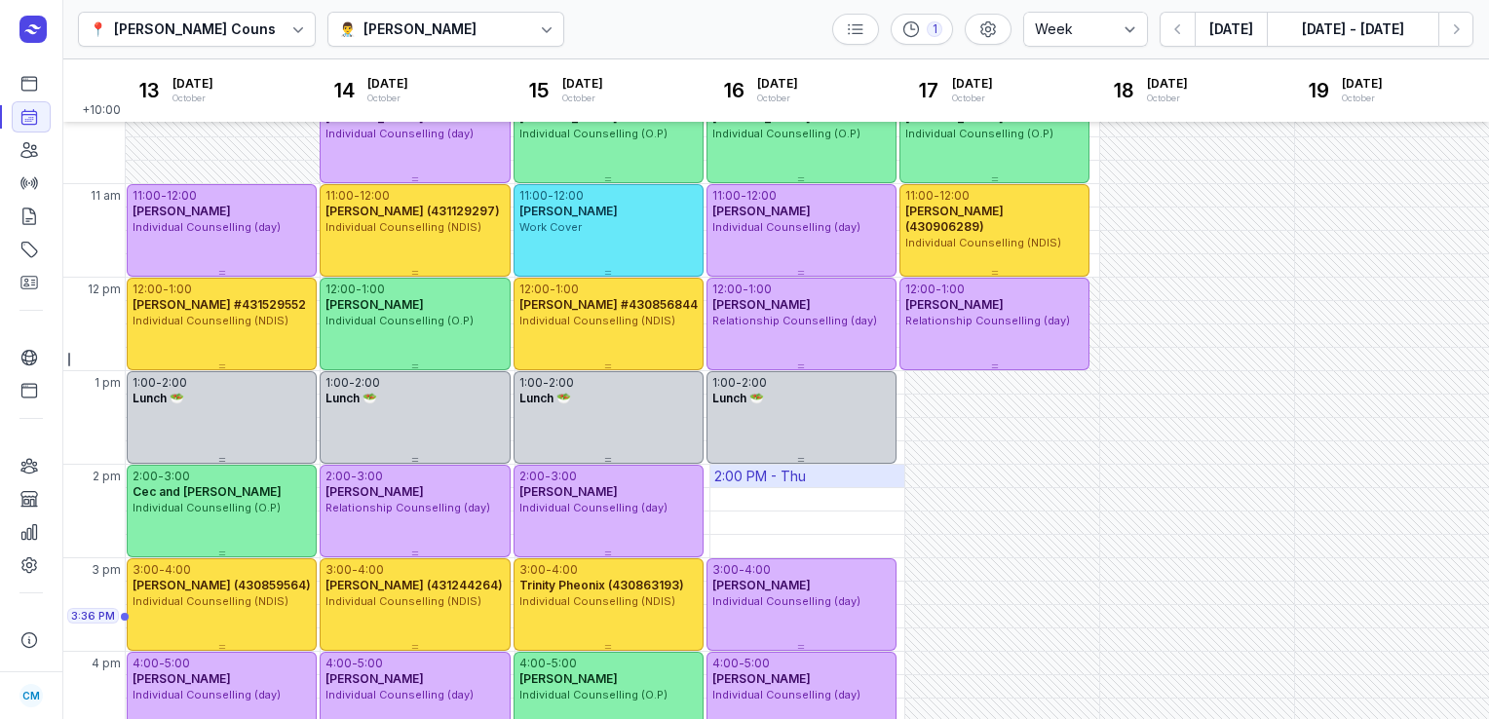
click at [724, 482] on div "2:00 PM - Thu" at bounding box center [760, 476] width 92 height 19
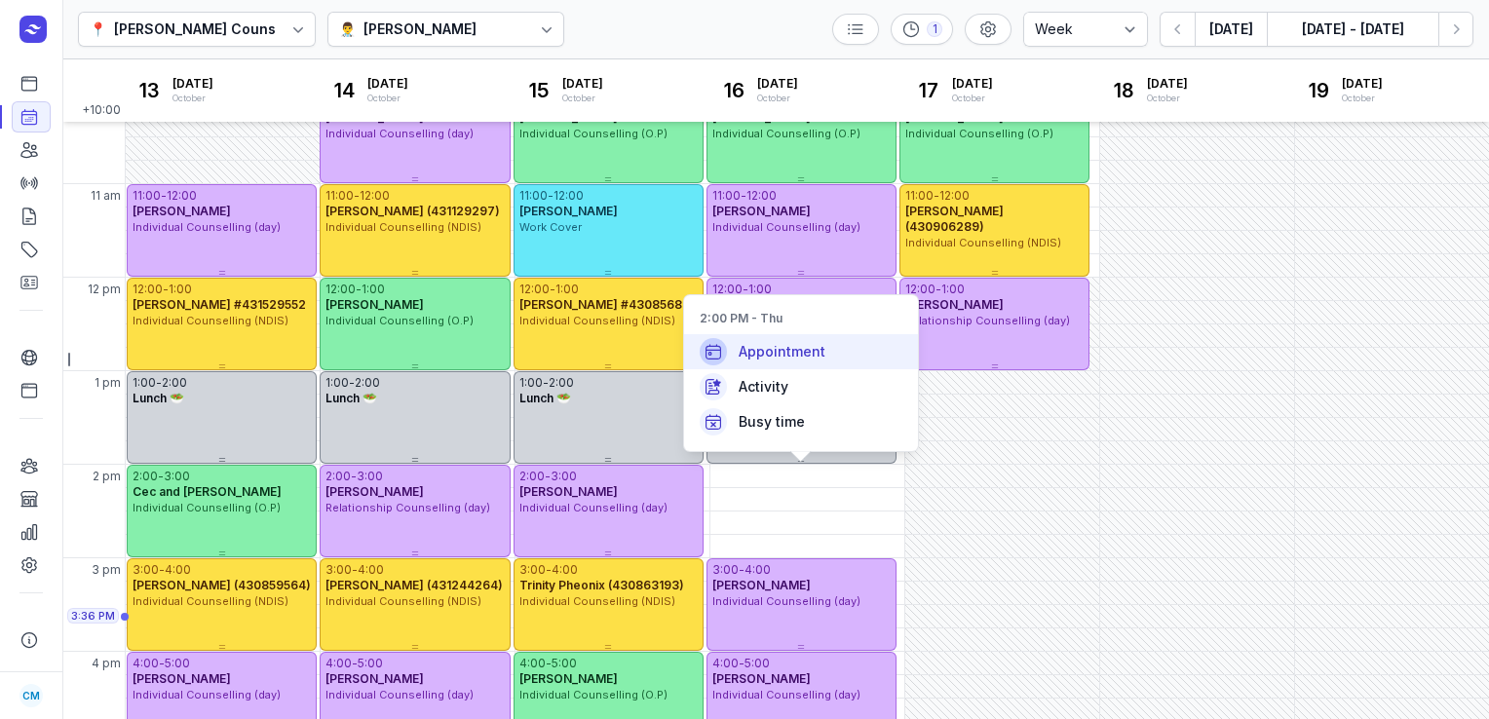
click at [792, 344] on span "Appointment" at bounding box center [782, 351] width 87 height 19
select select
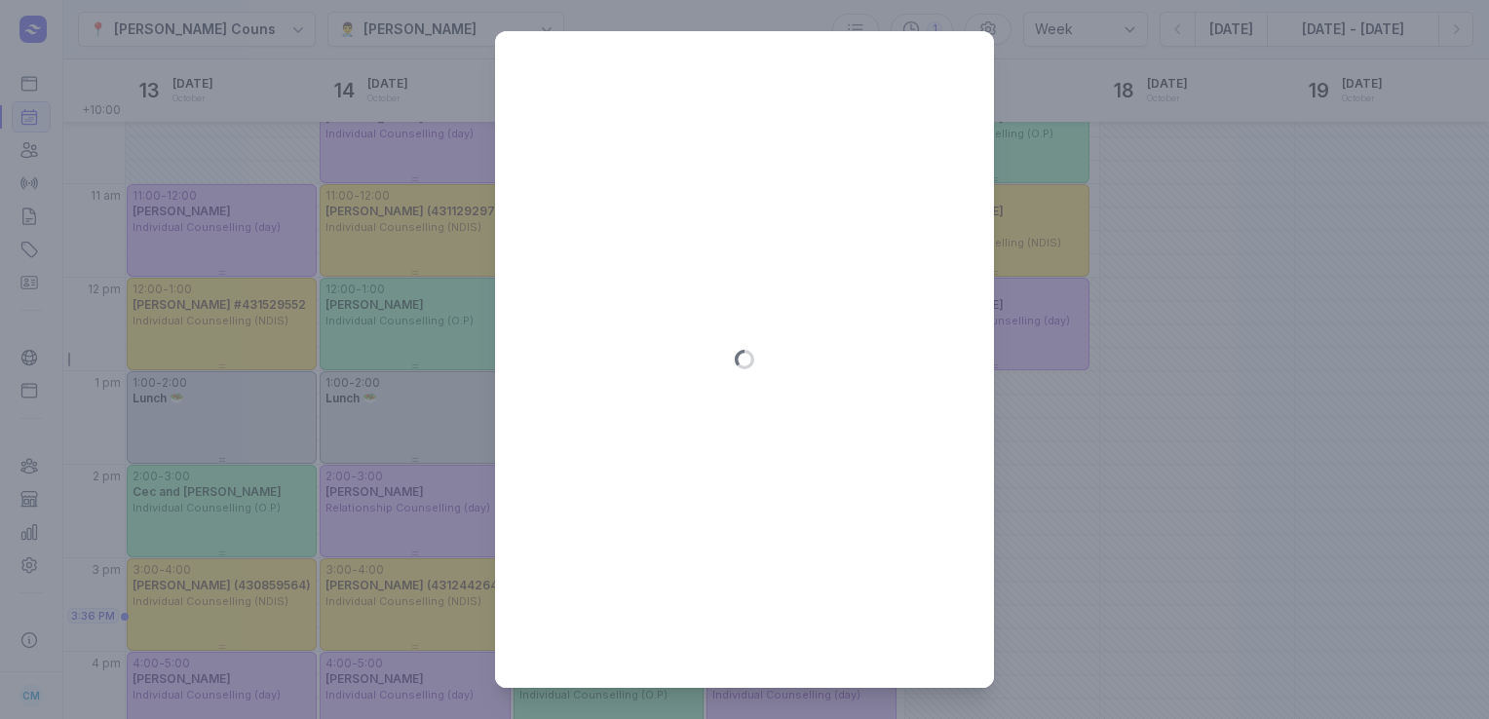
type input "[DATE]"
select select "14:00"
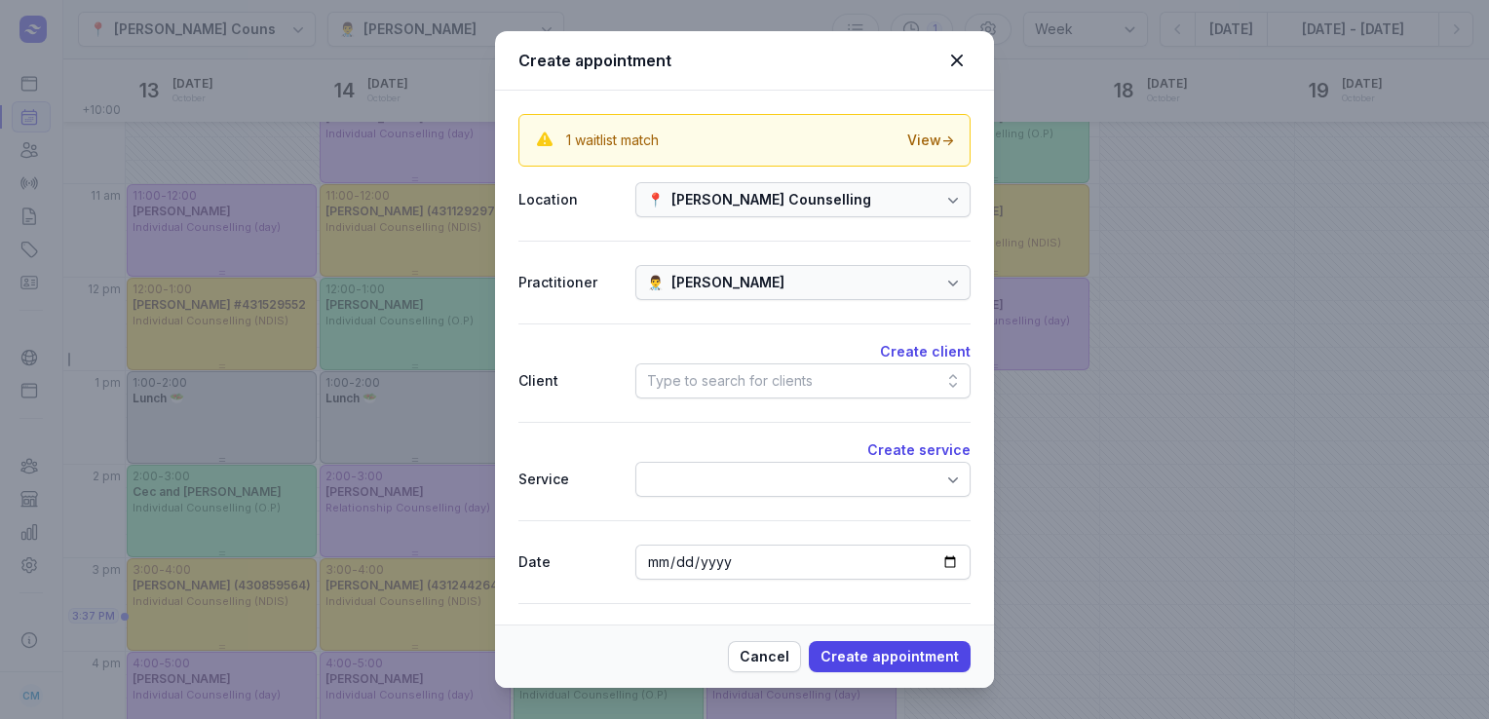
click at [722, 383] on div "Type to search for clients" at bounding box center [730, 380] width 166 height 23
click at [959, 58] on icon at bounding box center [957, 61] width 12 height 12
select select
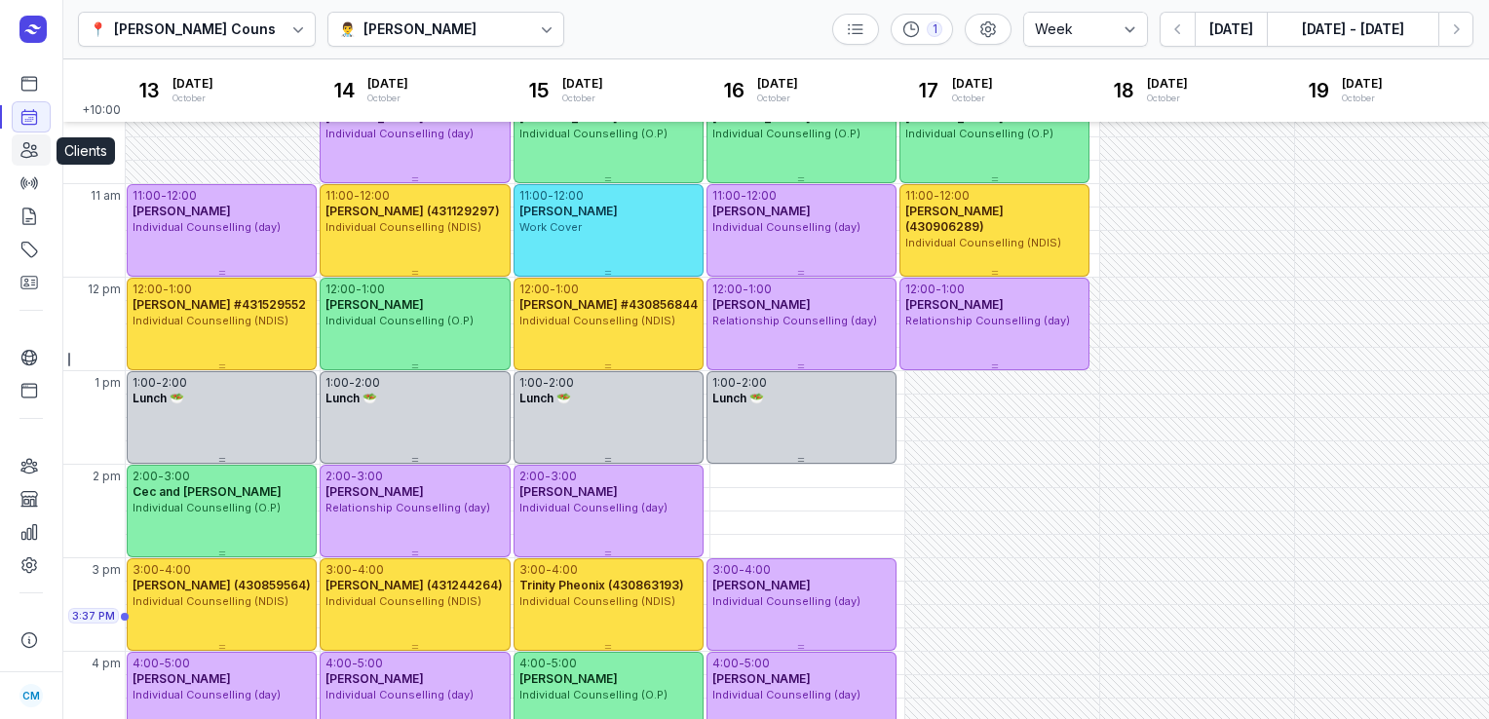
click at [29, 153] on icon at bounding box center [29, 150] width 16 height 15
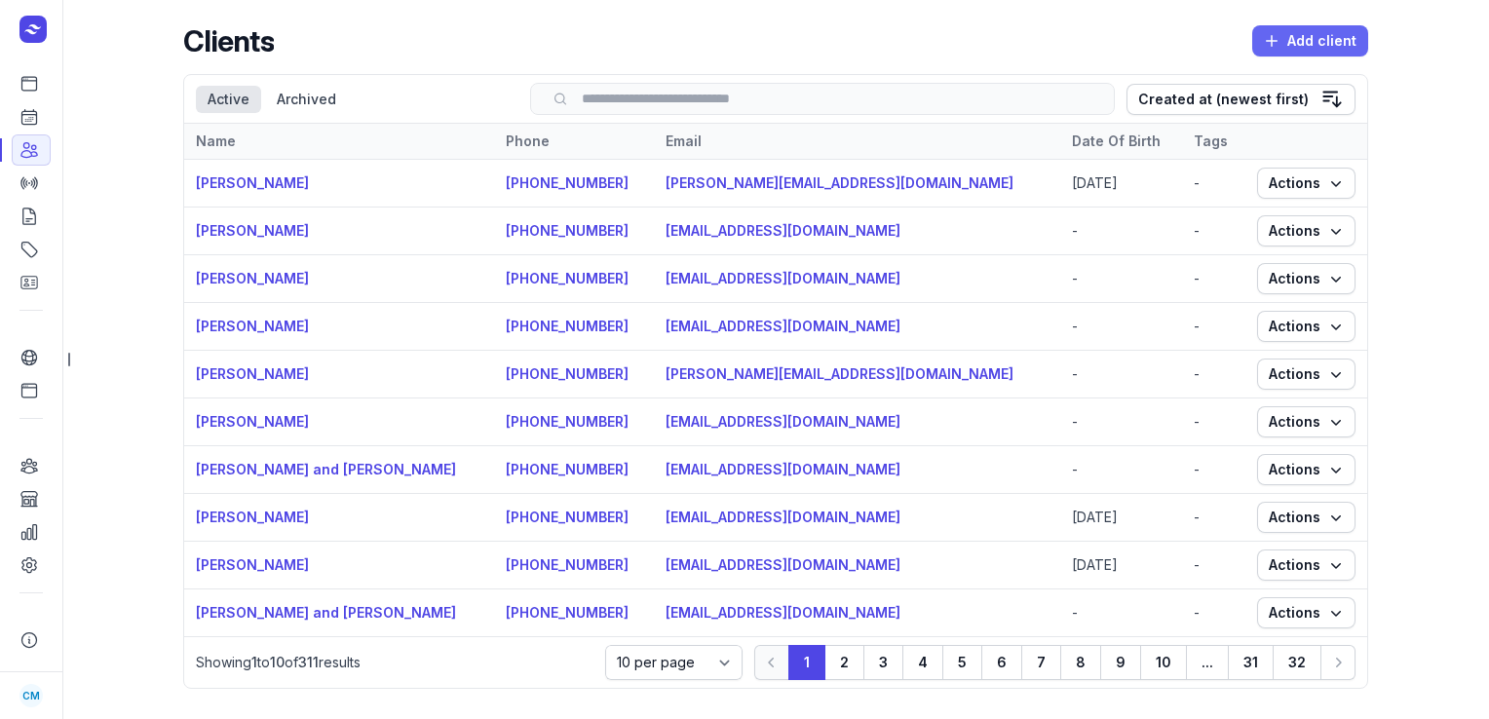
click at [1283, 45] on span "Add client" at bounding box center [1310, 40] width 93 height 23
select select
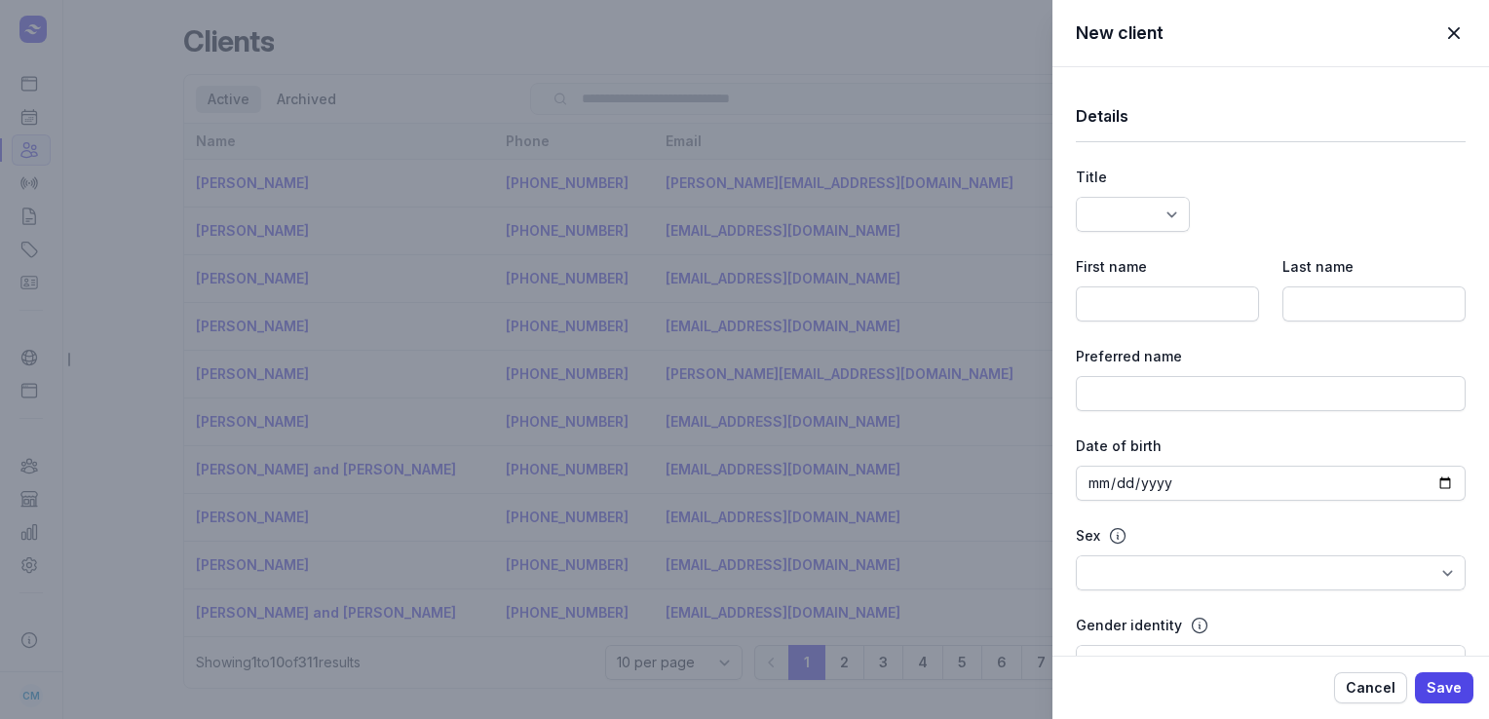
select select
click at [1156, 307] on input at bounding box center [1167, 304] width 183 height 35
type input "[PERSON_NAME]"
click at [1291, 292] on input at bounding box center [1374, 304] width 183 height 35
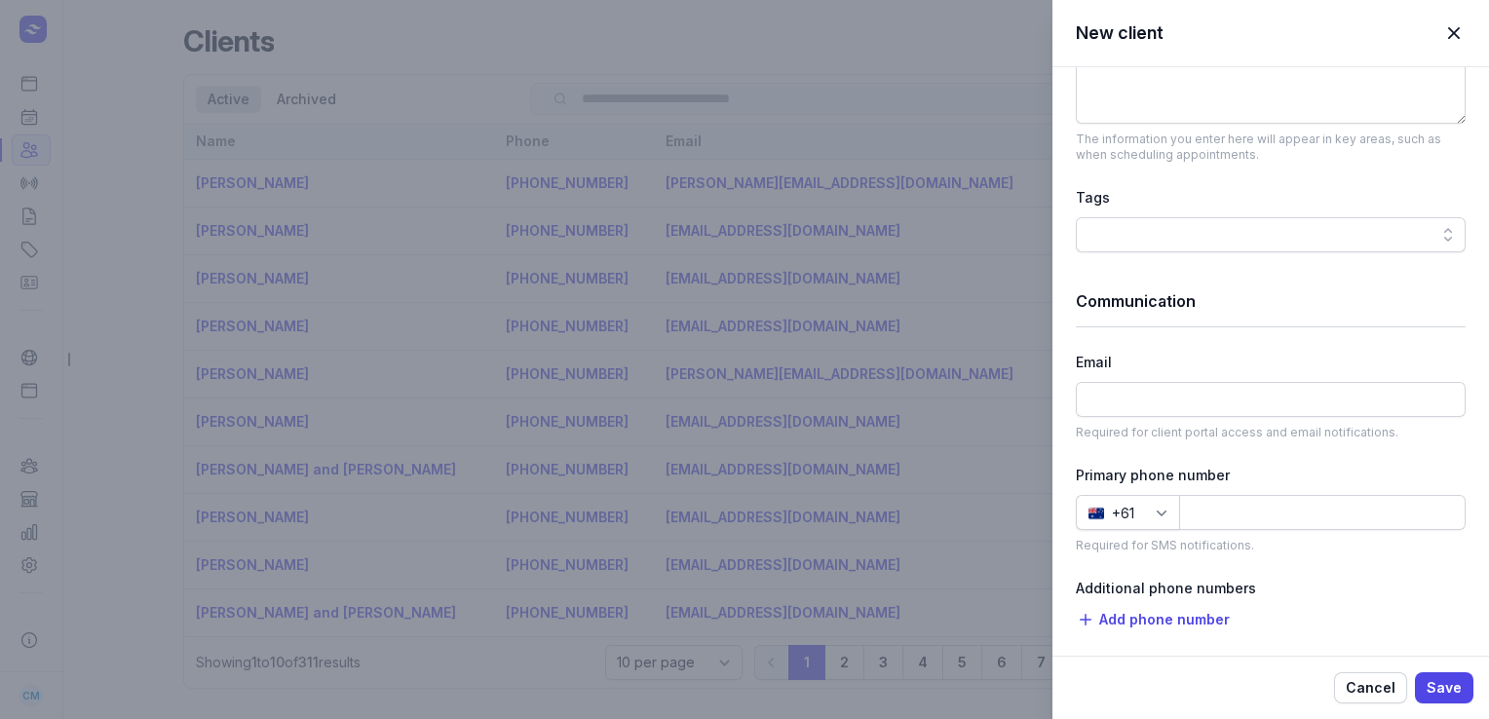
scroll to position [897, 0]
type input "House"
click at [1227, 521] on input at bounding box center [1322, 511] width 287 height 35
type input "433889667"
click at [1426, 679] on button "Save" at bounding box center [1444, 688] width 58 height 31
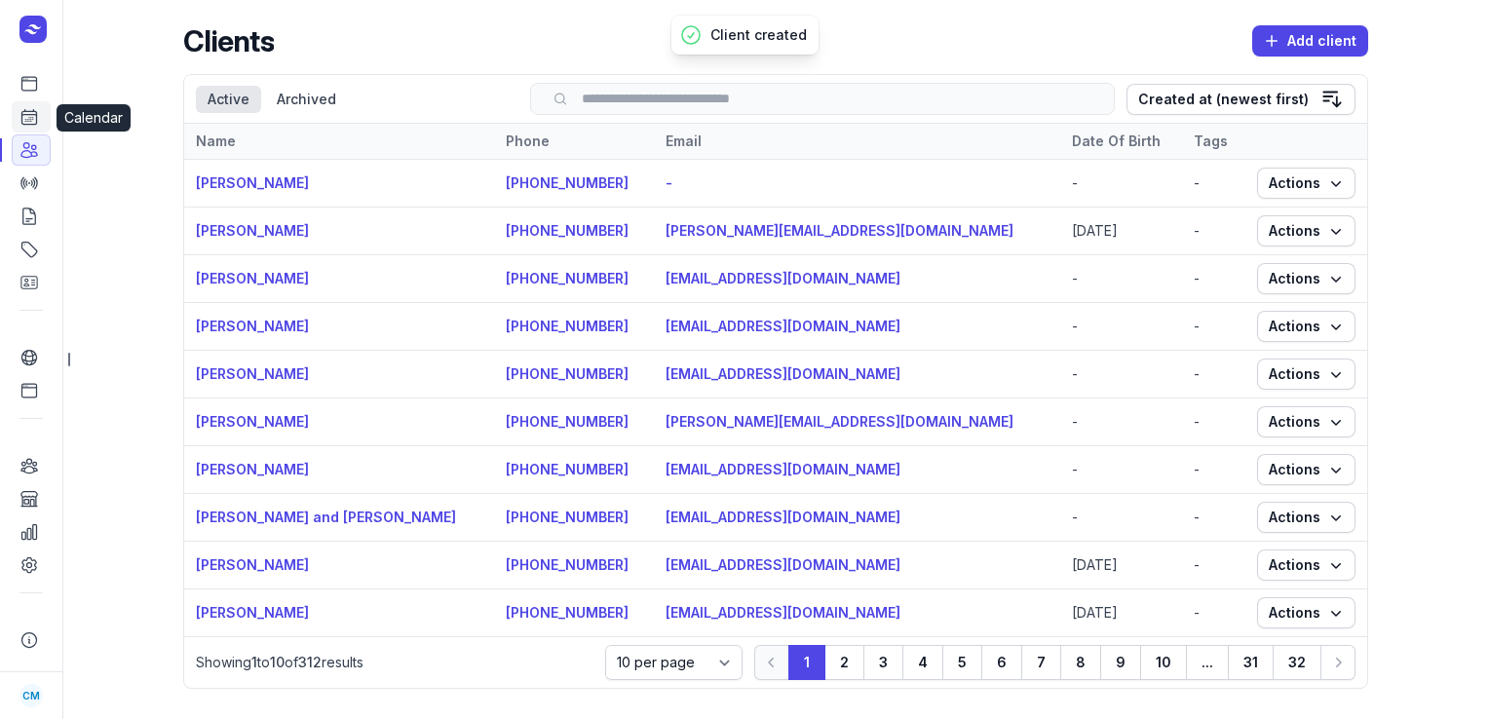
click at [29, 122] on icon at bounding box center [29, 117] width 15 height 15
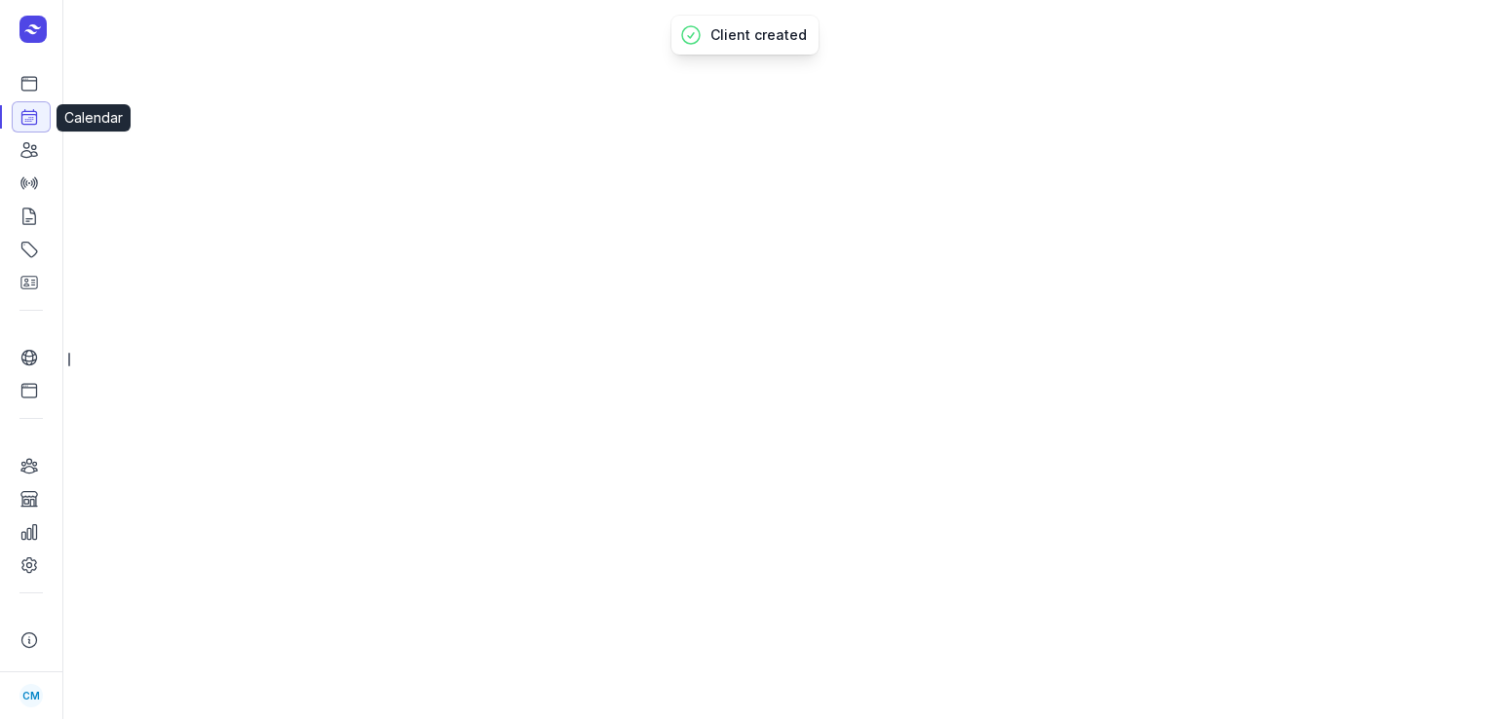
select select "week"
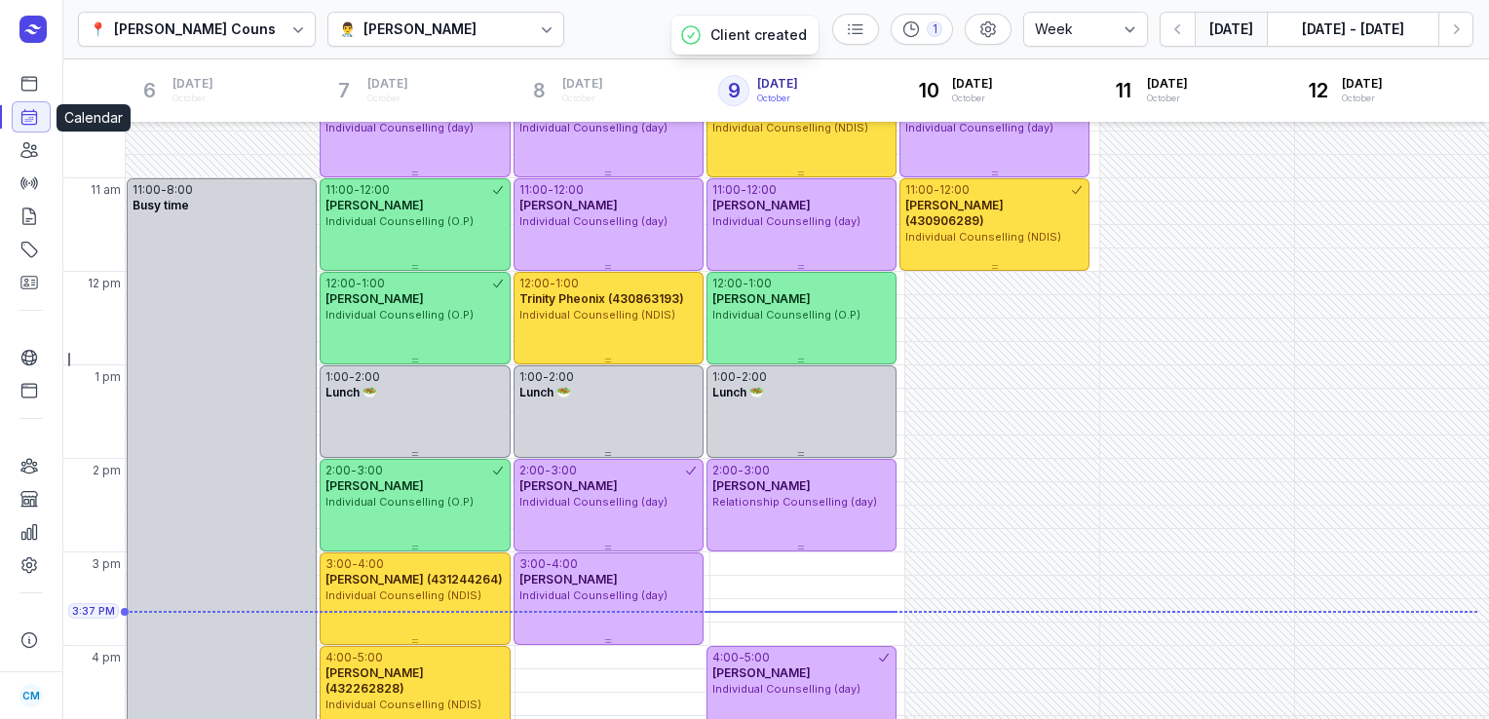
scroll to position [470, 0]
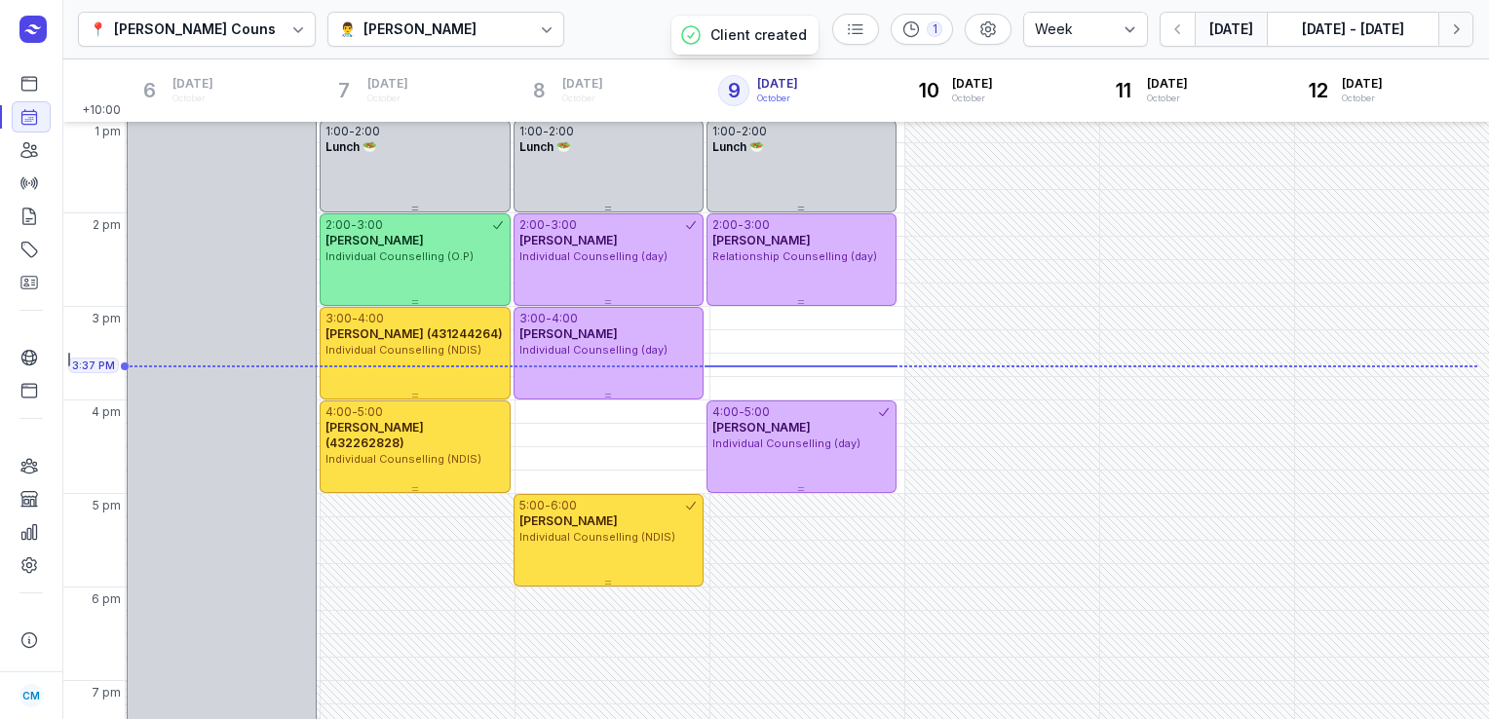
click at [1460, 45] on button "Next week" at bounding box center [1456, 29] width 35 height 35
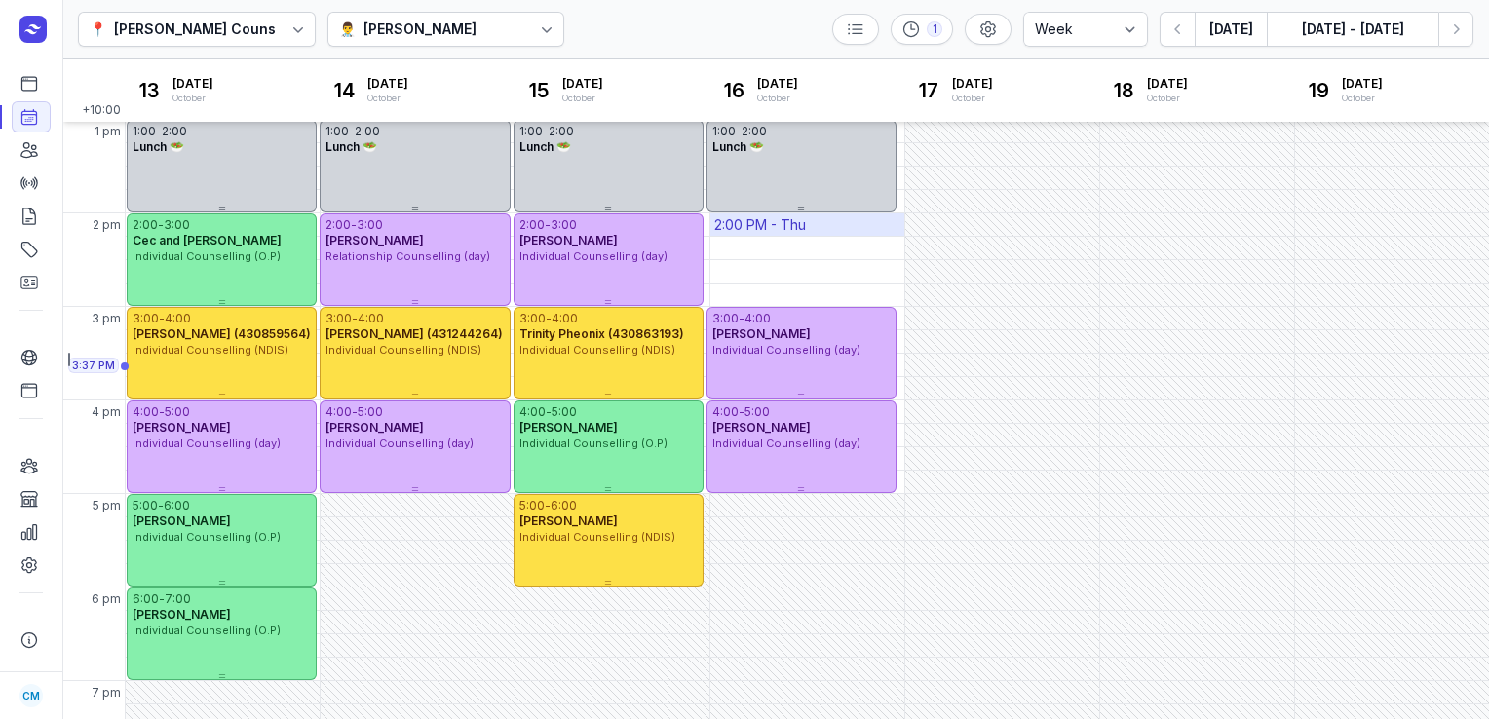
click at [846, 229] on div "2:00 PM - Thu" at bounding box center [808, 224] width 194 height 22
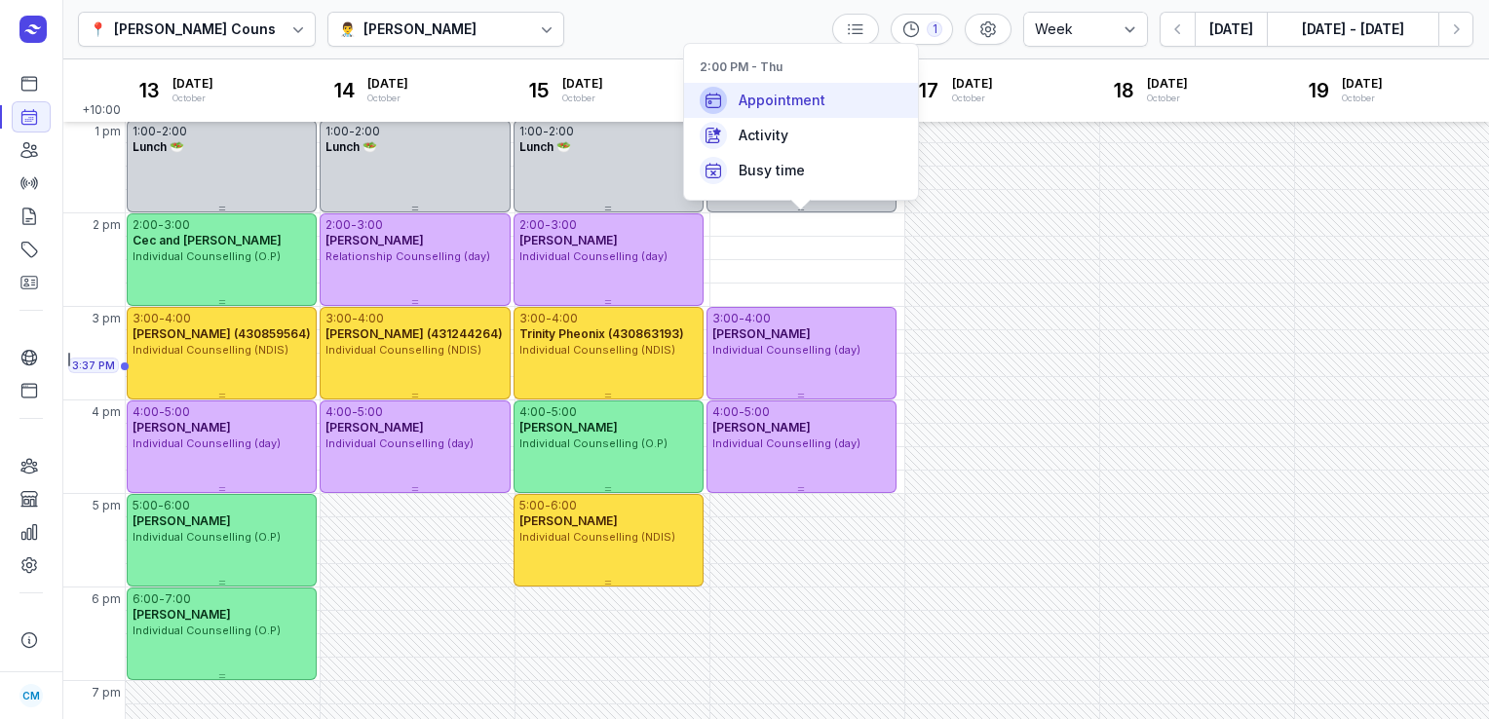
click at [811, 107] on span "Appointment" at bounding box center [782, 100] width 87 height 19
select select
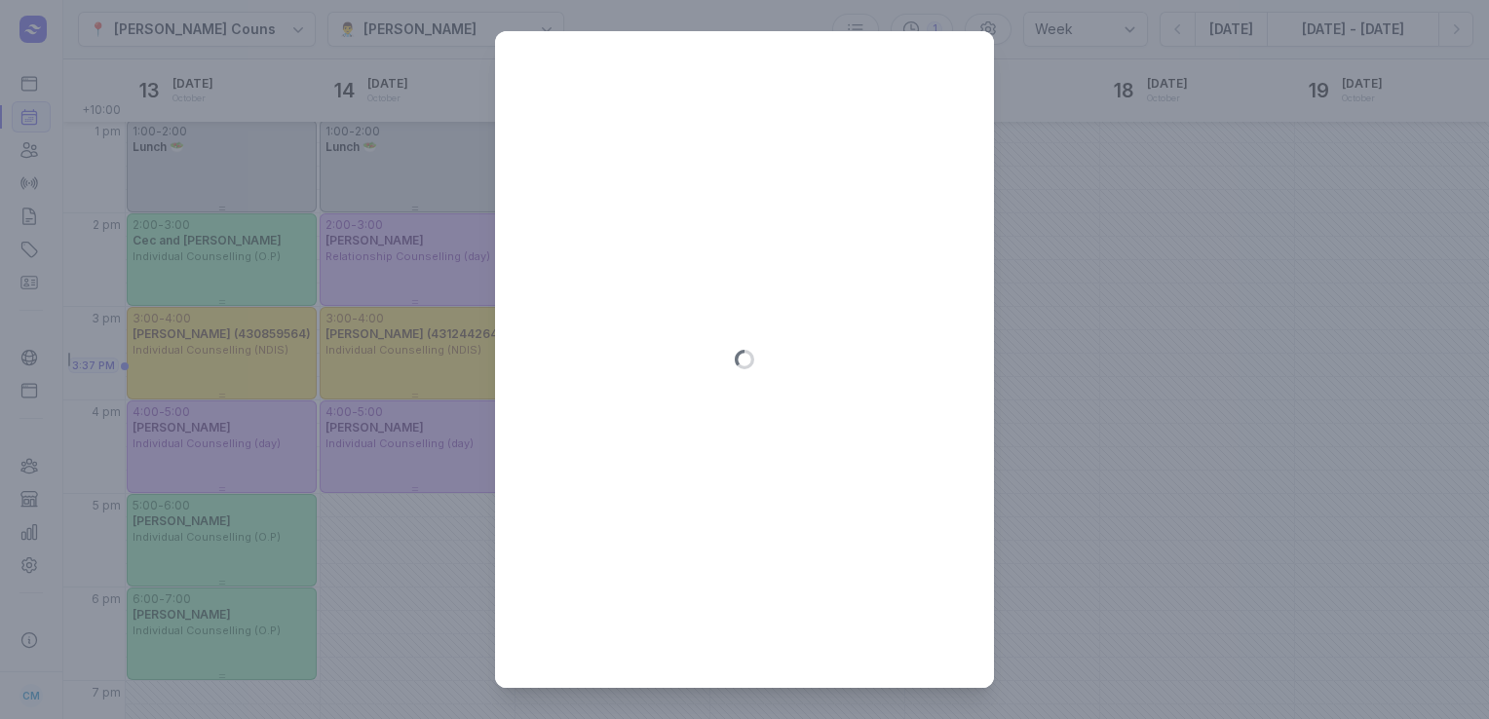
type input "[DATE]"
select select "14:00"
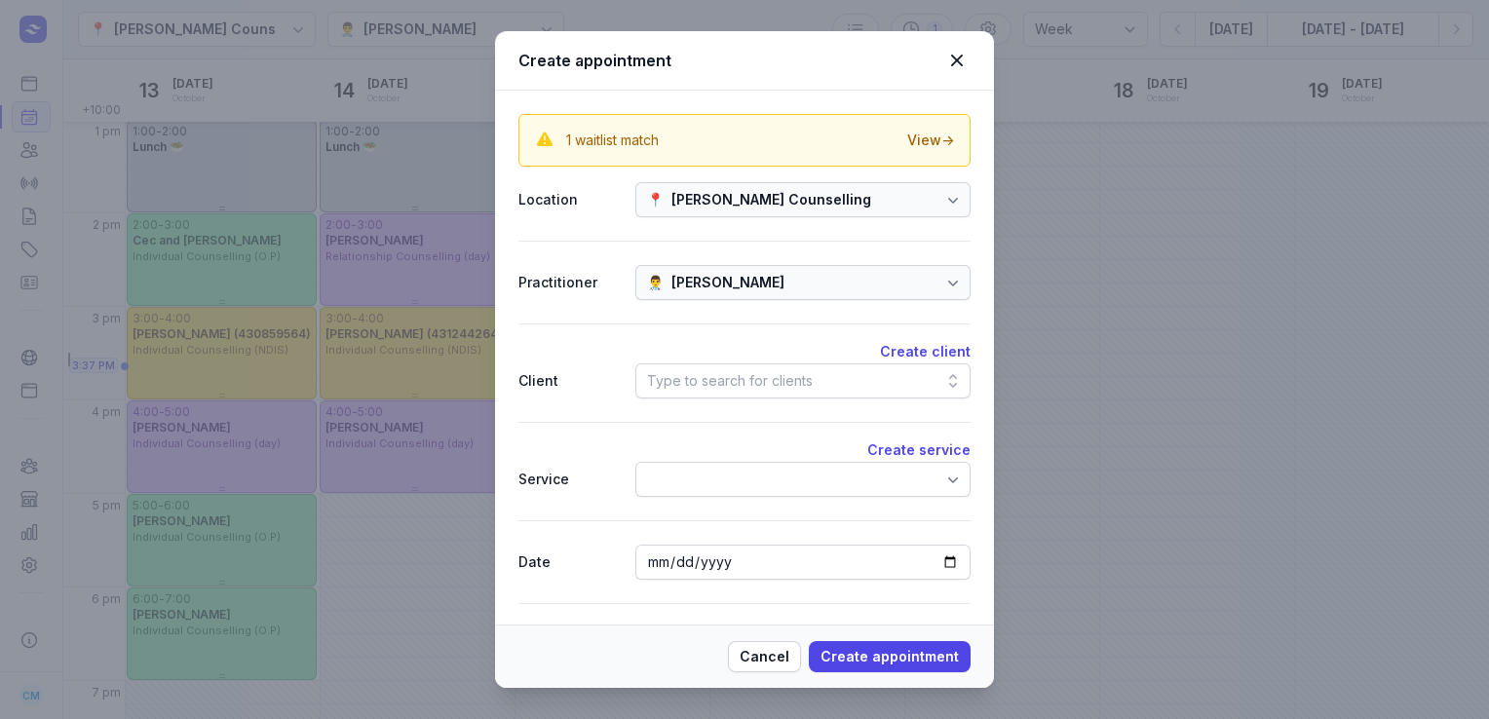
click at [729, 389] on div "Type to search for clients" at bounding box center [730, 380] width 166 height 23
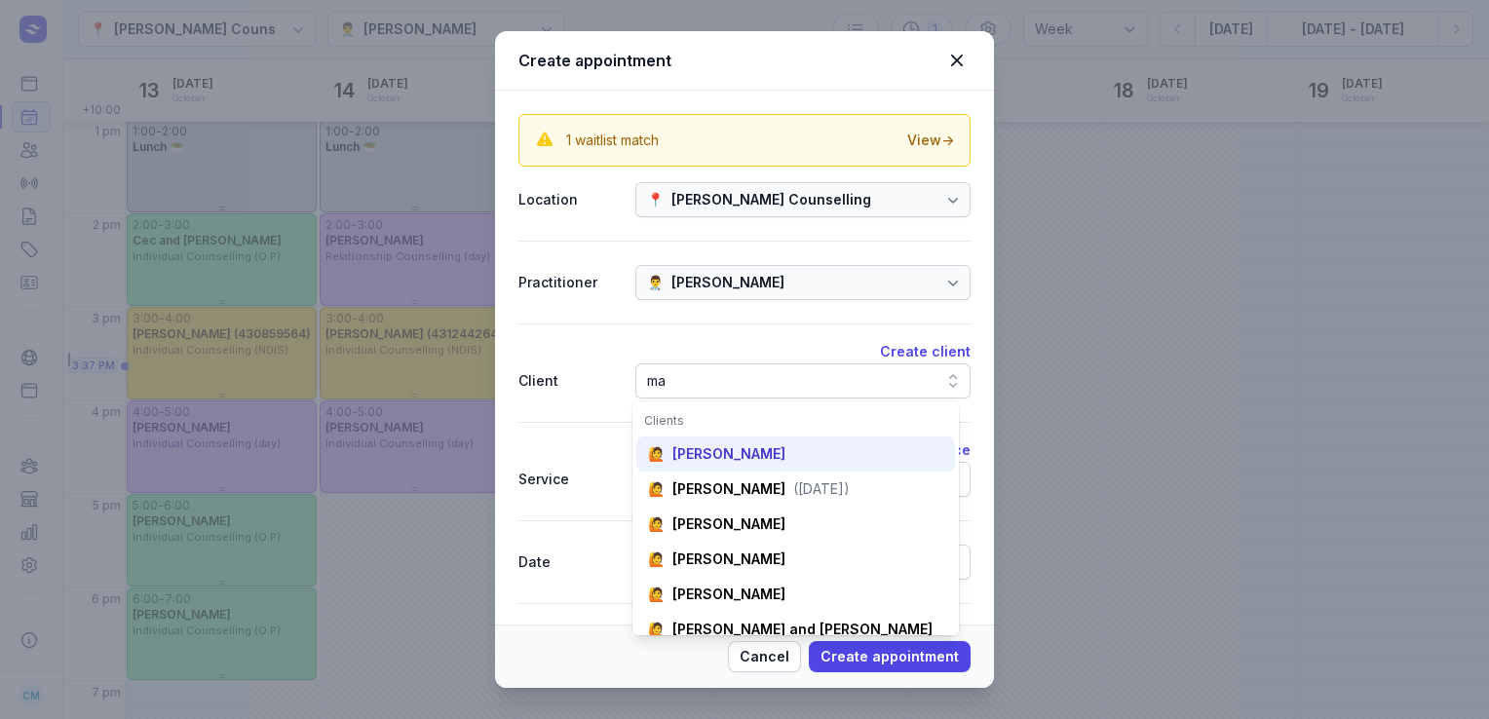
type input "ma"
click at [718, 443] on div "🙋 [PERSON_NAME]" at bounding box center [796, 454] width 319 height 35
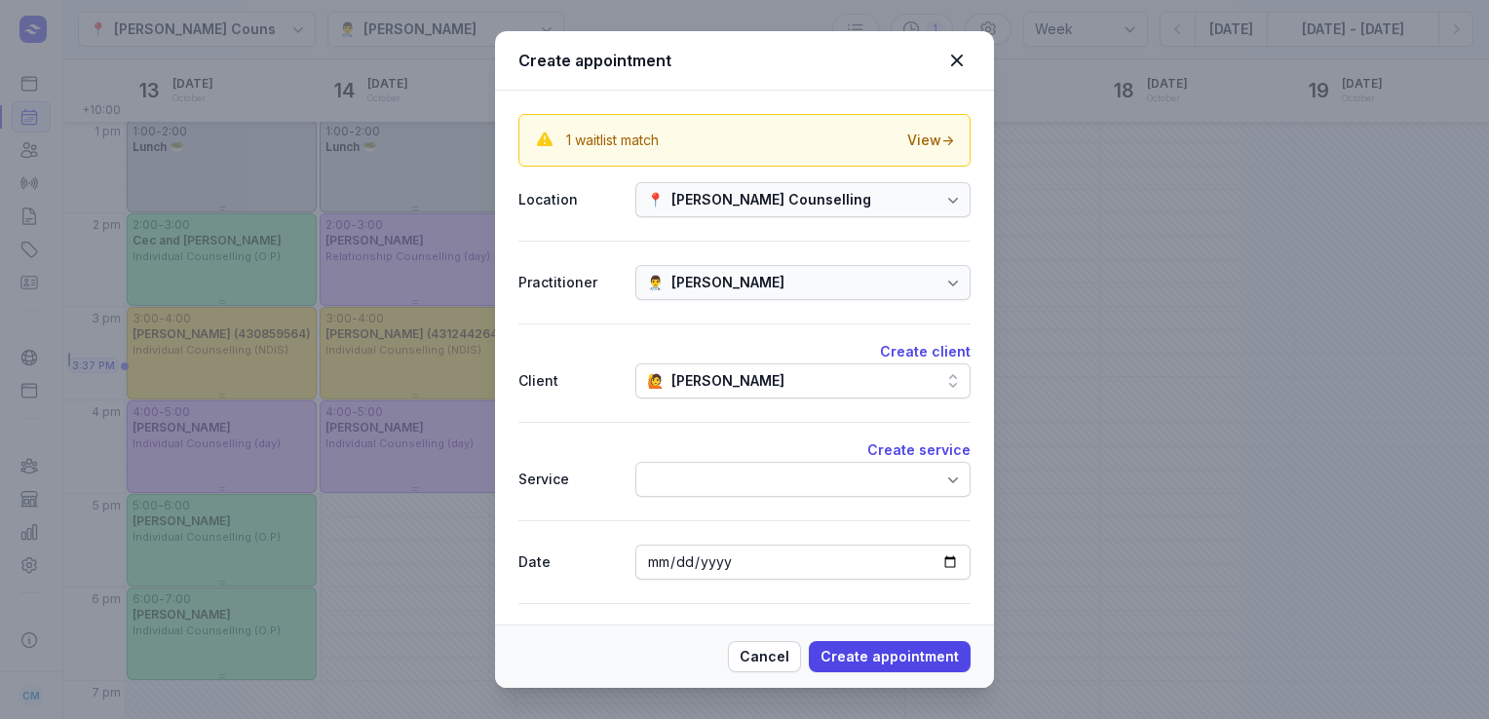
click at [715, 472] on div at bounding box center [803, 479] width 335 height 35
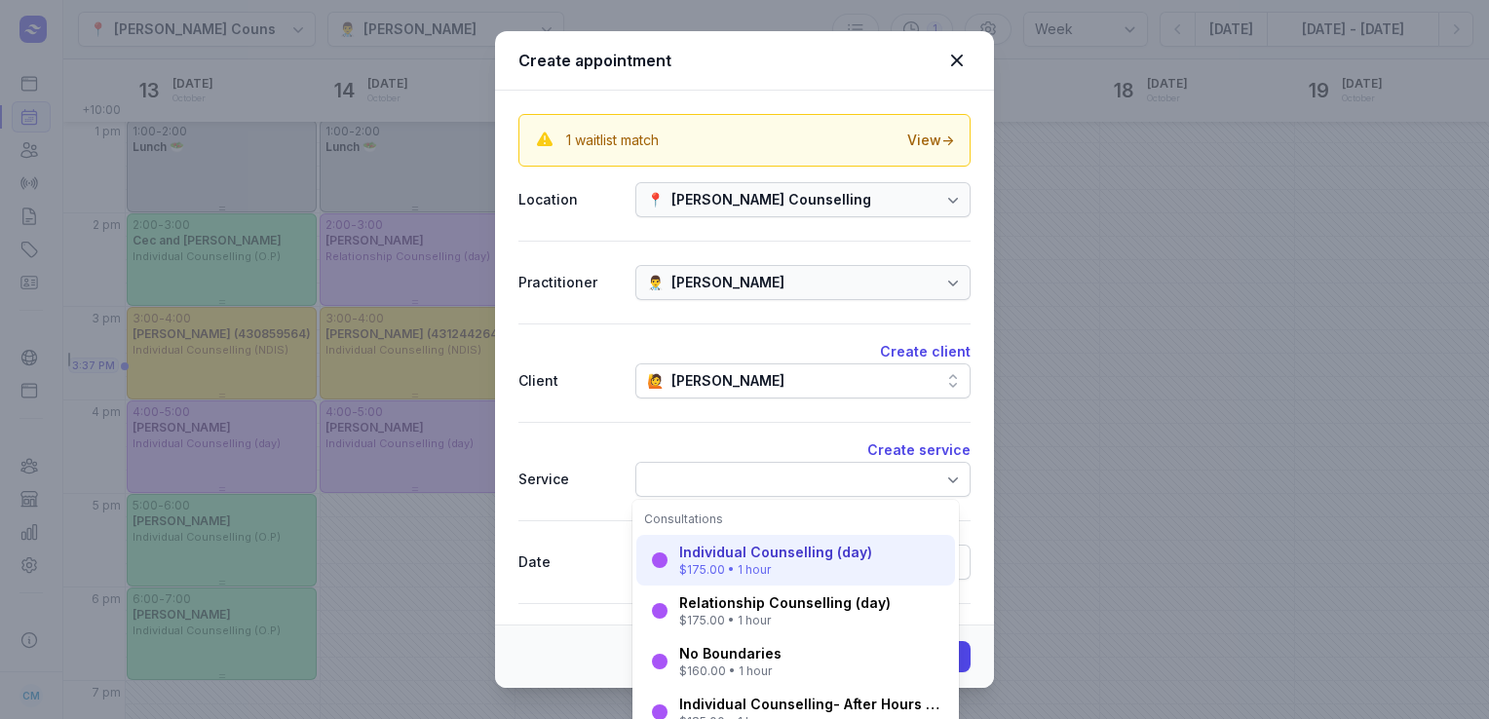
click at [718, 572] on div "$175.00 • 1 hour" at bounding box center [775, 570] width 193 height 16
select select "15:00"
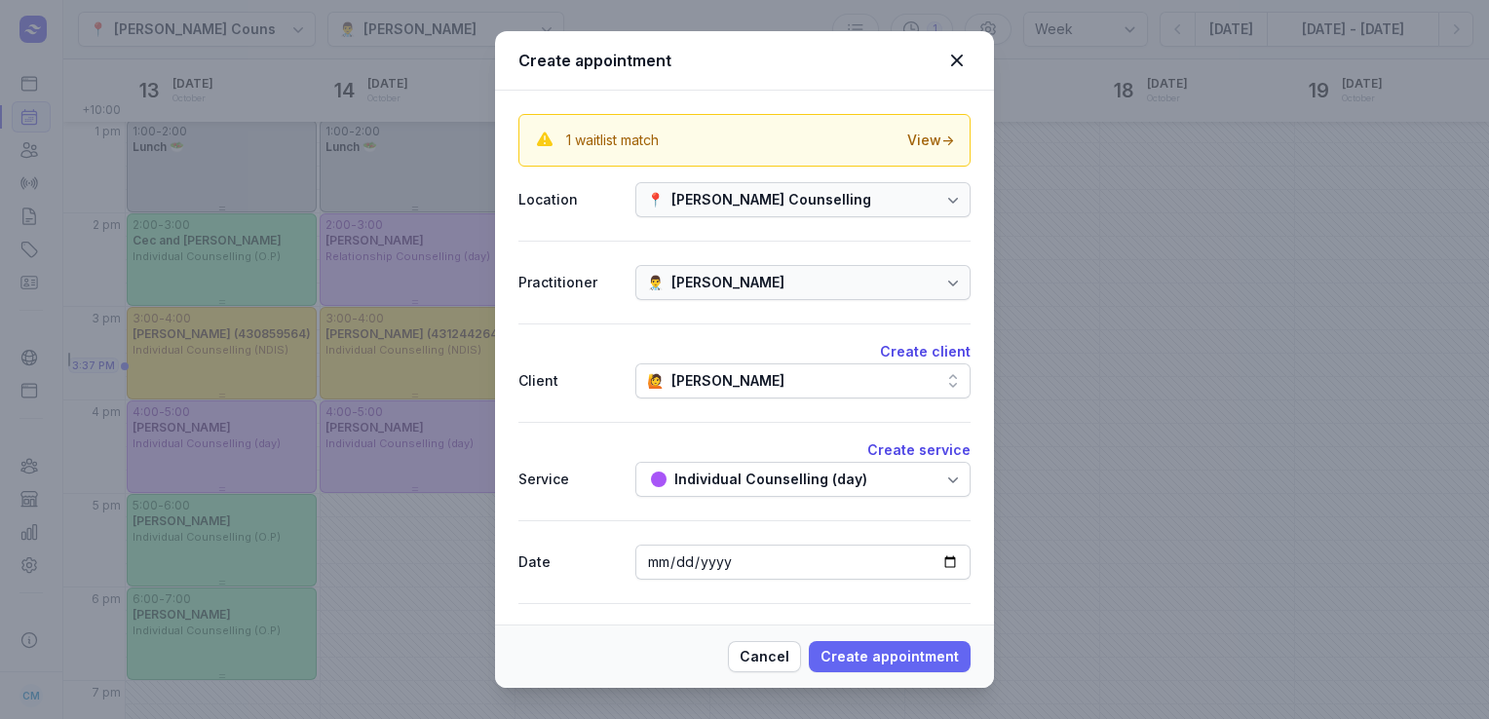
click at [867, 654] on span "Create appointment" at bounding box center [890, 656] width 138 height 23
select select
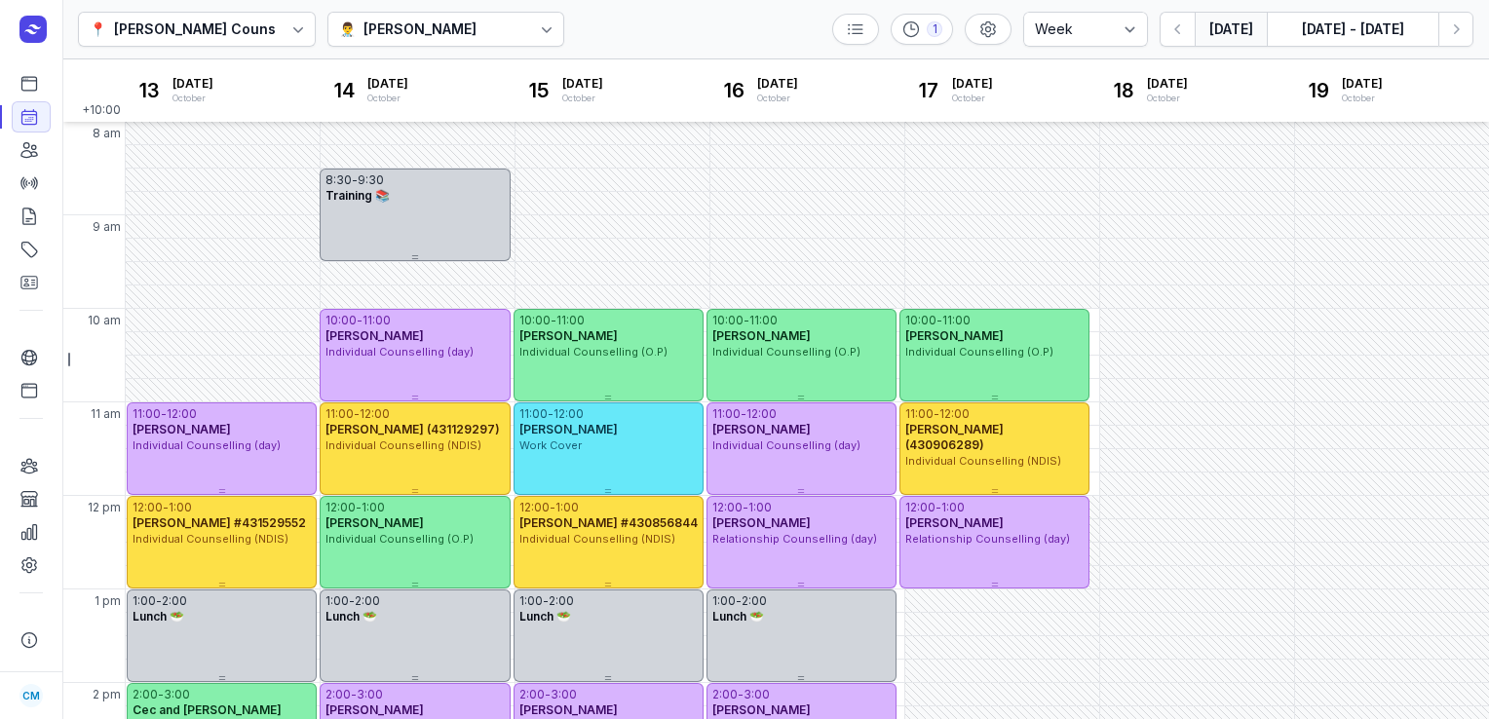
click at [1209, 28] on button "[DATE]" at bounding box center [1231, 29] width 72 height 35
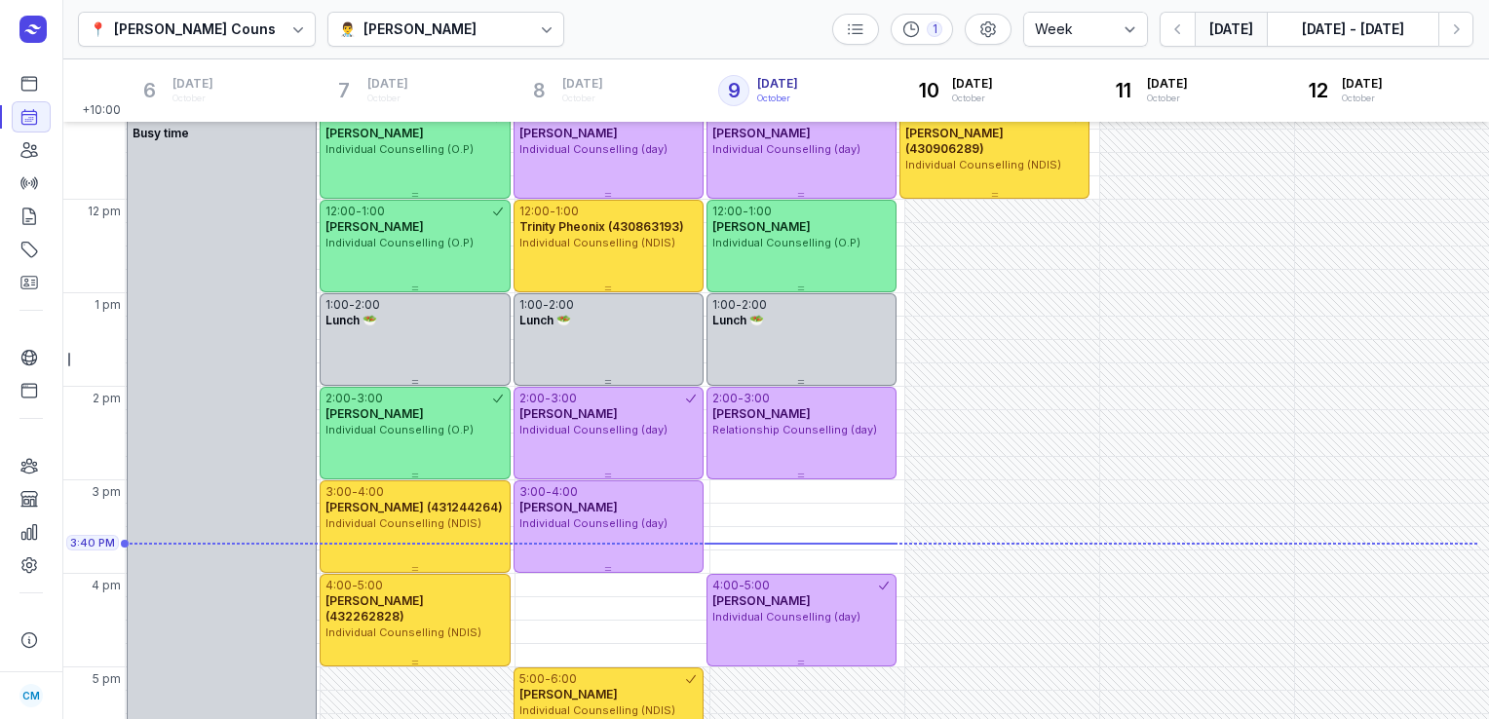
scroll to position [524, 0]
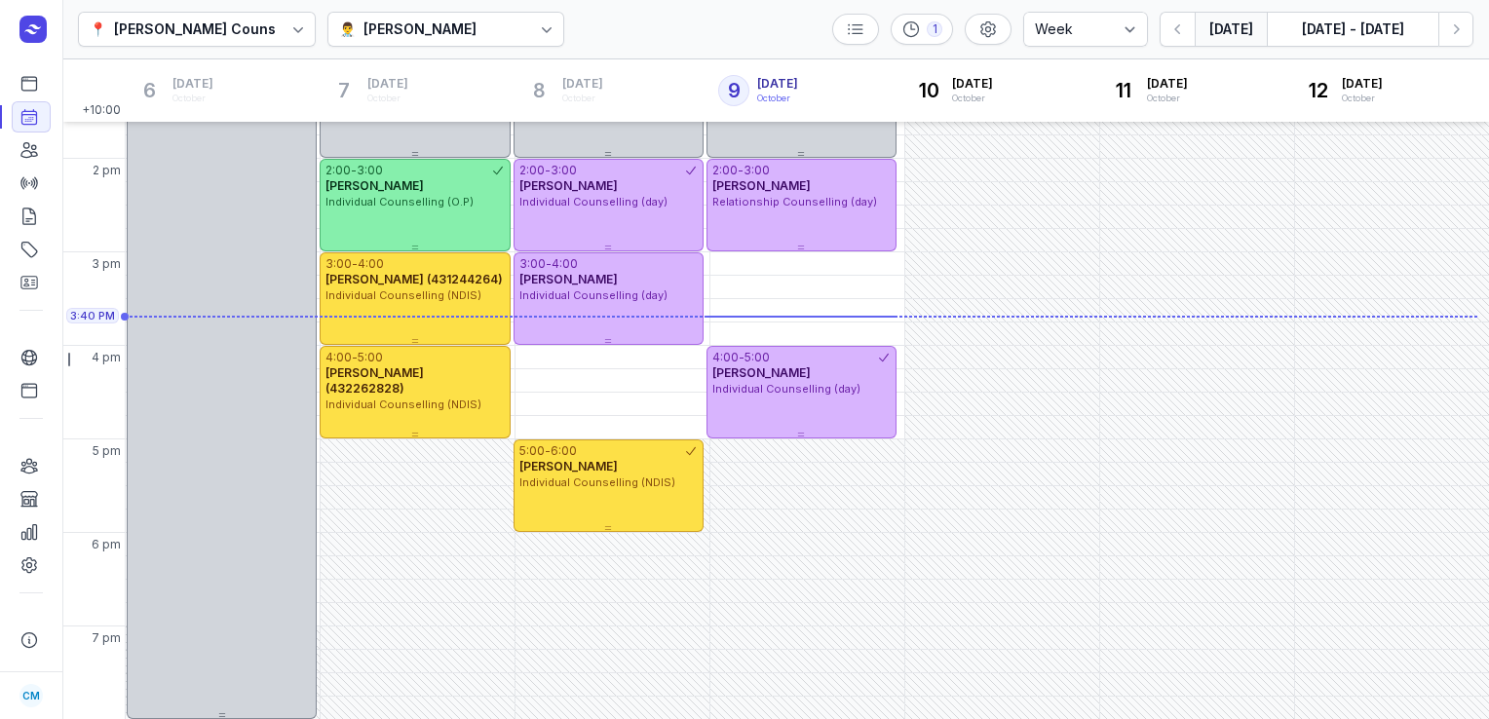
click at [397, 42] on div "👨‍⚕️ [PERSON_NAME]" at bounding box center [447, 29] width 238 height 35
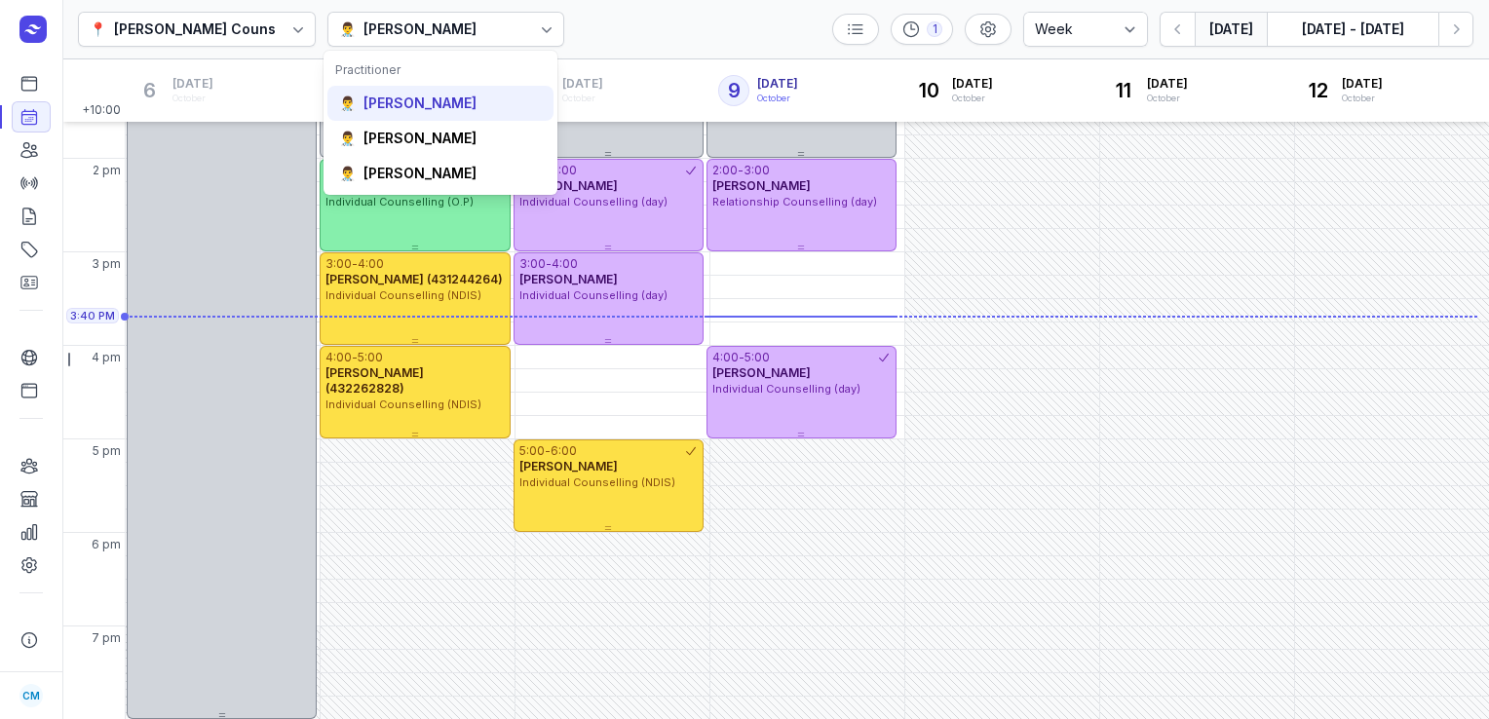
click at [403, 103] on div "[PERSON_NAME]" at bounding box center [420, 103] width 113 height 19
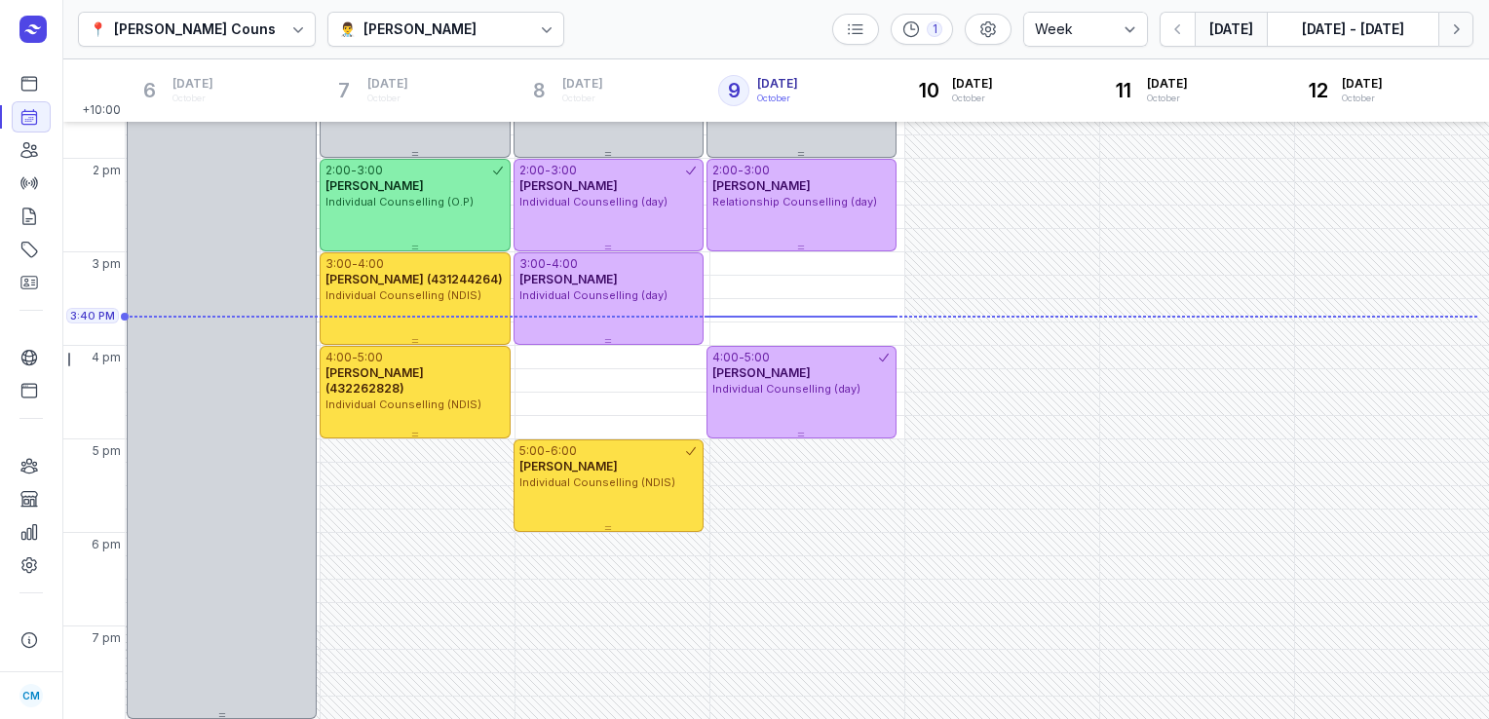
click at [1448, 25] on icon "button" at bounding box center [1456, 28] width 19 height 19
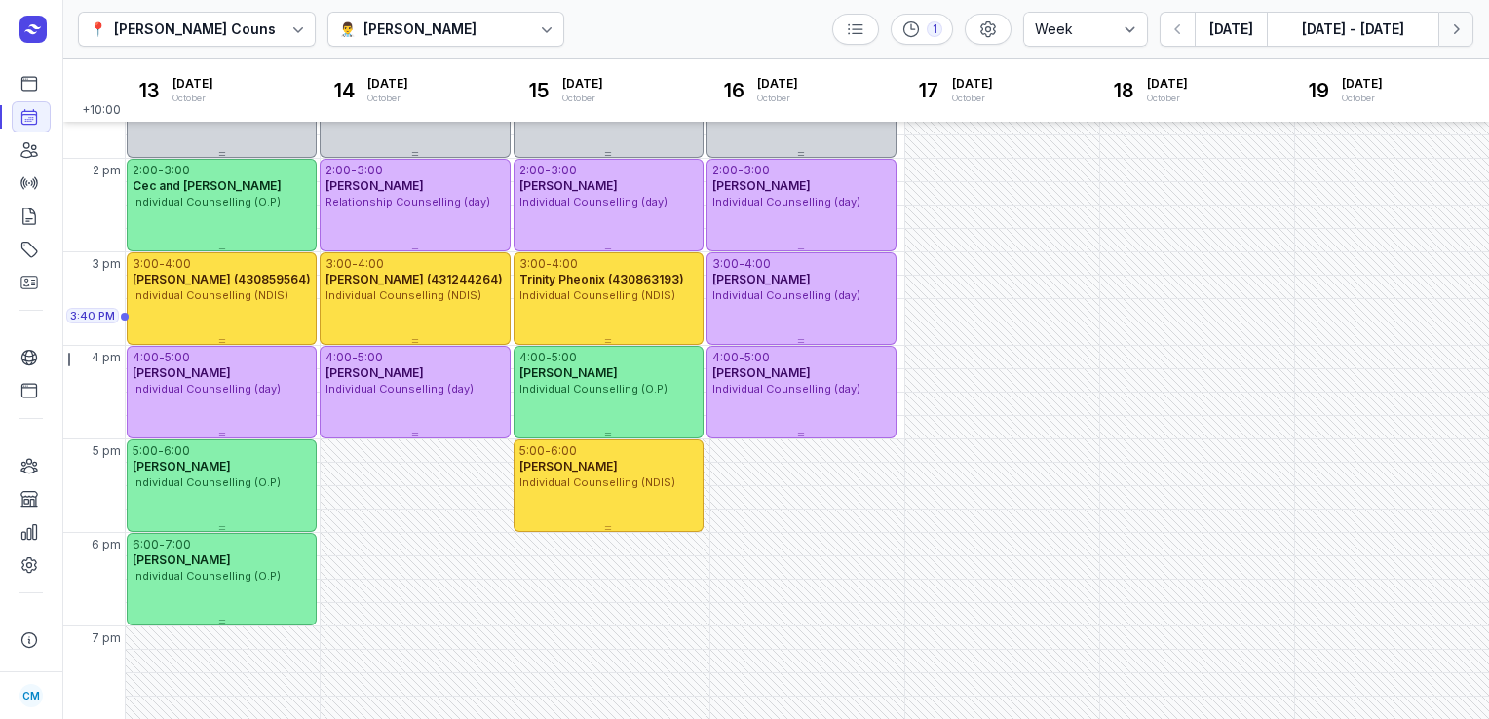
click at [1448, 25] on icon "button" at bounding box center [1456, 28] width 19 height 19
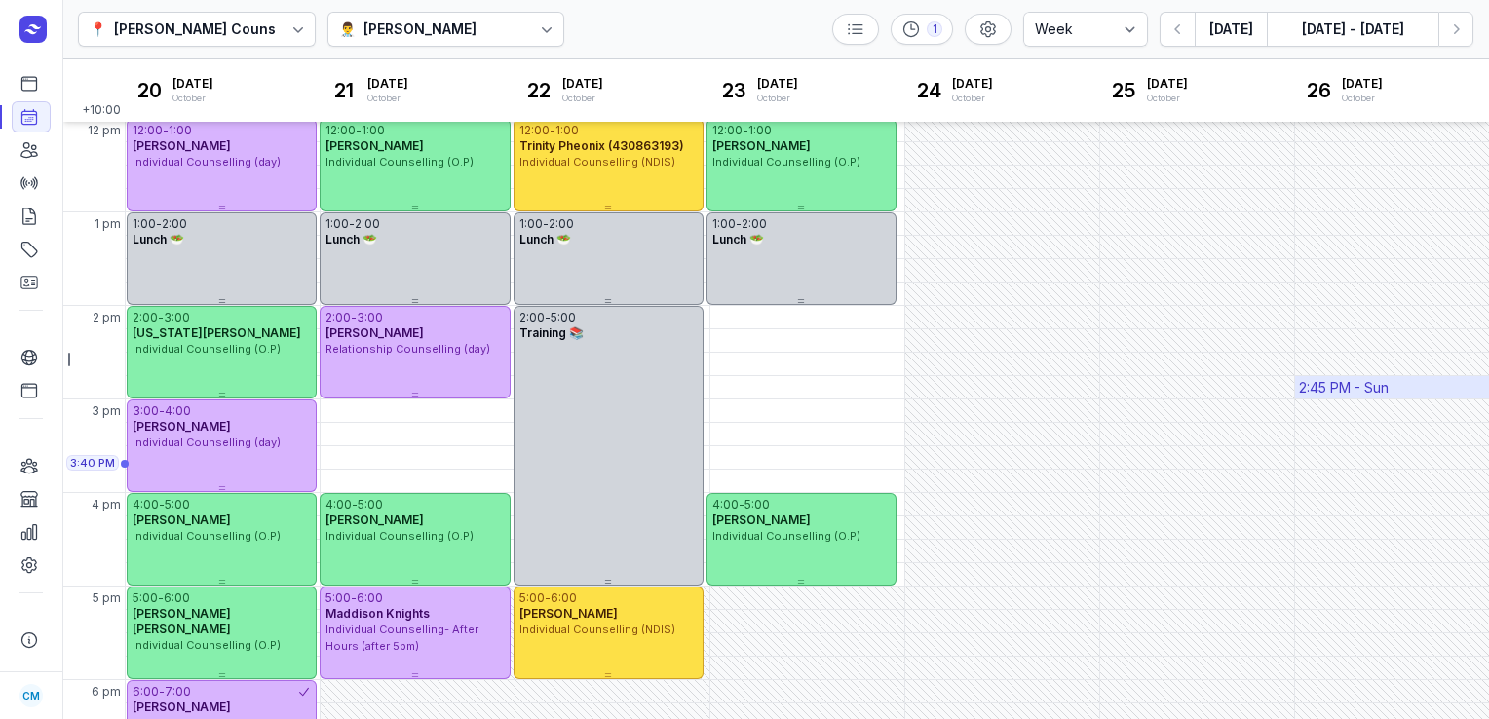
scroll to position [396, 0]
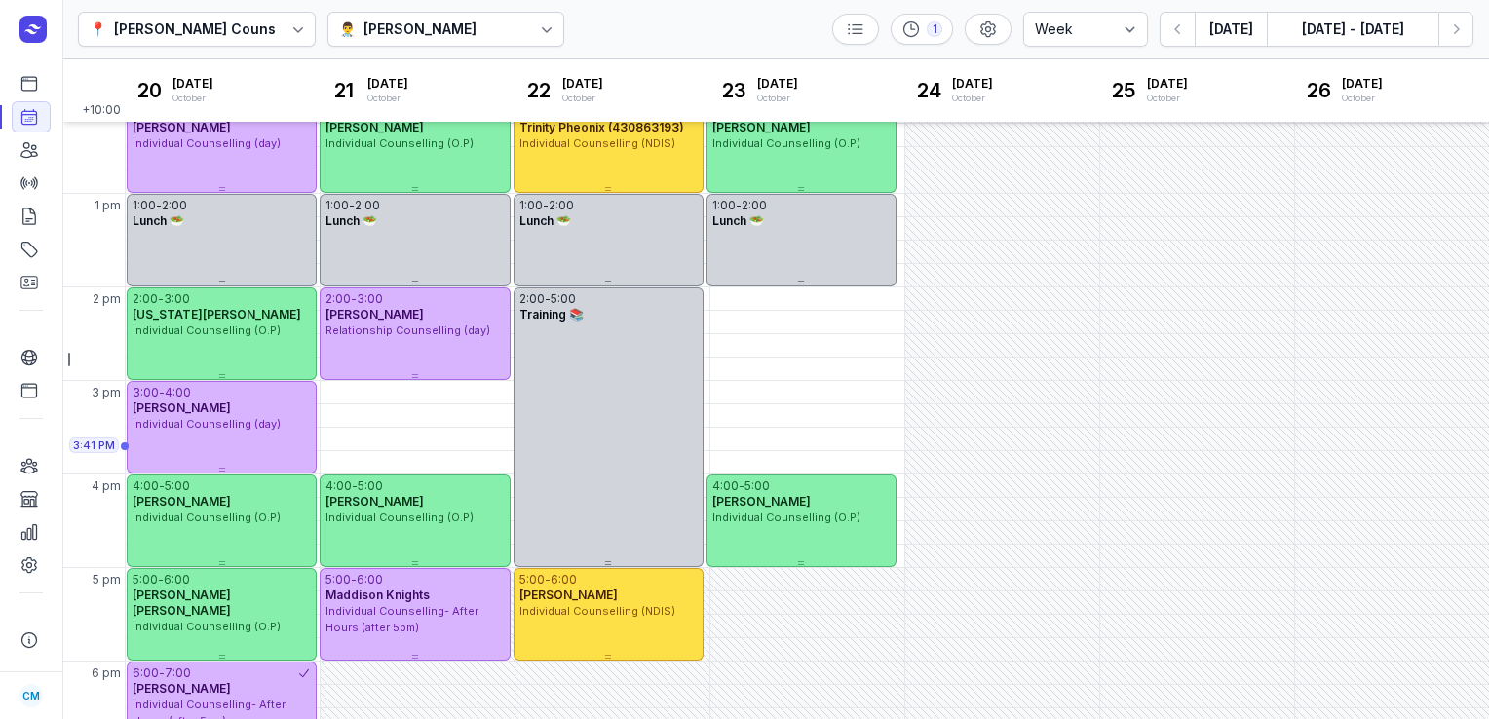
click at [537, 35] on icon at bounding box center [546, 28] width 19 height 19
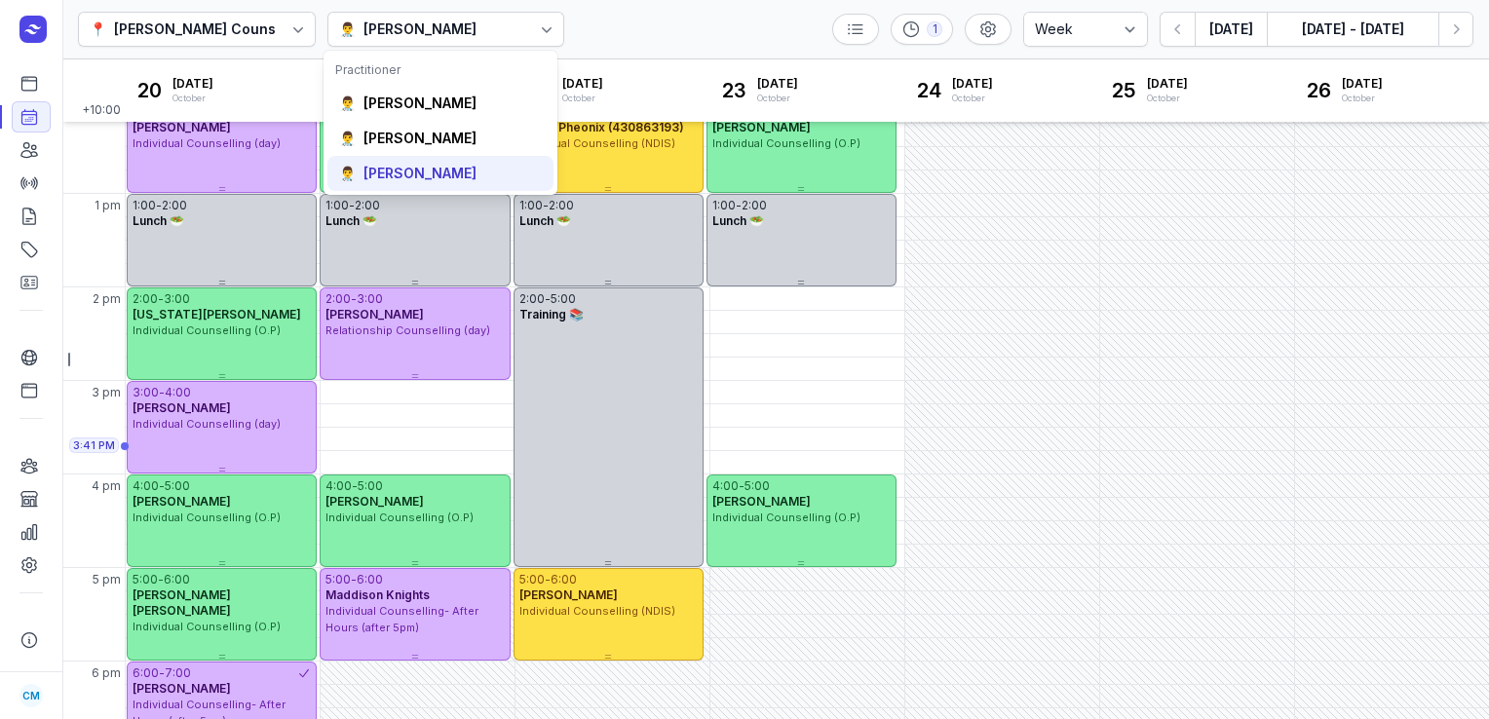
click at [454, 177] on div "[PERSON_NAME]" at bounding box center [420, 173] width 113 height 19
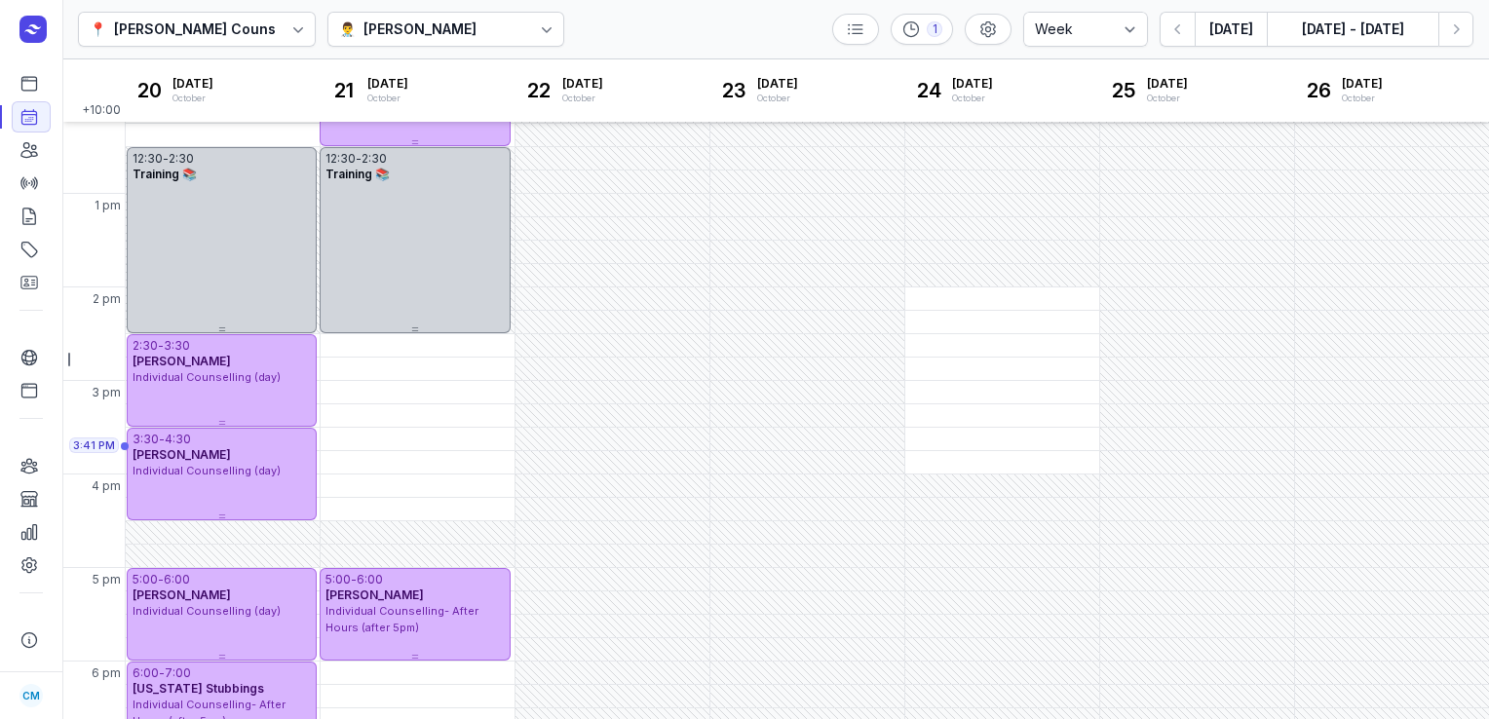
scroll to position [56, 0]
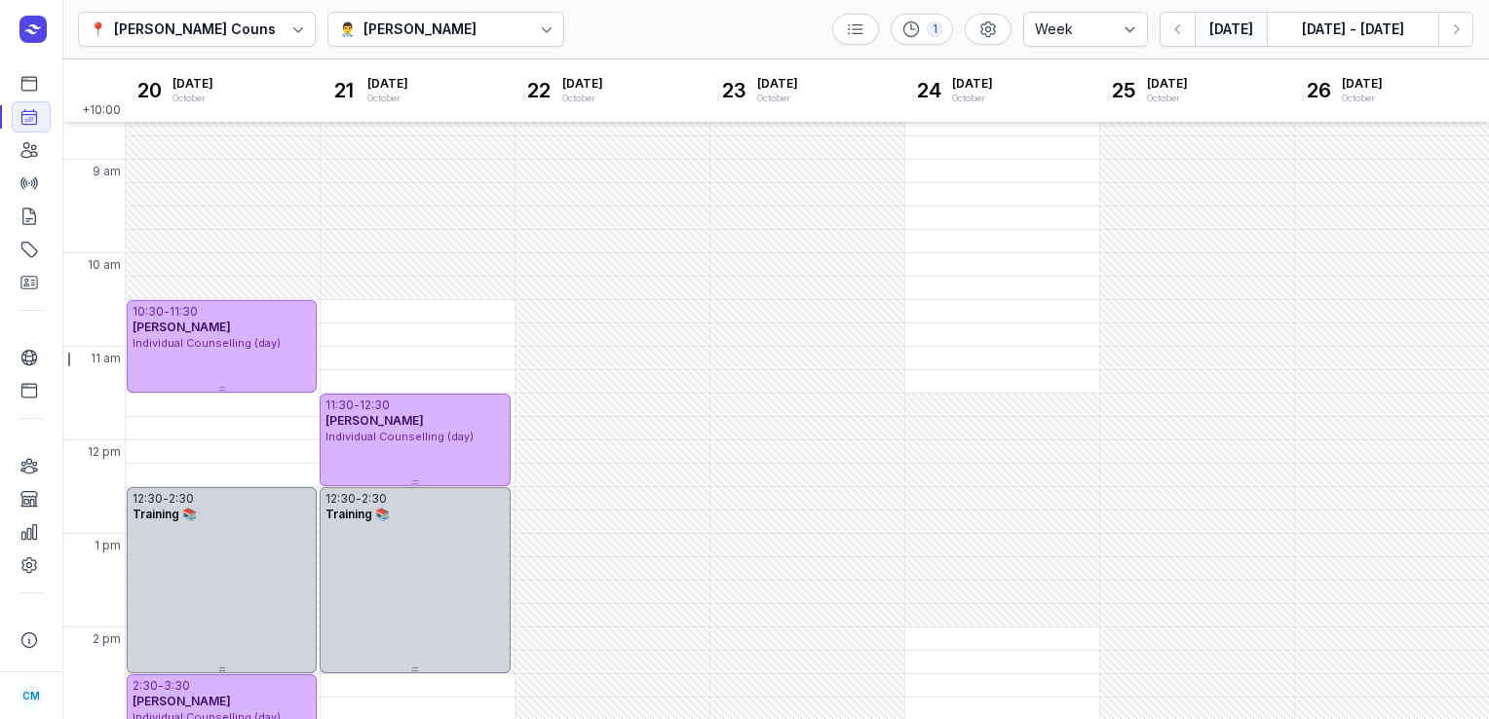
click at [1231, 33] on button "[DATE]" at bounding box center [1231, 29] width 72 height 35
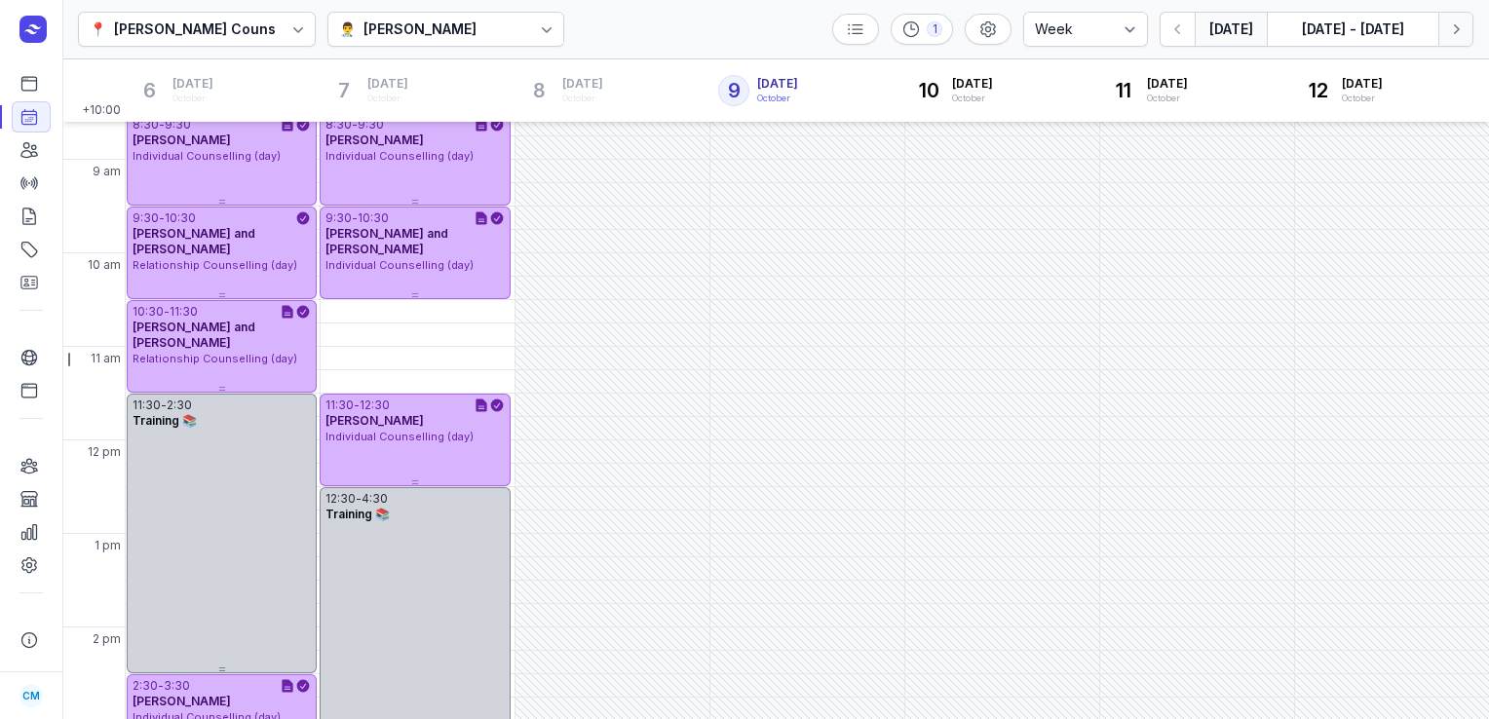
click at [1459, 29] on icon "button" at bounding box center [1456, 28] width 19 height 19
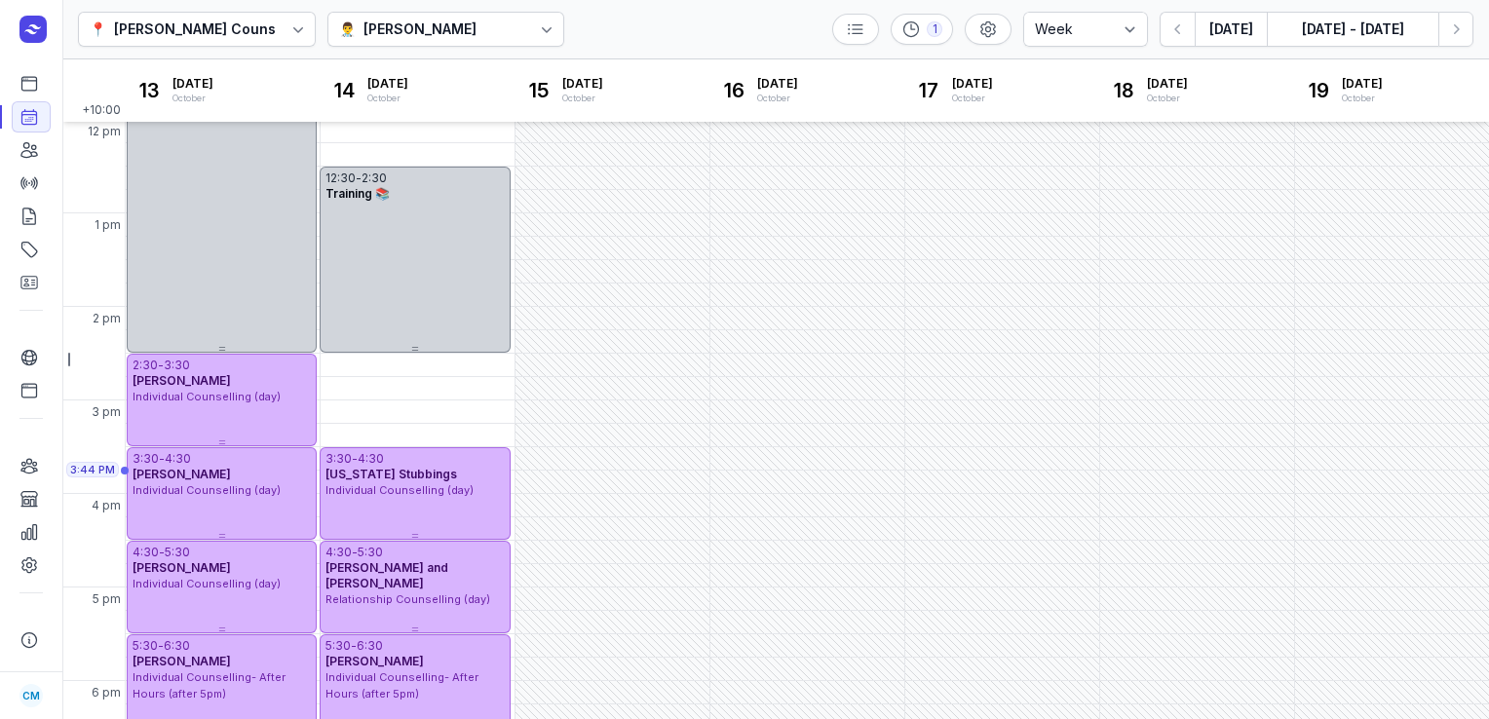
scroll to position [390, 0]
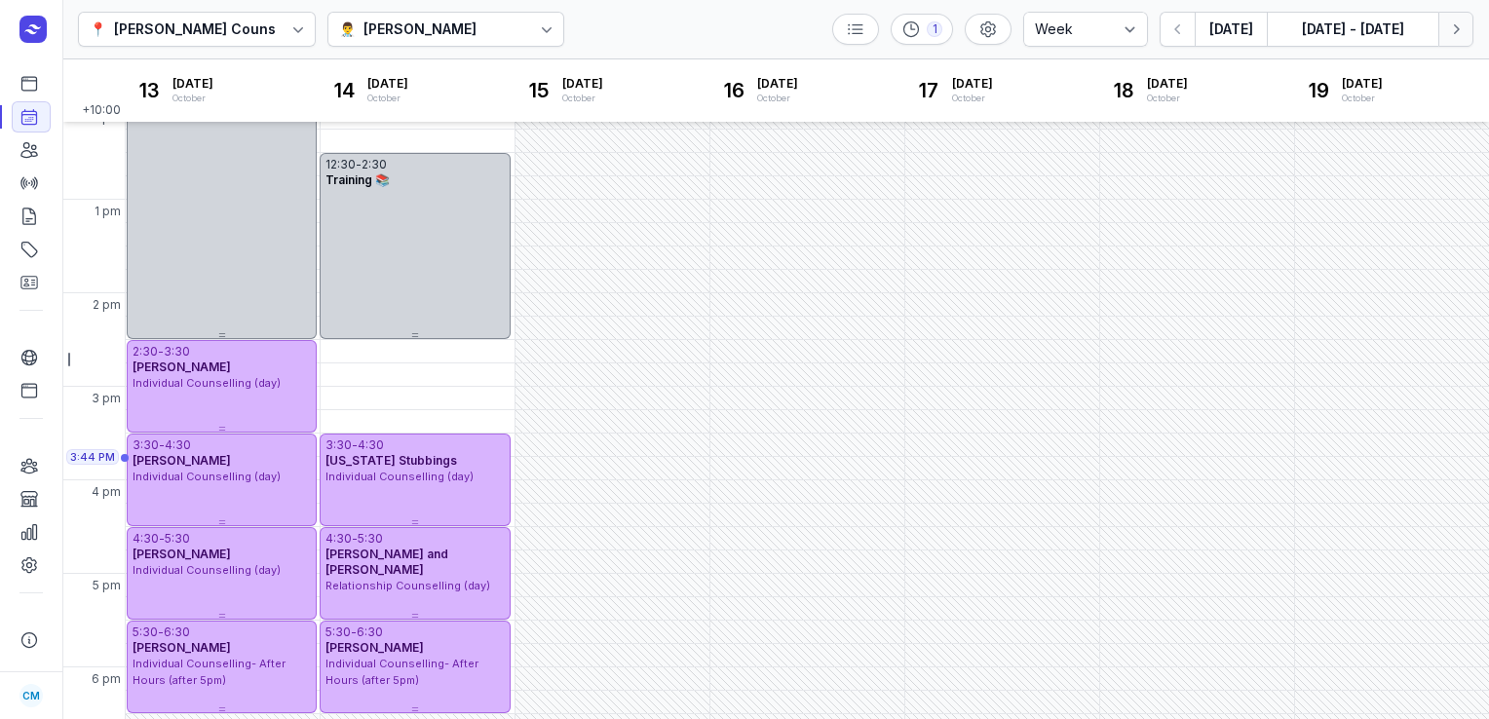
click at [1469, 31] on button "Next week" at bounding box center [1456, 29] width 35 height 35
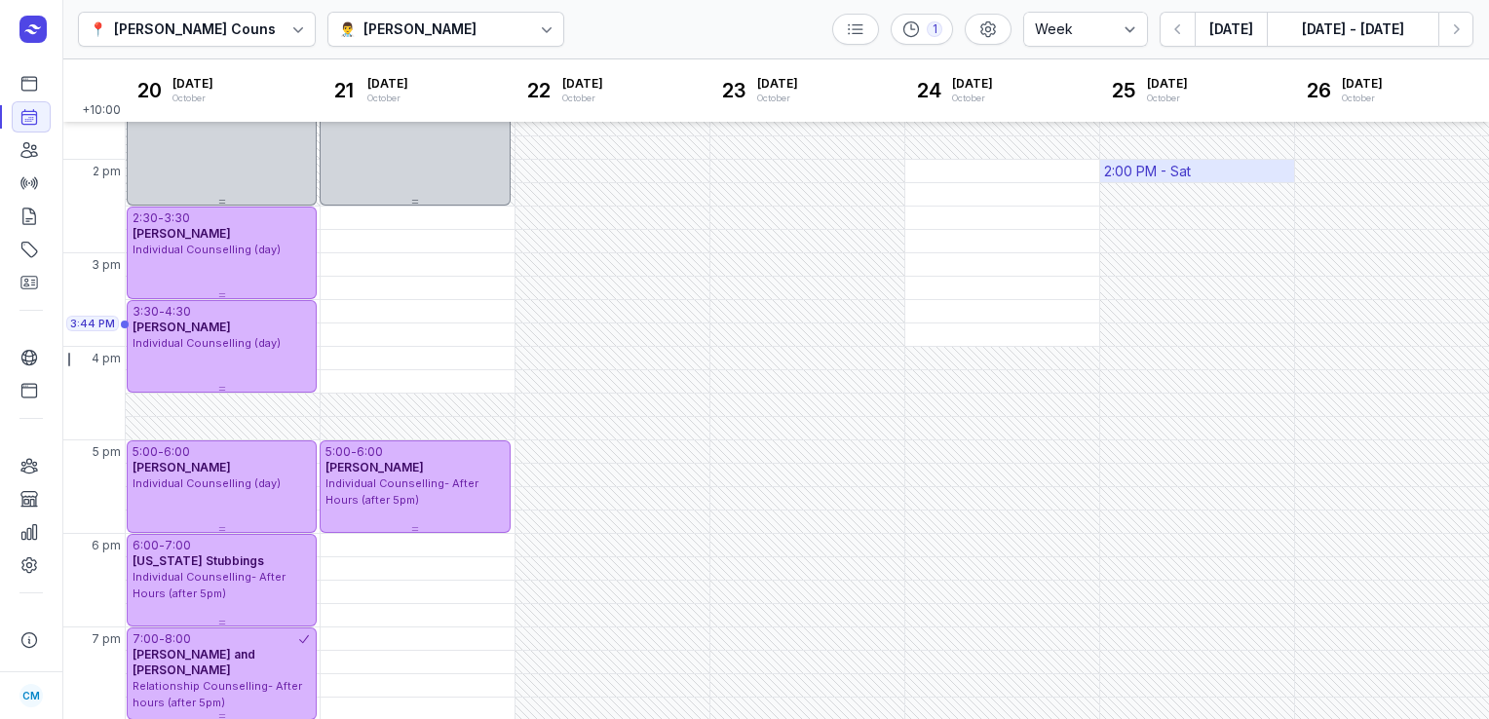
scroll to position [524, 0]
click at [31, 162] on link "Clients" at bounding box center [31, 150] width 39 height 31
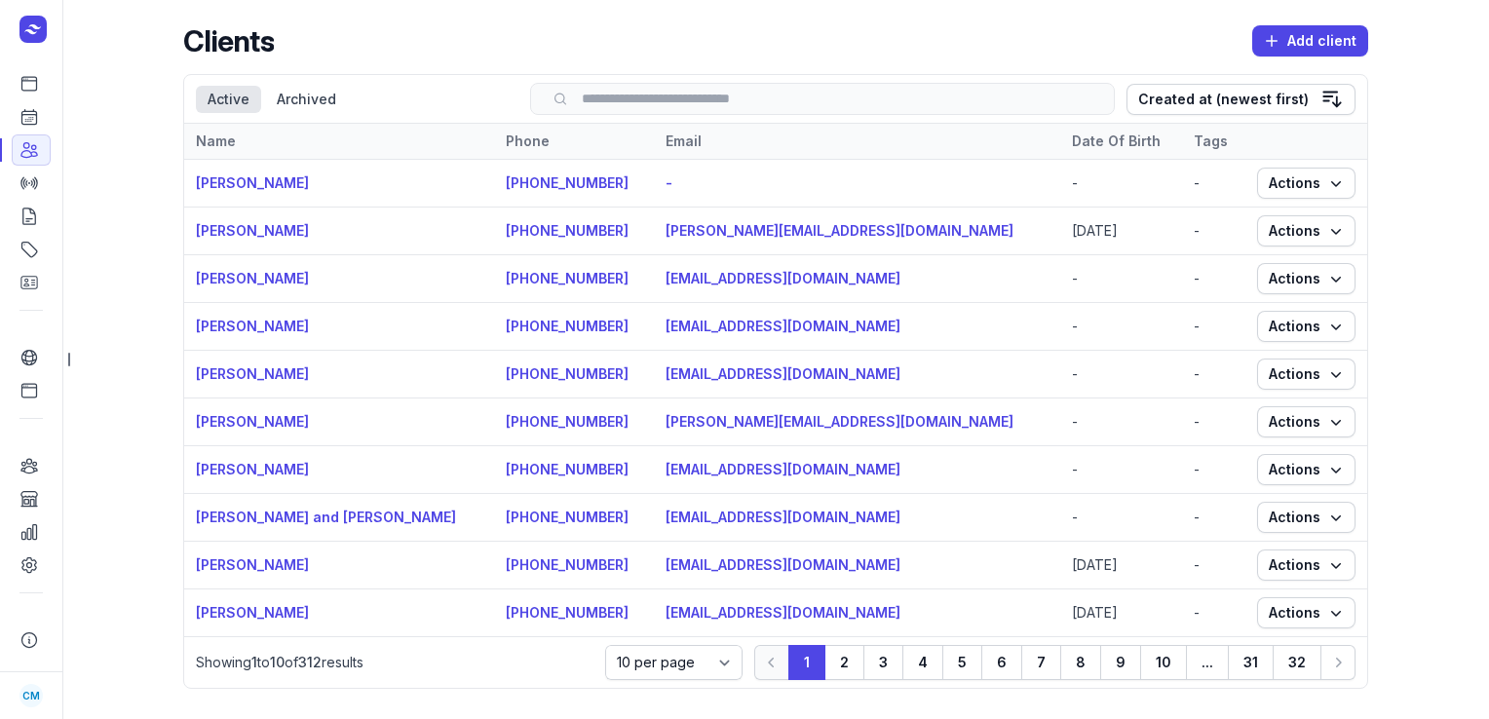
click at [728, 96] on input "search" at bounding box center [823, 99] width 544 height 15
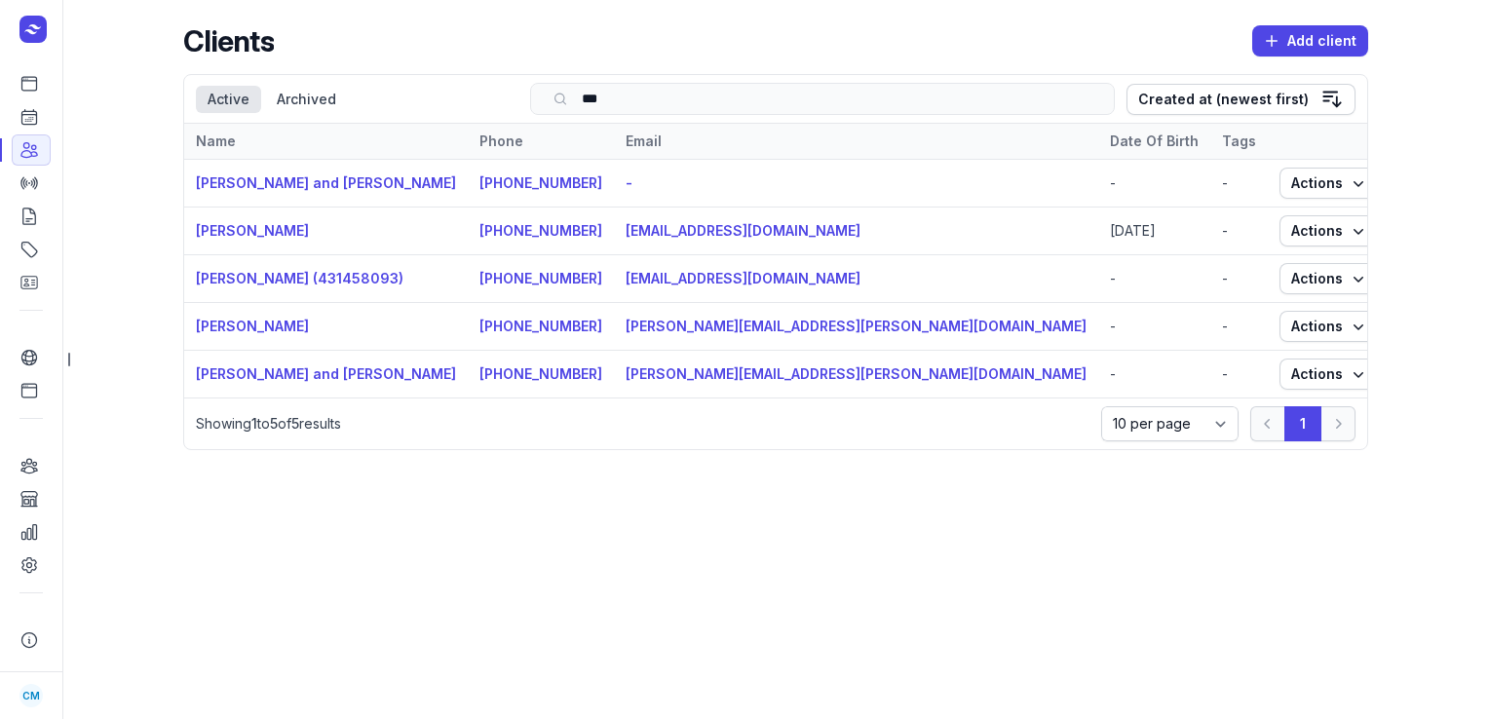
type input "***"
click at [39, 111] on link "Calendar" at bounding box center [31, 116] width 39 height 31
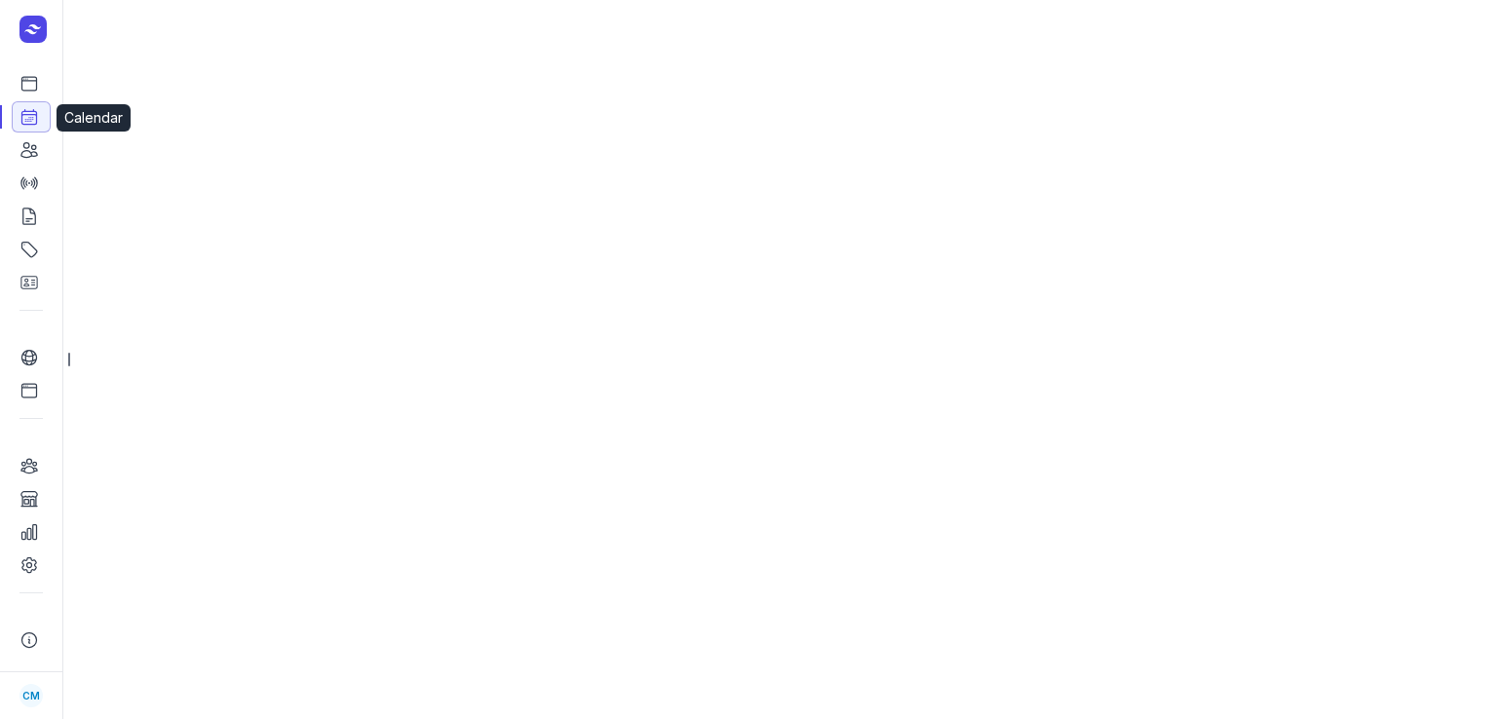
select select "week"
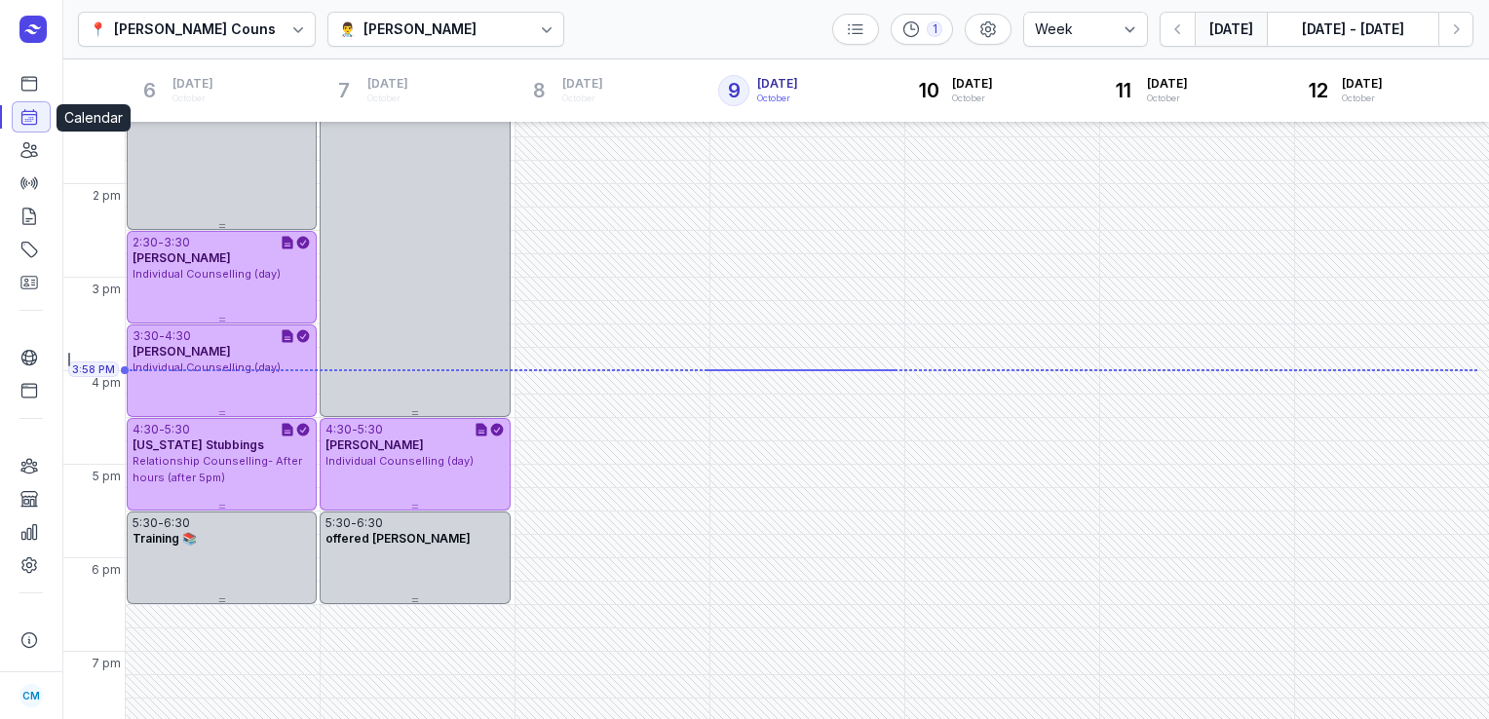
scroll to position [503, 0]
click at [442, 22] on div "[PERSON_NAME]" at bounding box center [420, 29] width 113 height 23
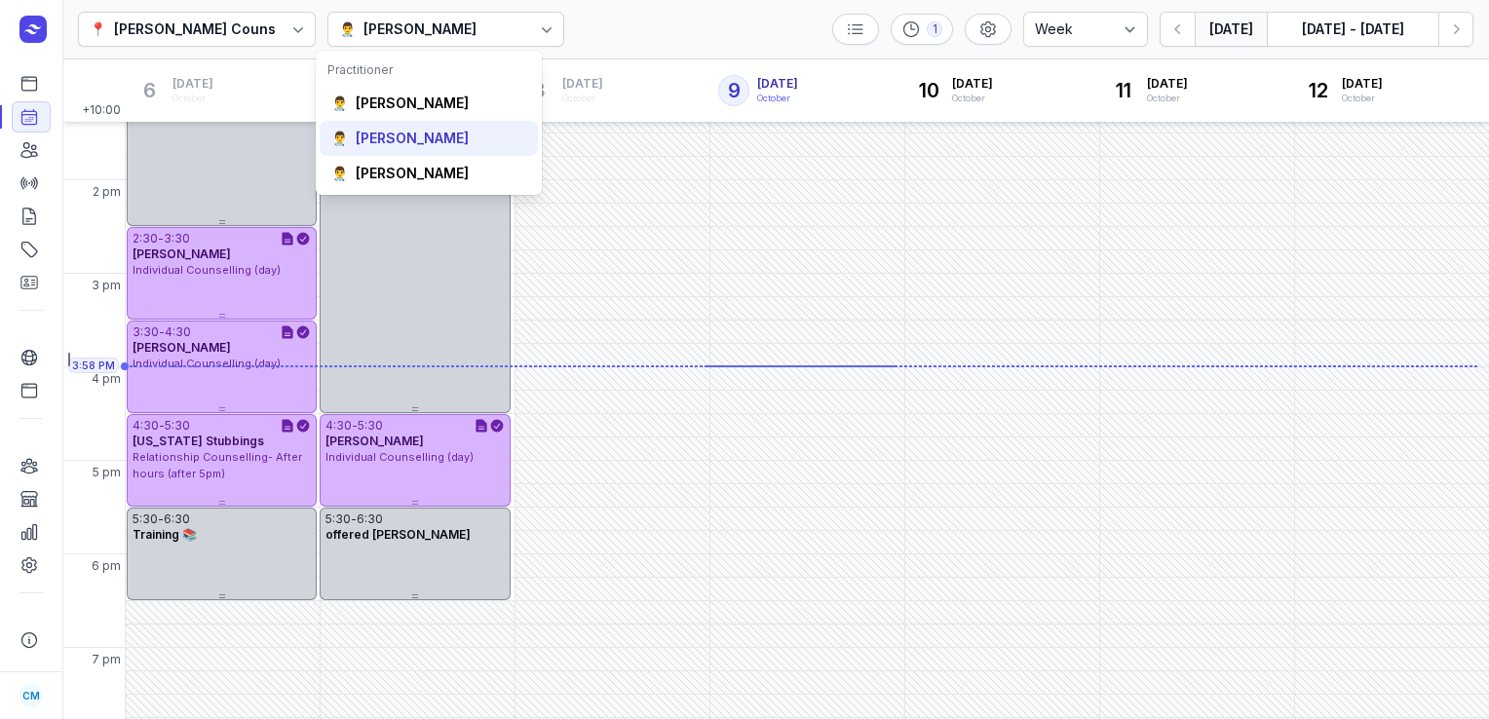
click at [404, 141] on div "[PERSON_NAME]" at bounding box center [412, 138] width 113 height 19
